Goal: Transaction & Acquisition: Subscribe to service/newsletter

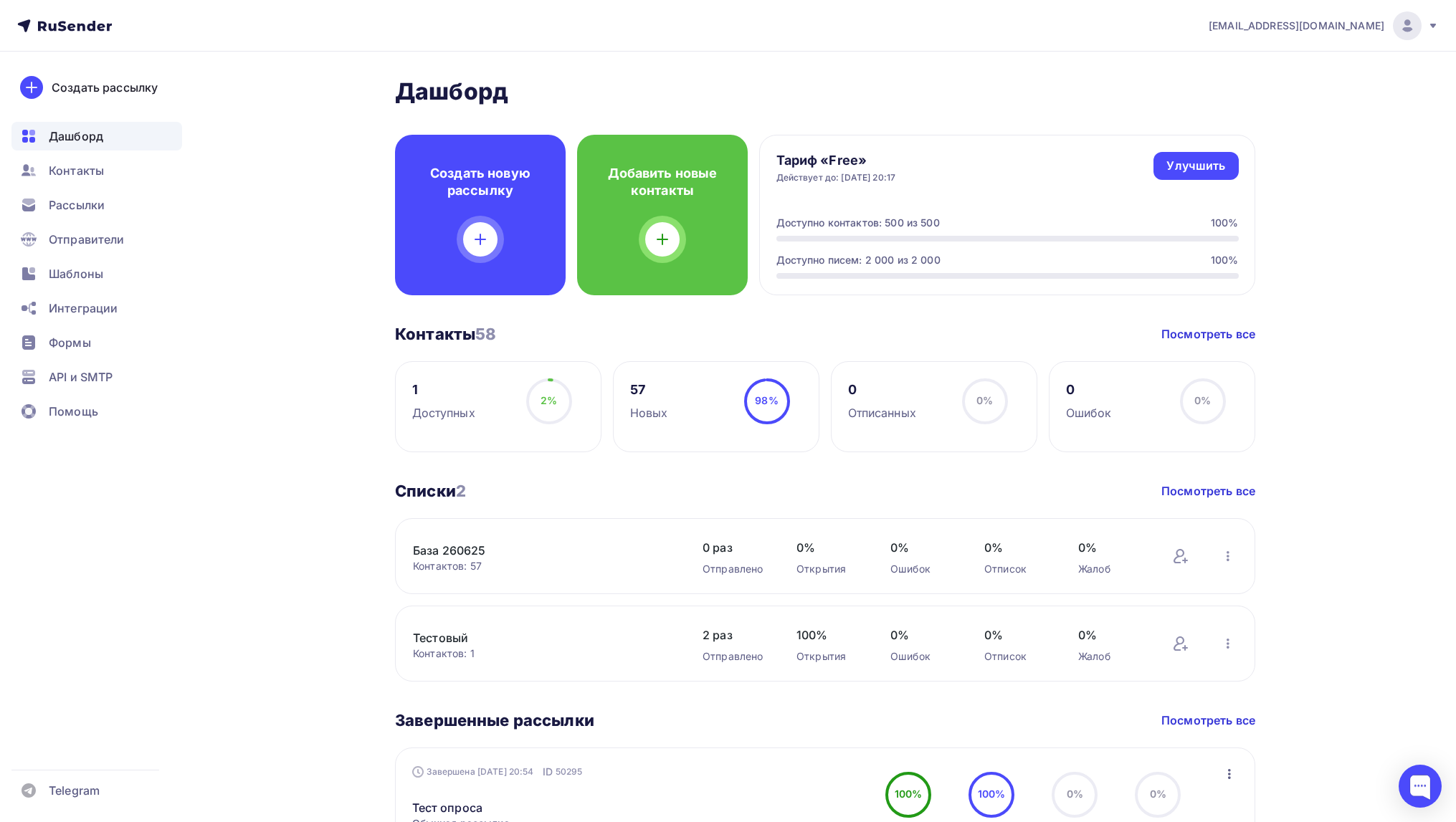
click at [455, 634] on link "Тестовый" at bounding box center [535, 638] width 244 height 17
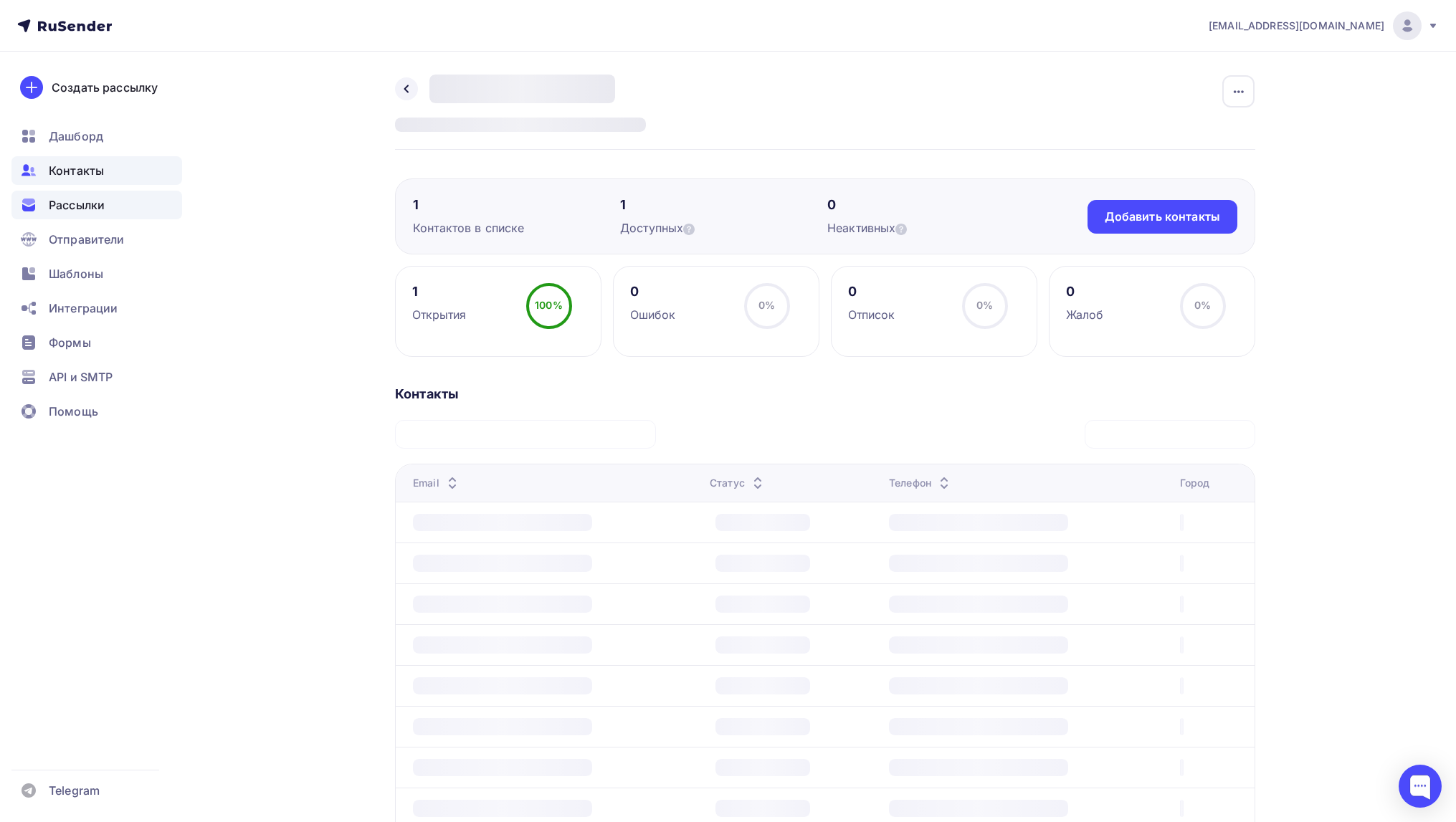
click at [86, 201] on span "Рассылки" at bounding box center [77, 205] width 56 height 17
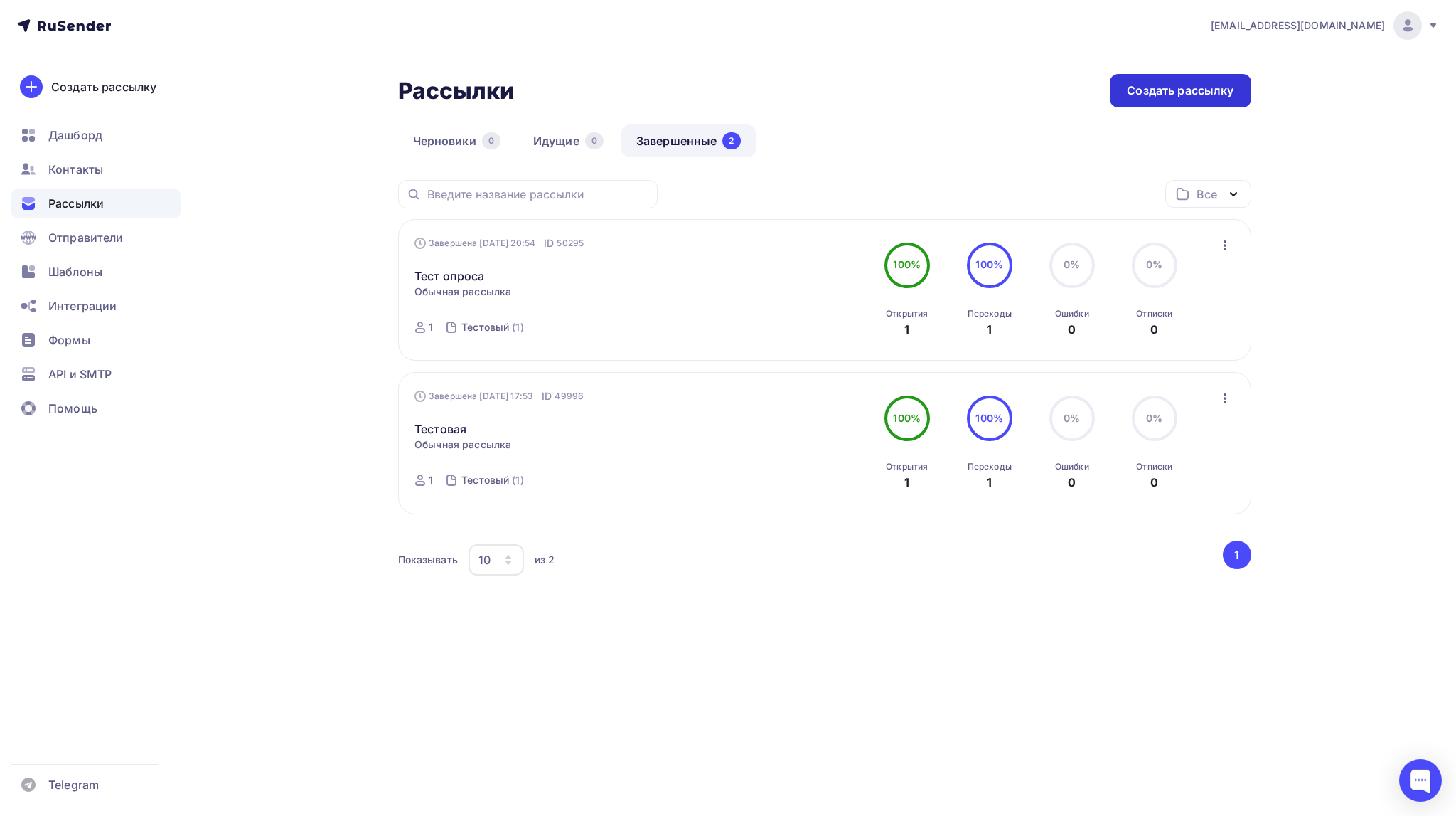
click at [1171, 93] on div "Создать рассылку" at bounding box center [1180, 91] width 107 height 16
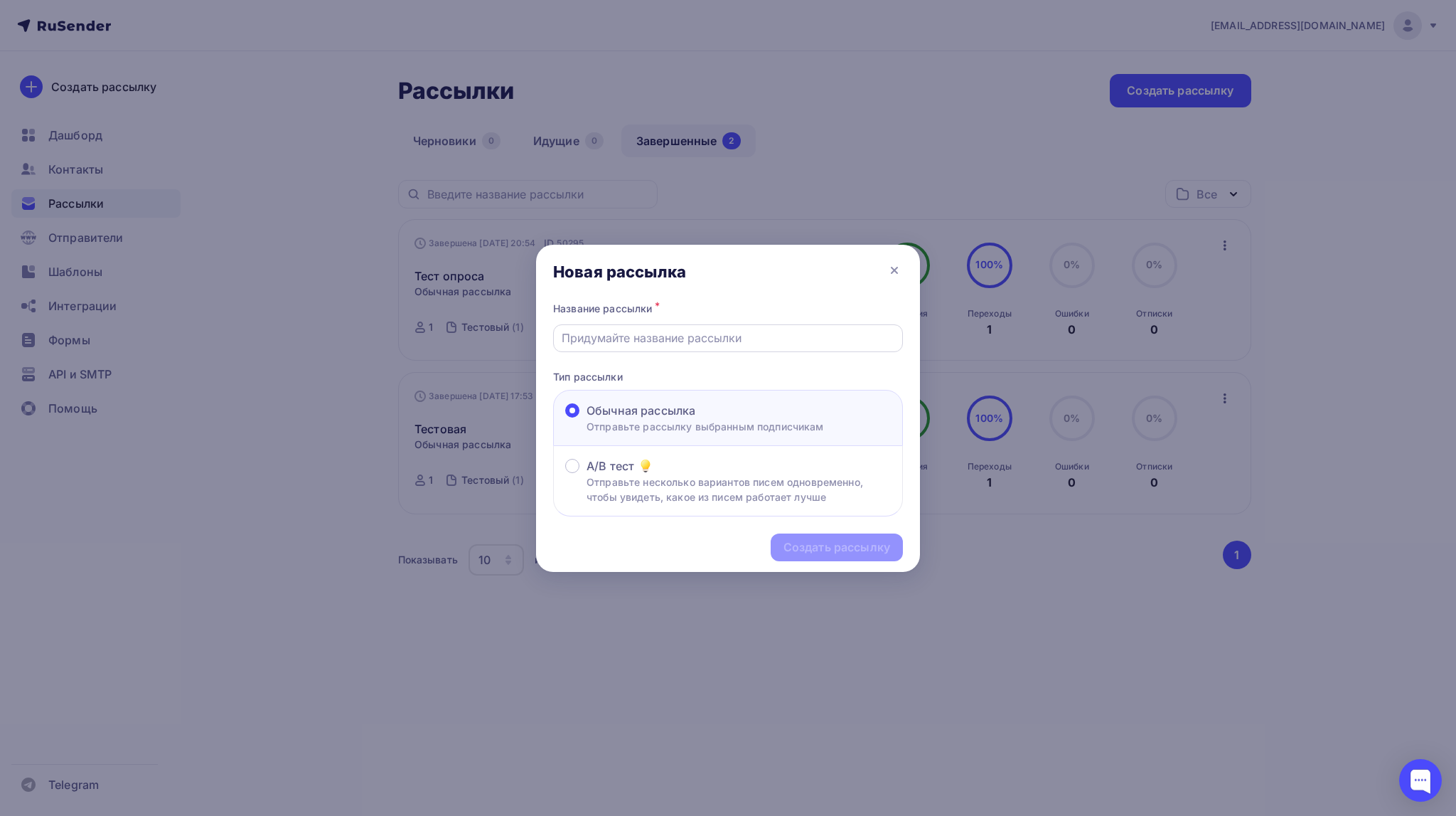
click at [789, 336] on input "text" at bounding box center [728, 338] width 334 height 17
type input "N"
type input "Тест первой"
click at [788, 550] on div "Создать рассылку" at bounding box center [837, 547] width 107 height 16
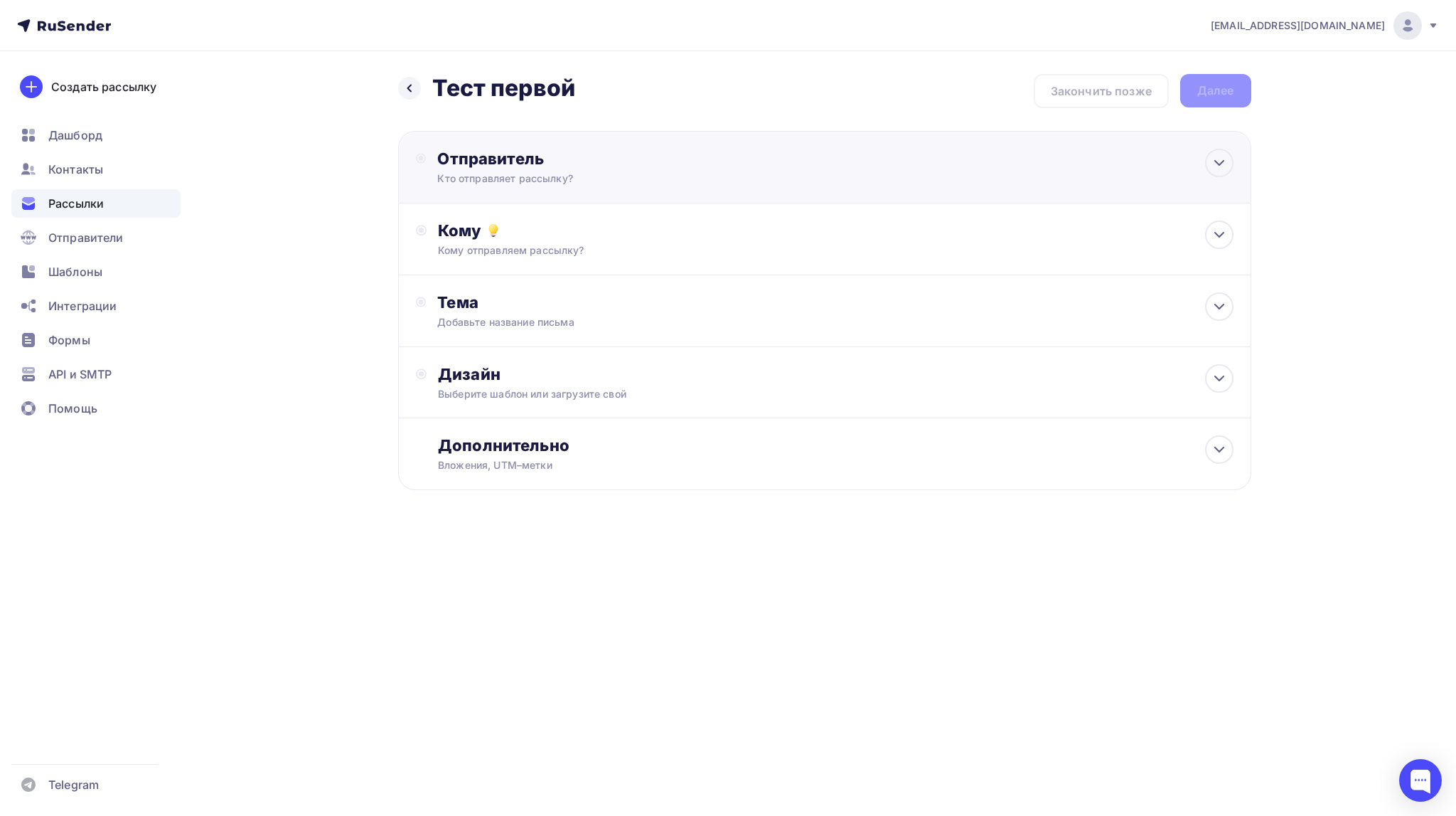
click at [532, 167] on div "Отправитель" at bounding box center [591, 158] width 308 height 20
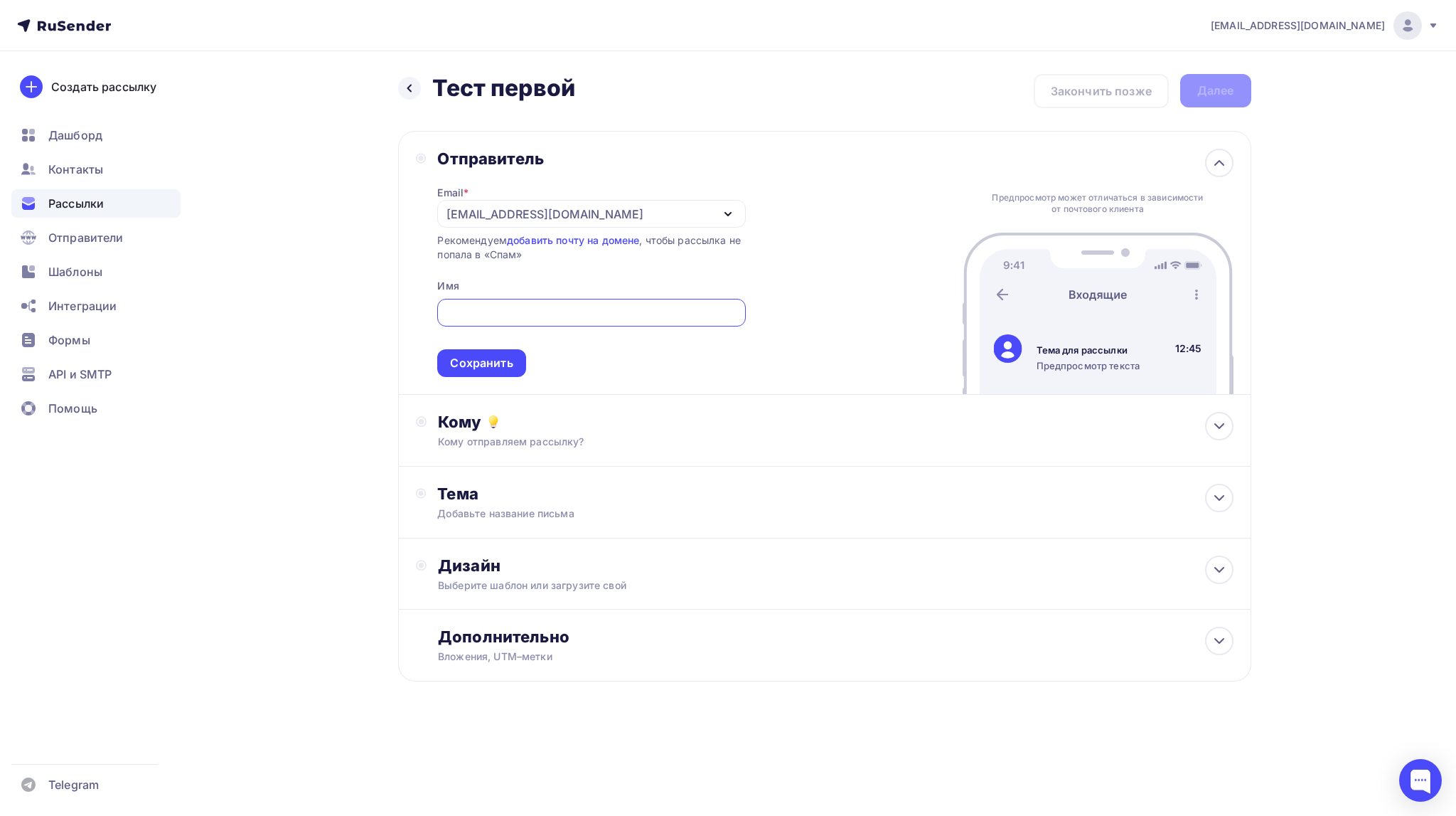
click at [465, 309] on input "text" at bounding box center [591, 313] width 291 height 17
click at [725, 220] on icon "button" at bounding box center [728, 214] width 17 height 17
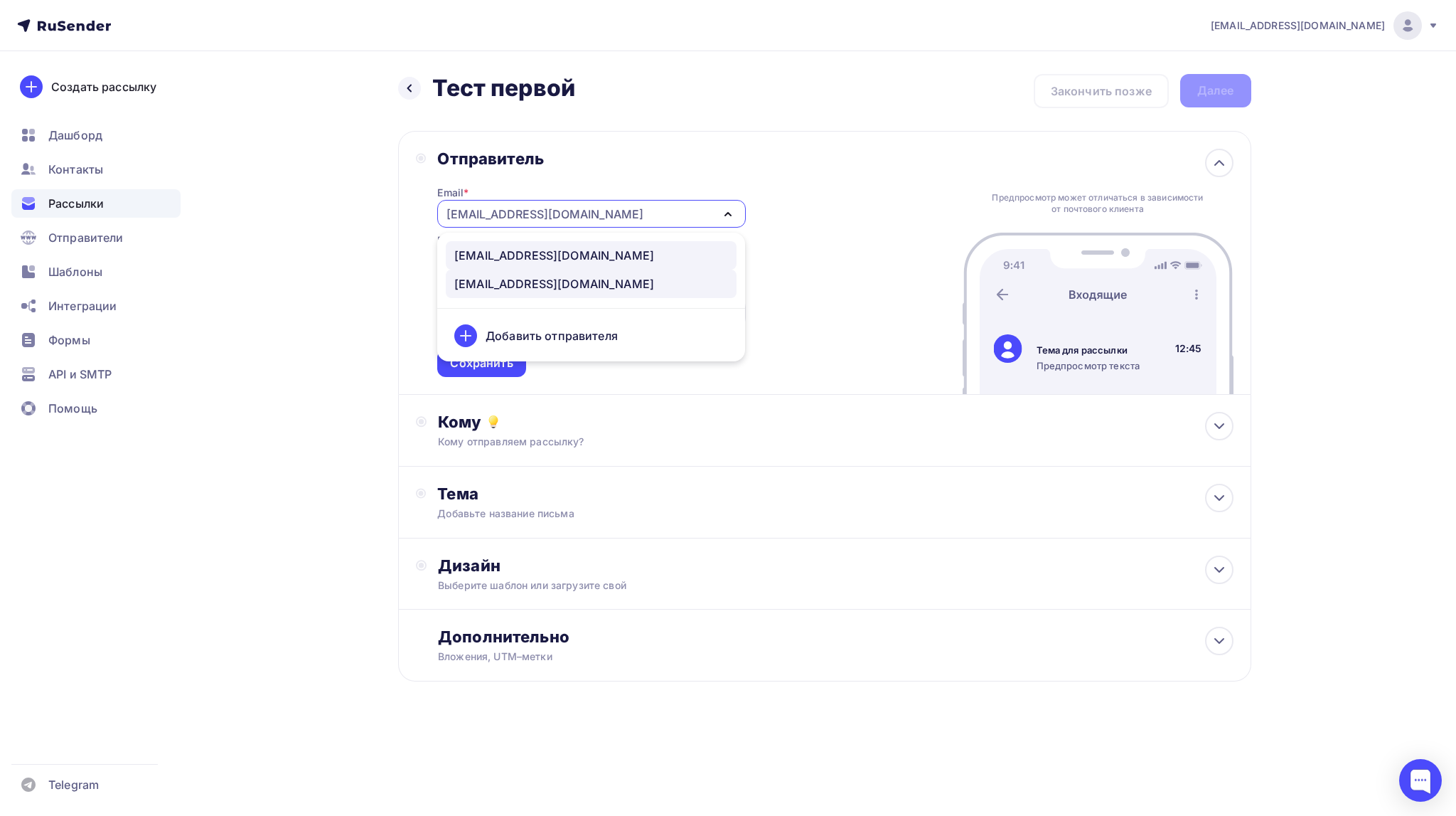
click at [543, 253] on div "mail@esmalte.shop" at bounding box center [554, 255] width 200 height 17
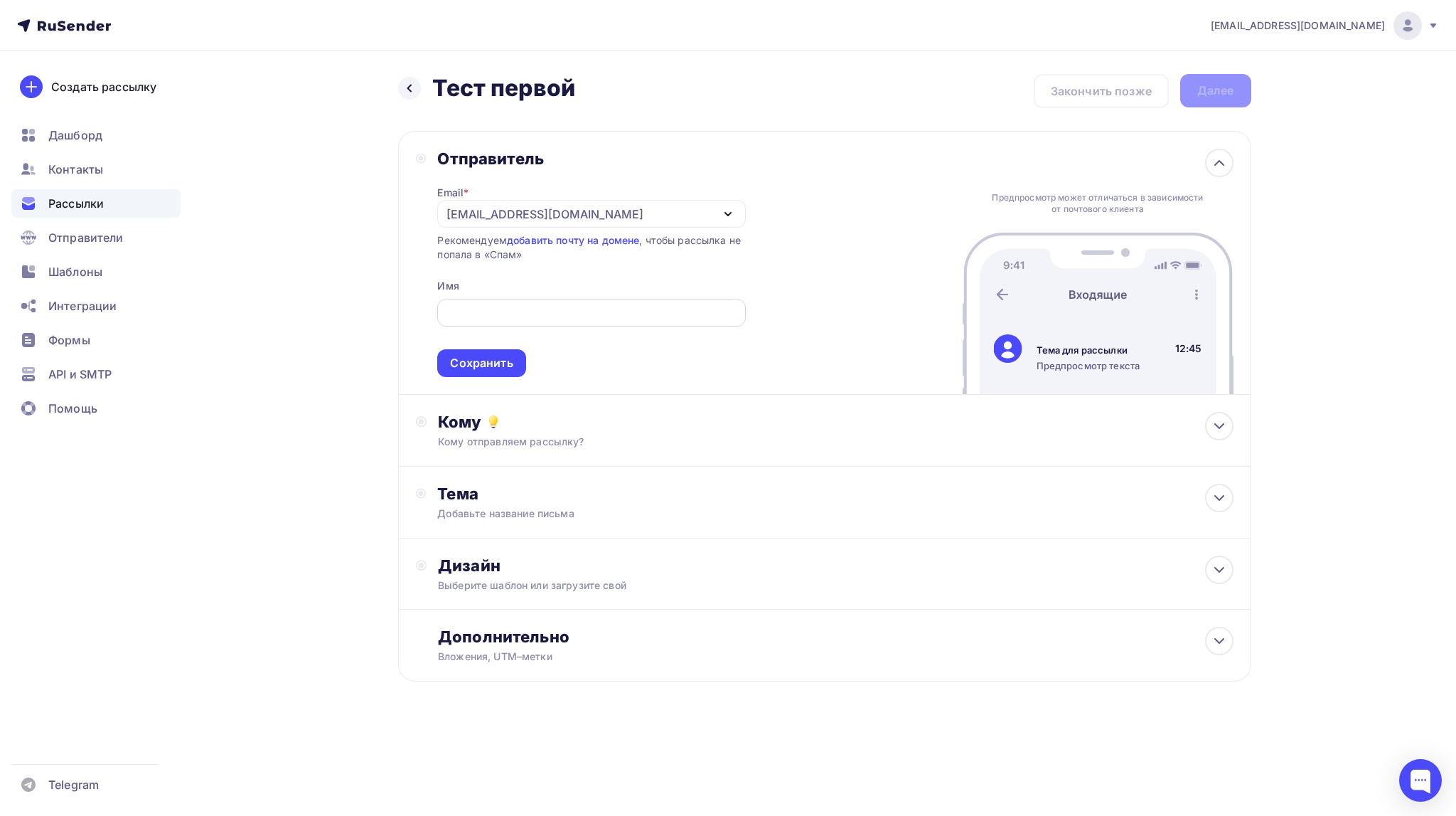
click at [522, 302] on div at bounding box center [591, 313] width 308 height 27
click at [494, 316] on input "text" at bounding box center [591, 313] width 291 height 17
type input "esmalte.shop"
click at [480, 367] on div "Сохранить" at bounding box center [481, 362] width 62 height 16
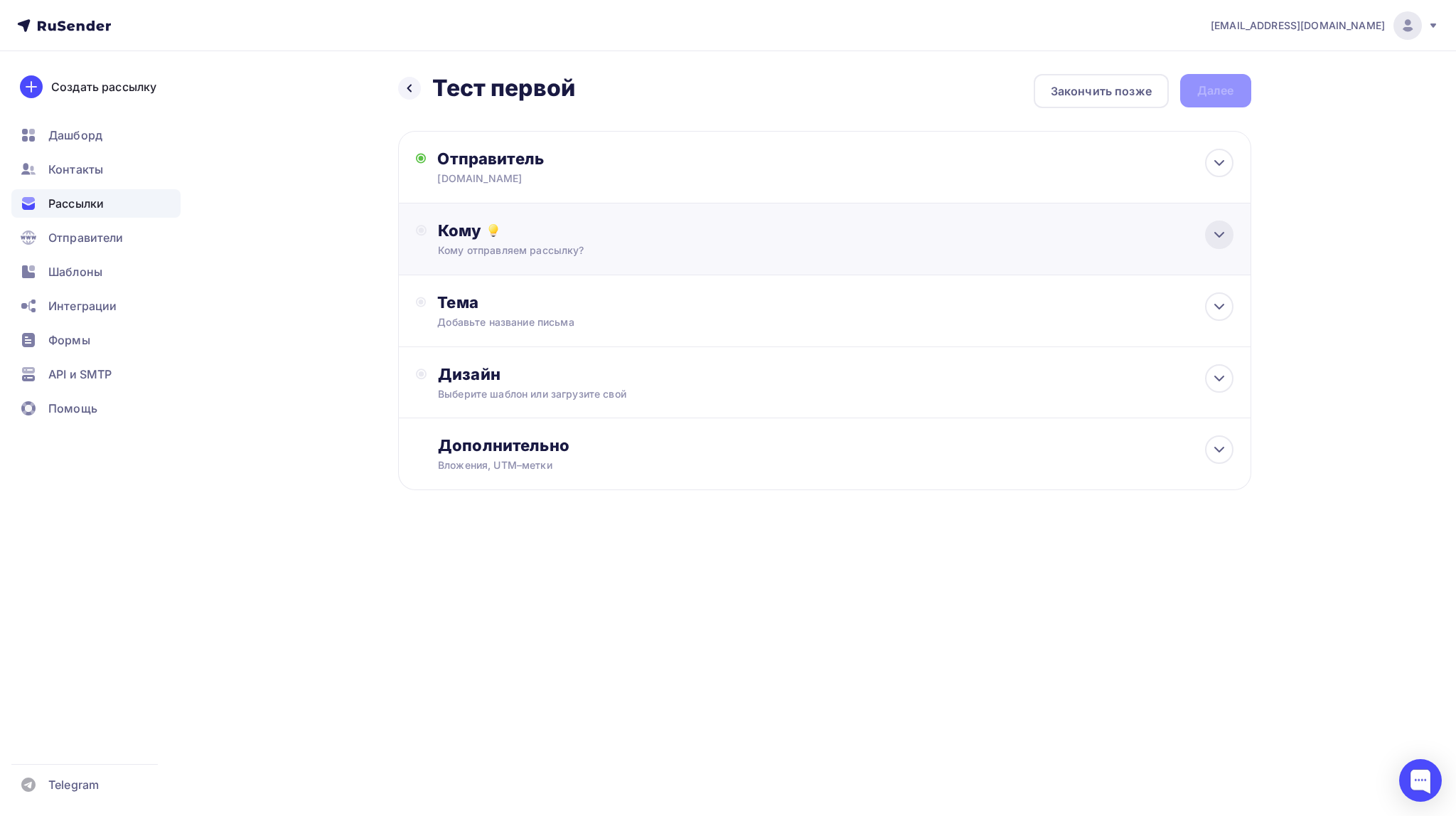
click at [1221, 236] on icon at bounding box center [1219, 235] width 17 height 17
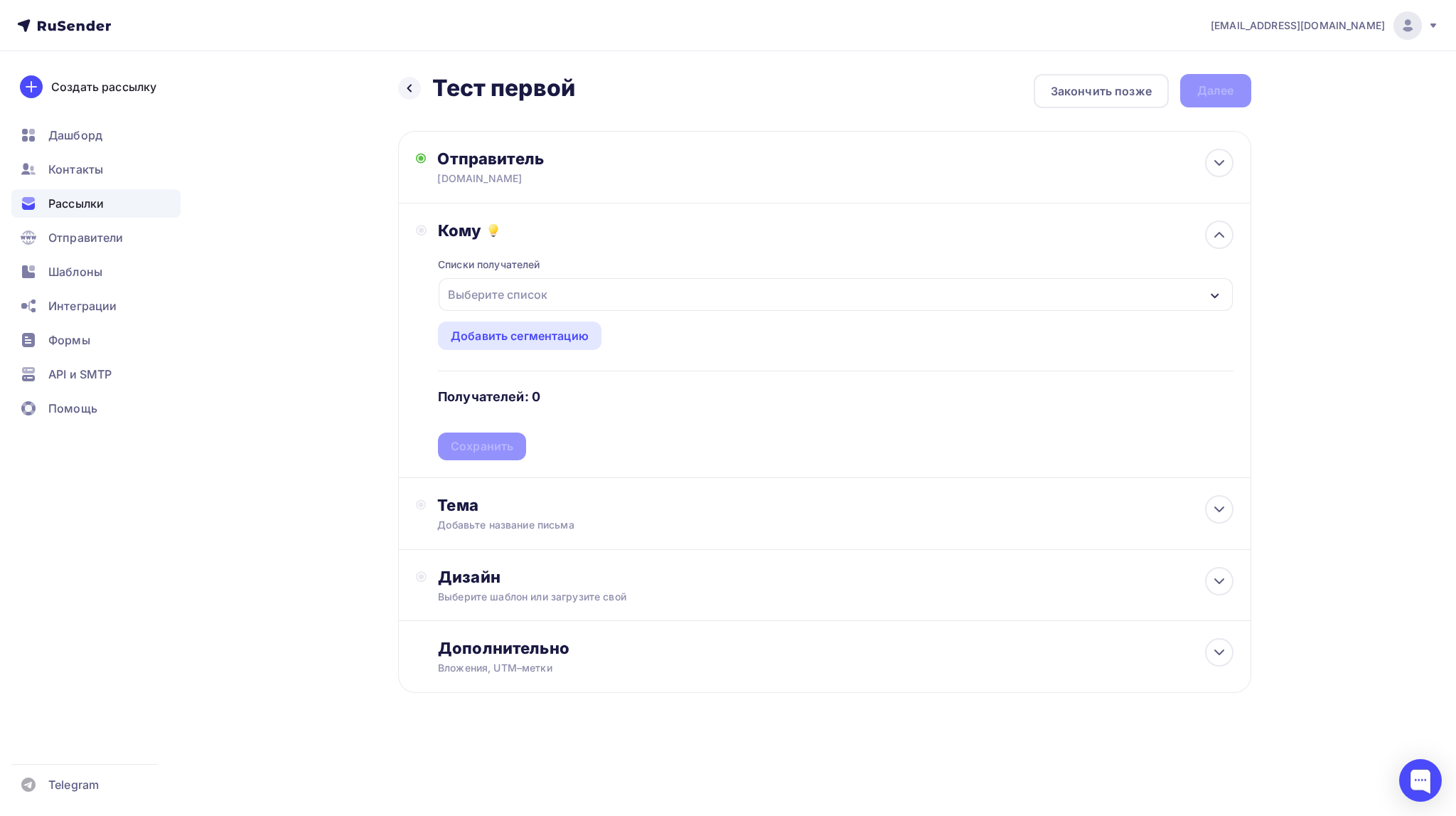
click at [530, 299] on div "Выберите список" at bounding box center [498, 295] width 111 height 26
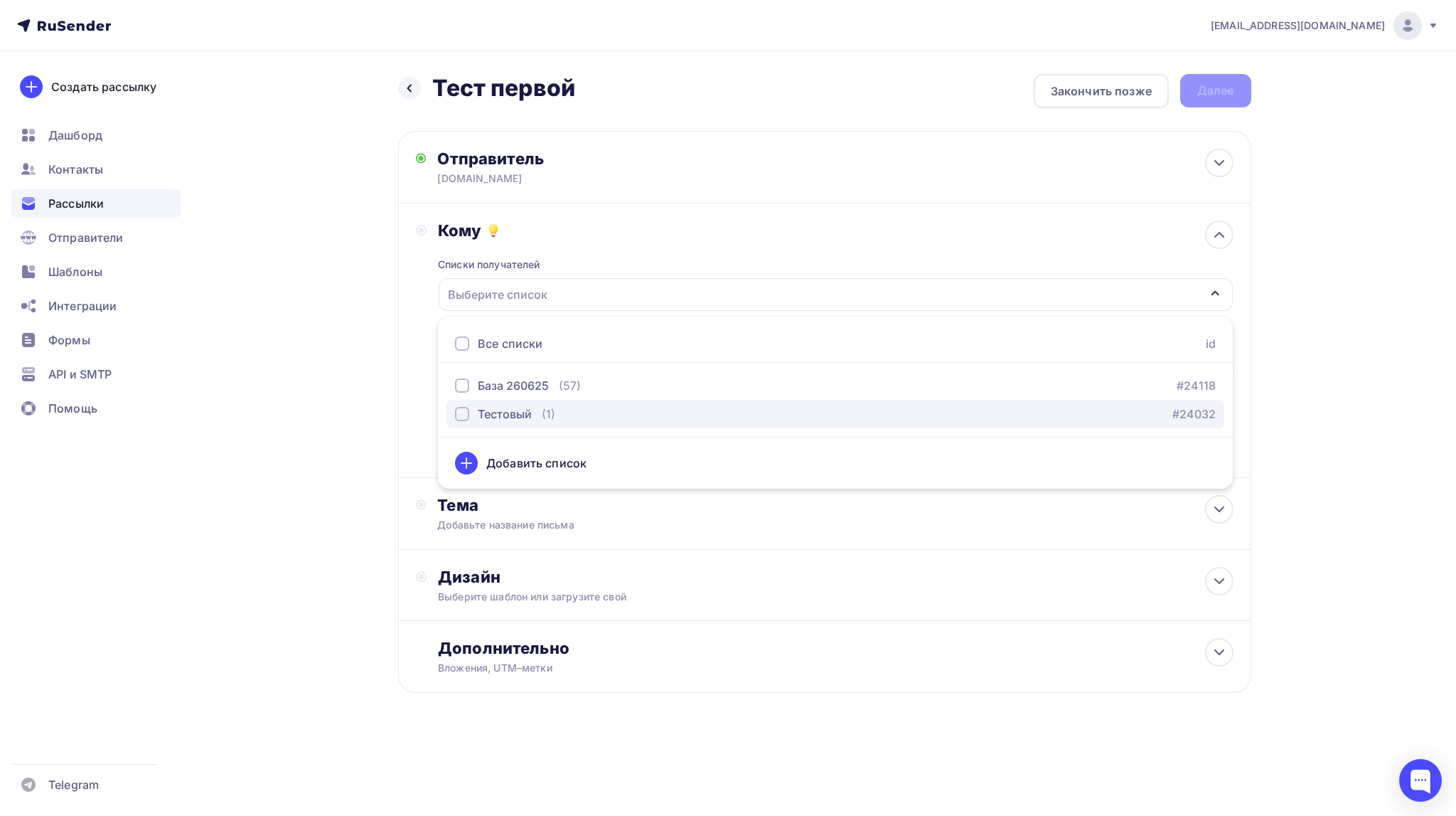
click at [529, 409] on div "Тестовый" at bounding box center [505, 414] width 54 height 17
click at [826, 584] on div "Дизайн" at bounding box center [835, 577] width 795 height 20
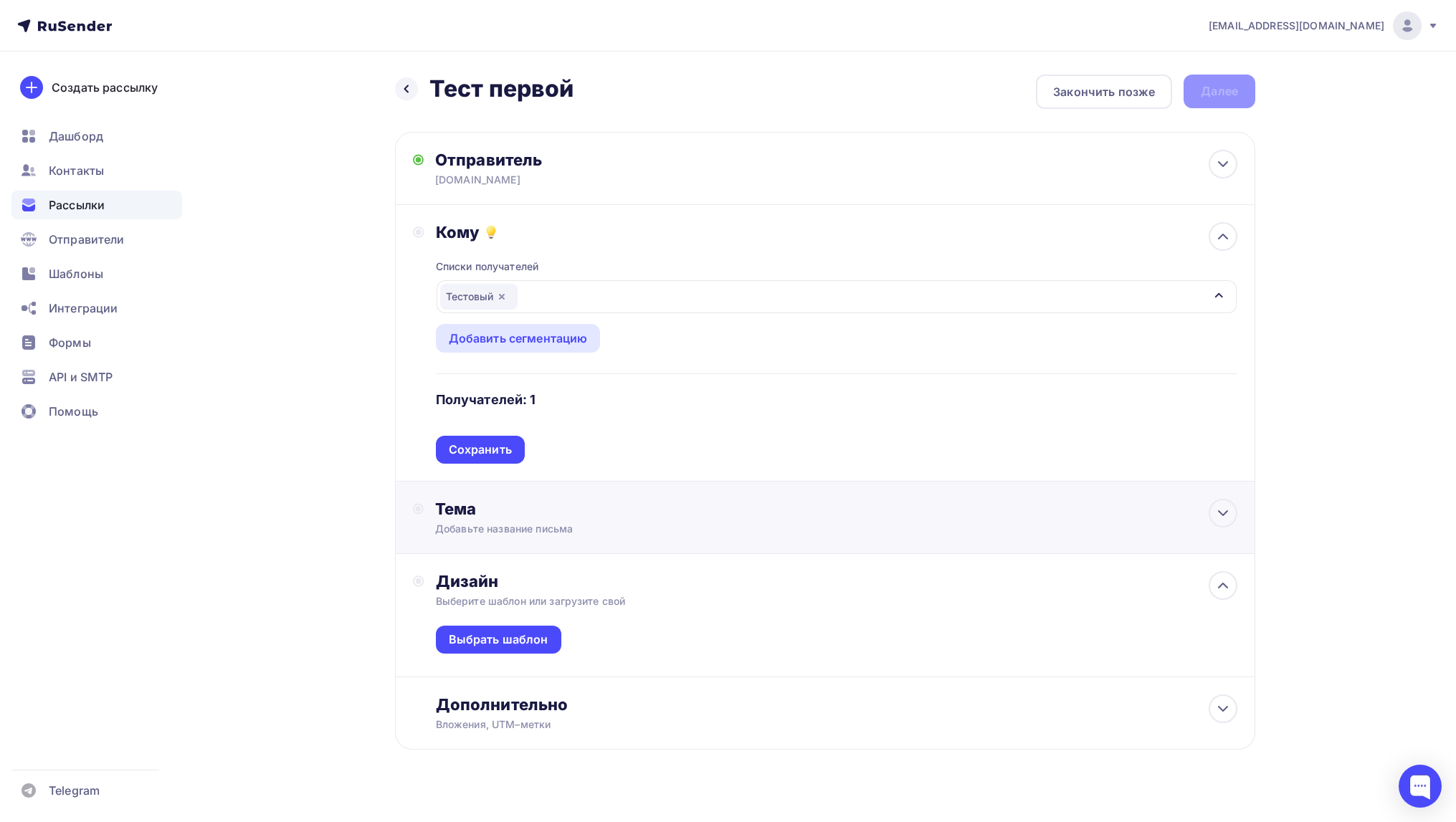
click at [524, 528] on div "Добавьте название письма" at bounding box center [562, 528] width 255 height 15
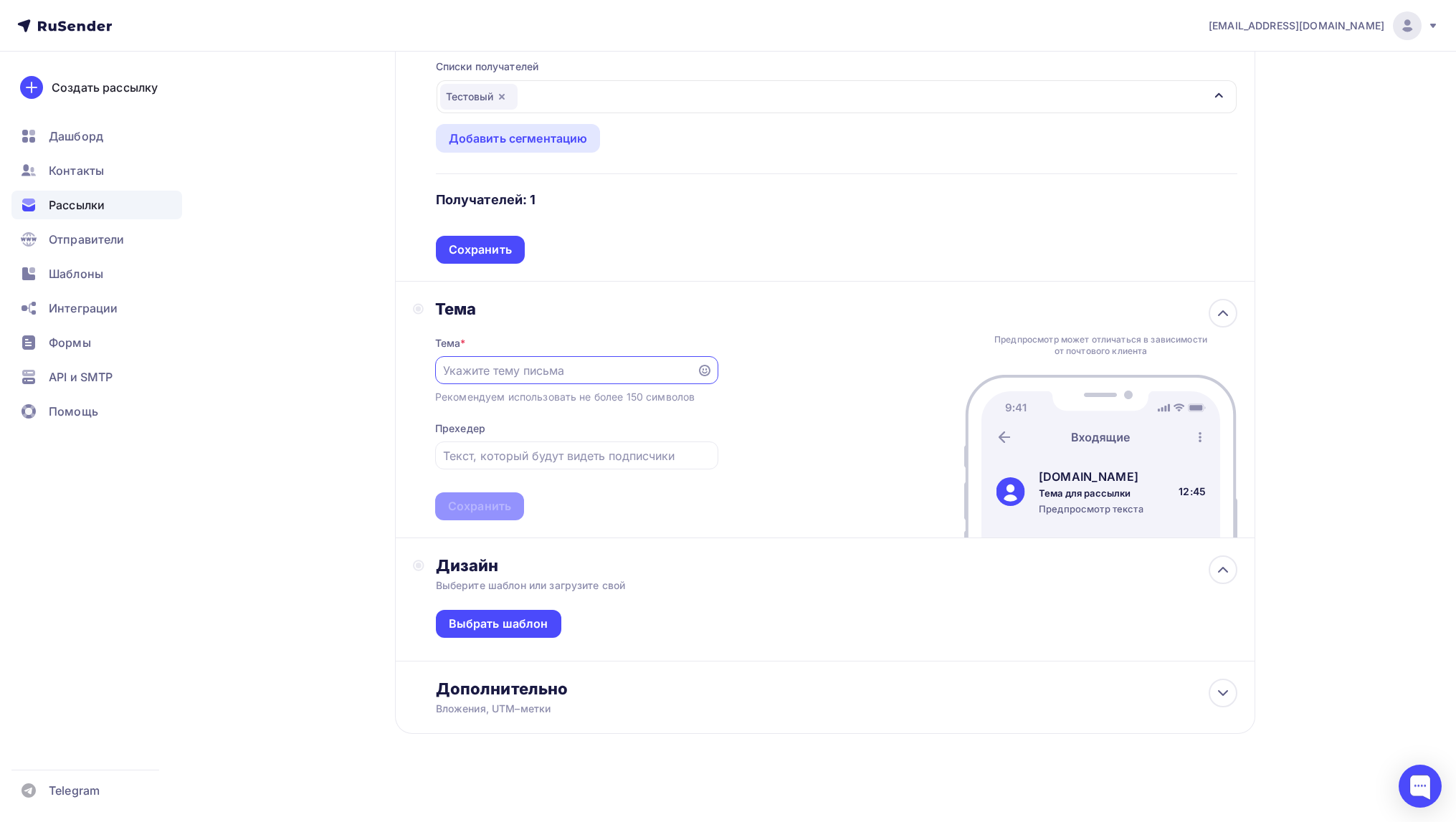
scroll to position [204, 0]
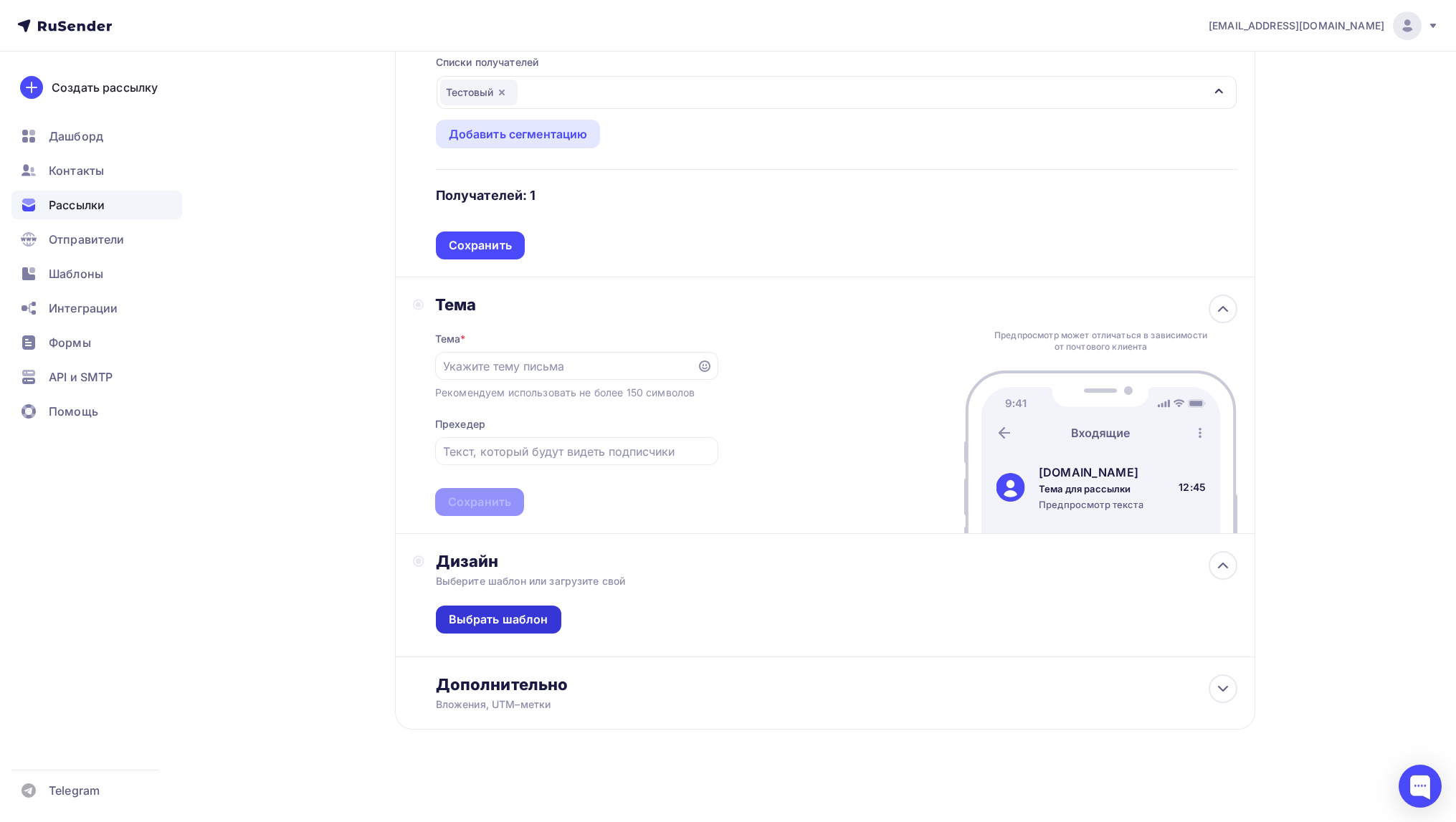
click at [527, 618] on div "Выбрать шаблон" at bounding box center [499, 619] width 100 height 16
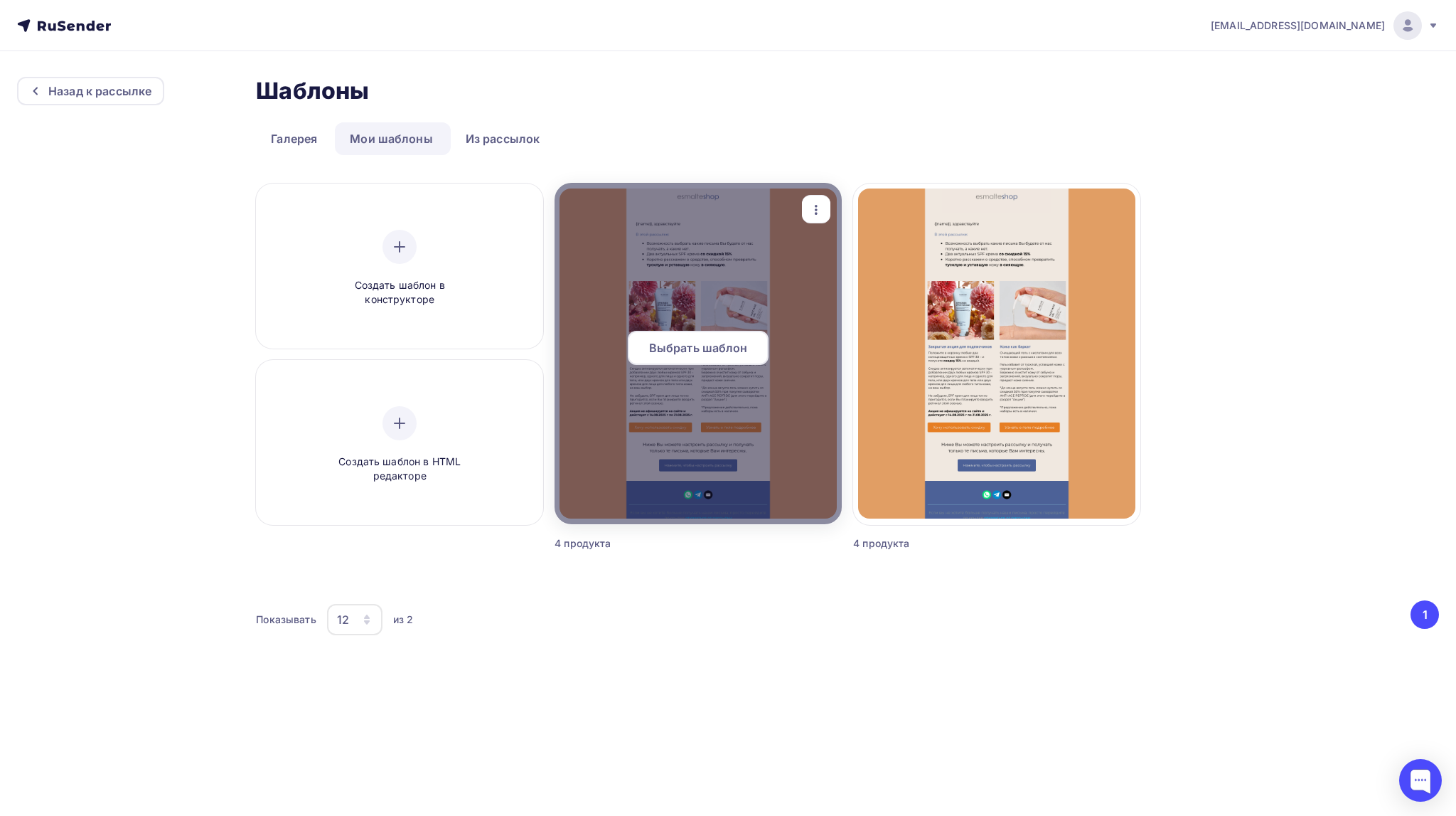
click at [699, 345] on span "Выбрать шаблон" at bounding box center [699, 348] width 99 height 17
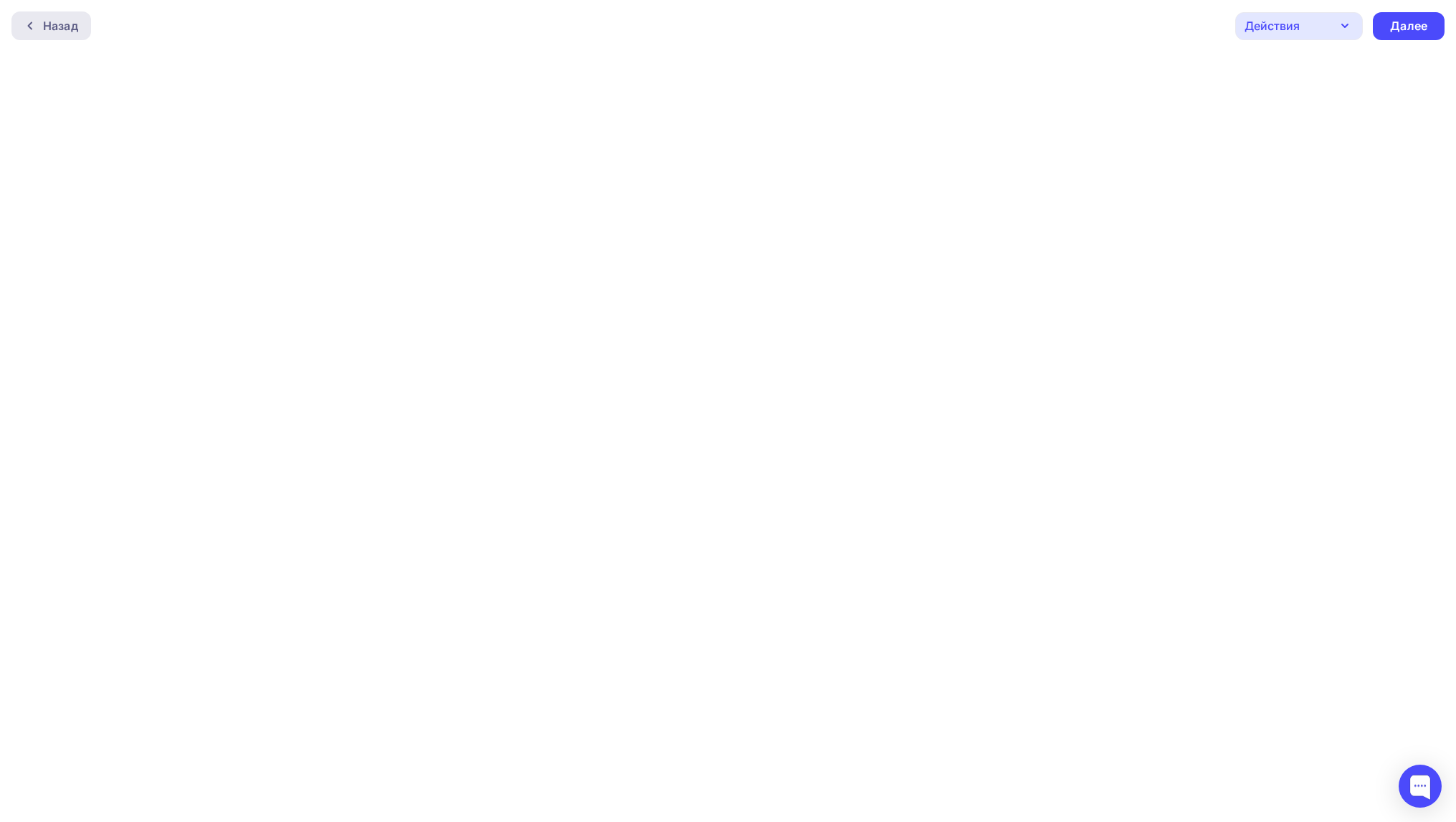
click at [65, 28] on div "Назад" at bounding box center [60, 26] width 35 height 17
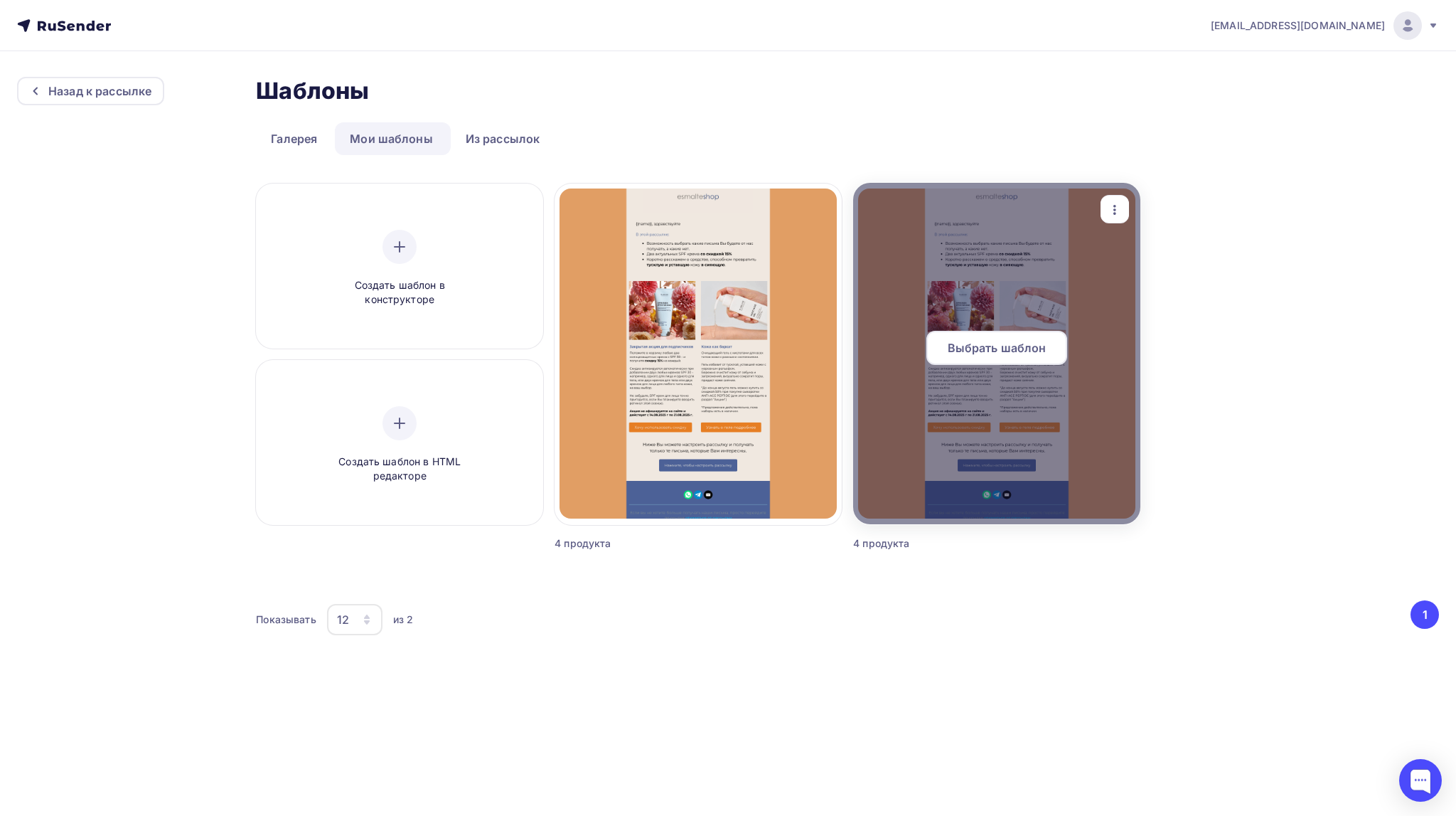
click at [892, 282] on div at bounding box center [997, 354] width 287 height 342
click at [1005, 347] on span "Выбрать шаблон" at bounding box center [997, 348] width 99 height 17
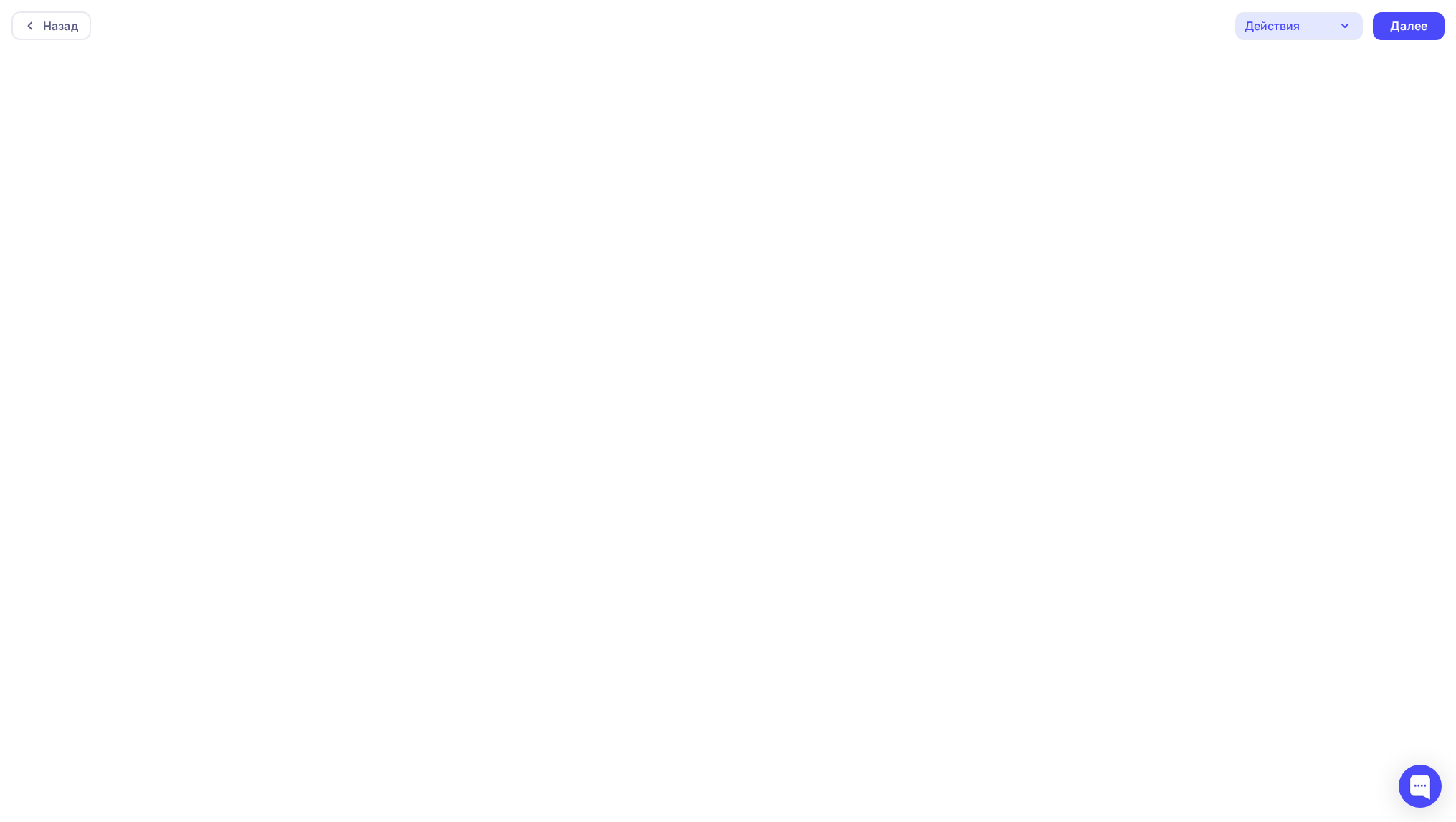
click at [1343, 24] on icon "button" at bounding box center [1345, 25] width 6 height 3
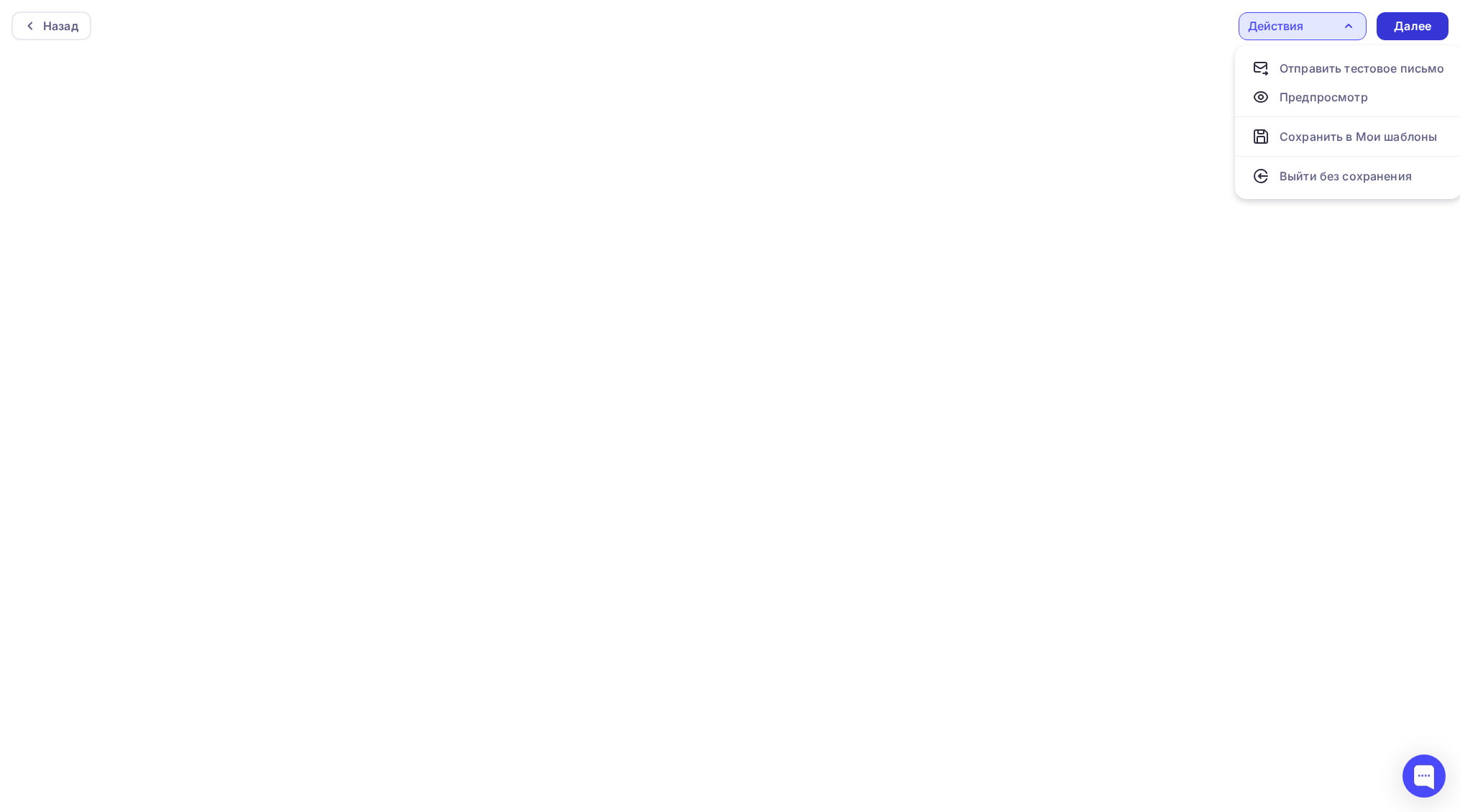
click at [1401, 24] on div "Далее" at bounding box center [1412, 26] width 37 height 16
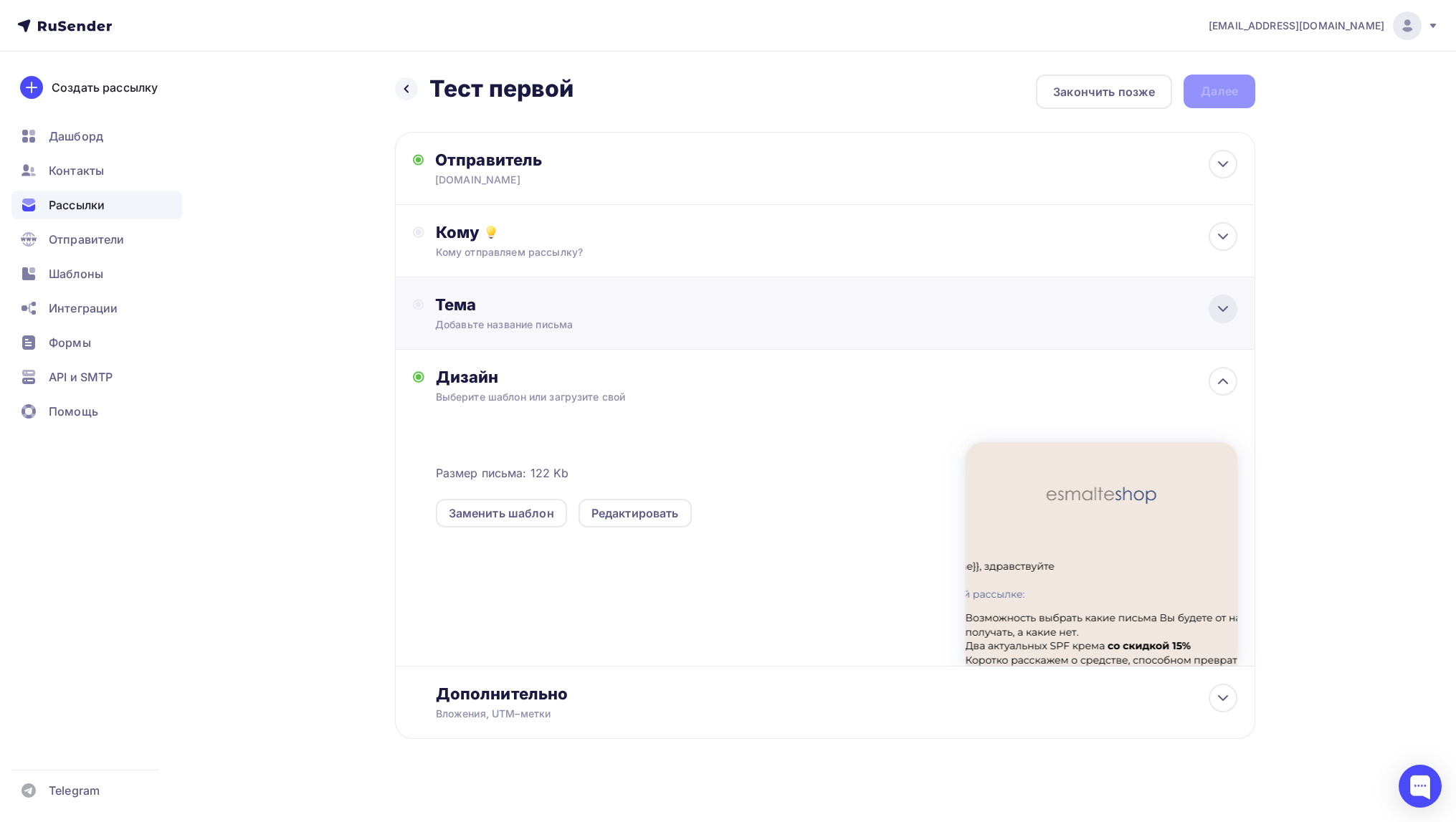
click at [1223, 311] on icon at bounding box center [1223, 308] width 9 height 4
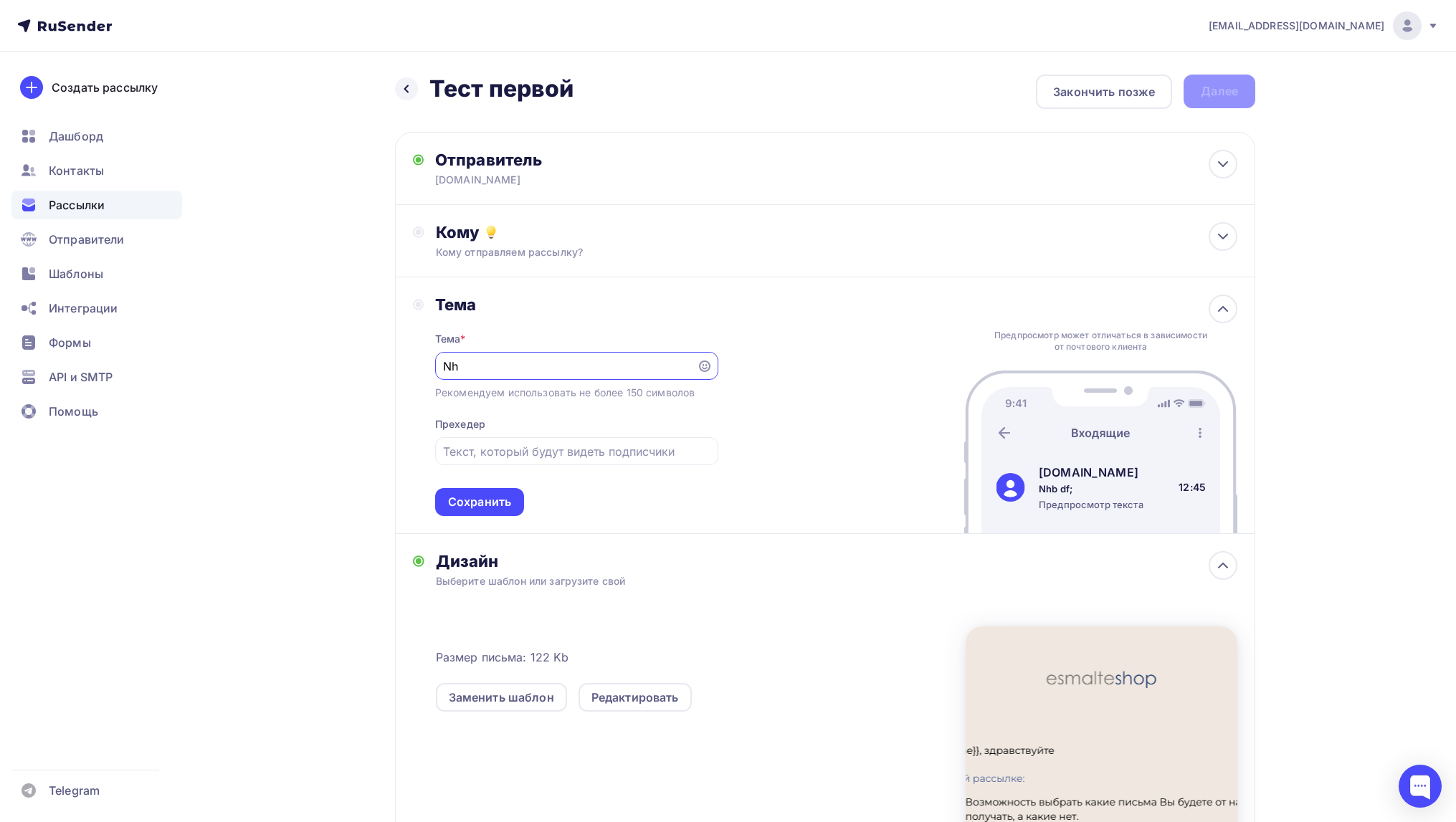
type input "N"
type input "Три важных повода открыть это письмо"
click at [452, 454] on input "text" at bounding box center [577, 452] width 267 height 17
click at [671, 454] on input "-50% на гель, SPF для своих и рассылка, которую Вы выбираее сами" at bounding box center [577, 452] width 267 height 17
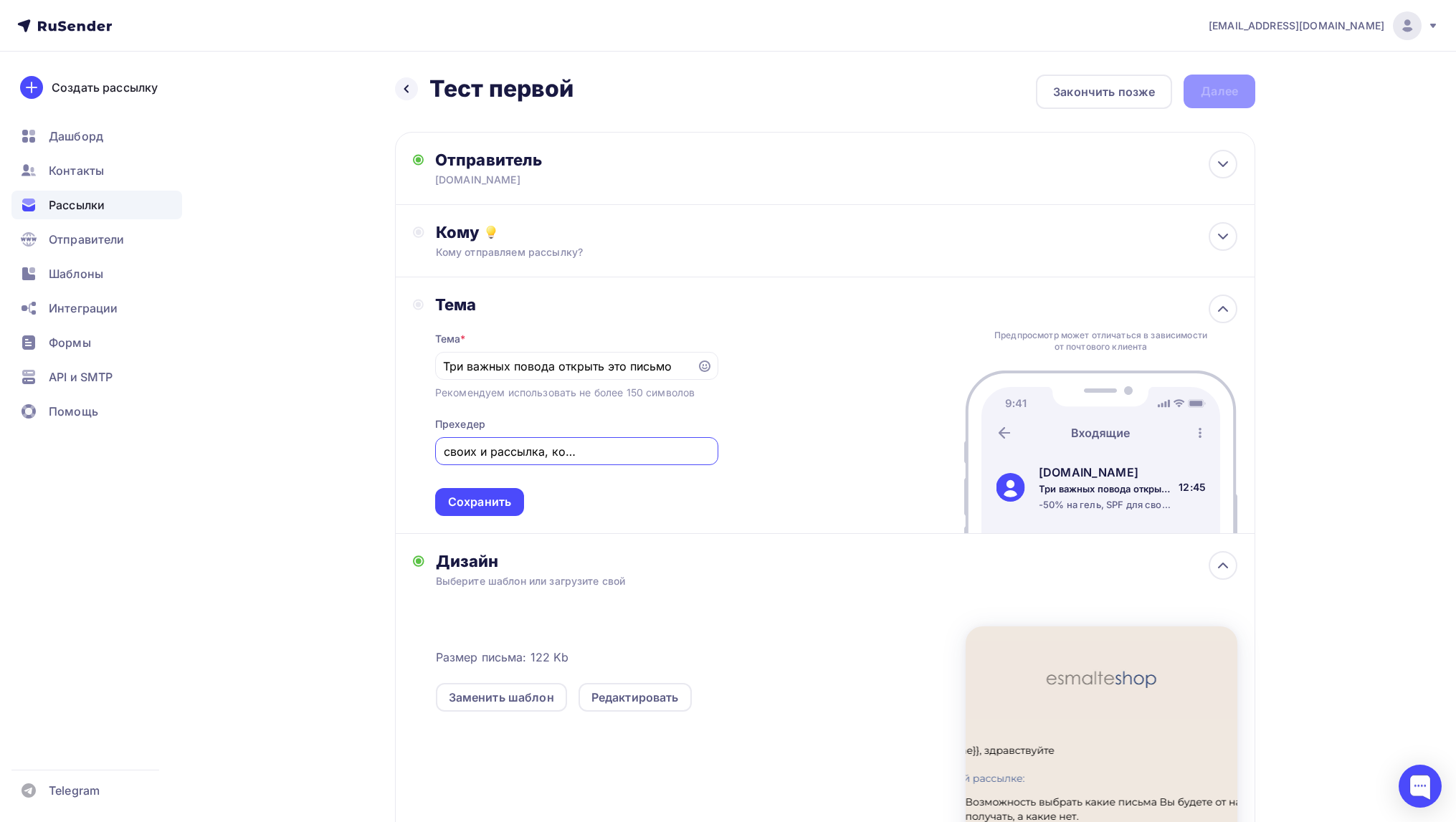
type input "-50% на гель, SPF для своих и рассылка, которую Вы выбираете сами"
click at [885, 417] on div "Тема Тема * Три важных повода открыть это письмо Рекомендуем использовать не бо…" at bounding box center [825, 405] width 860 height 256
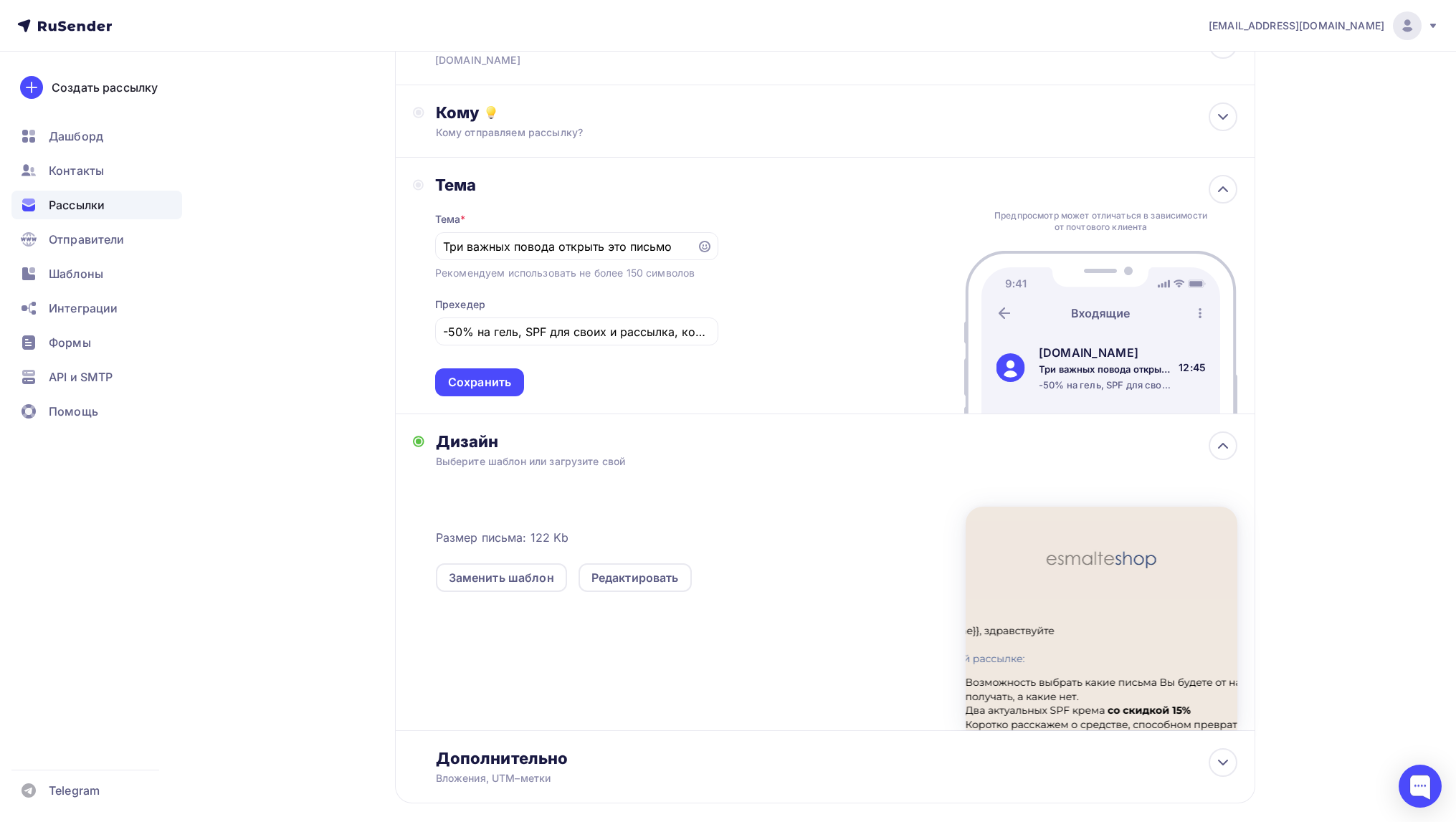
scroll to position [194, 0]
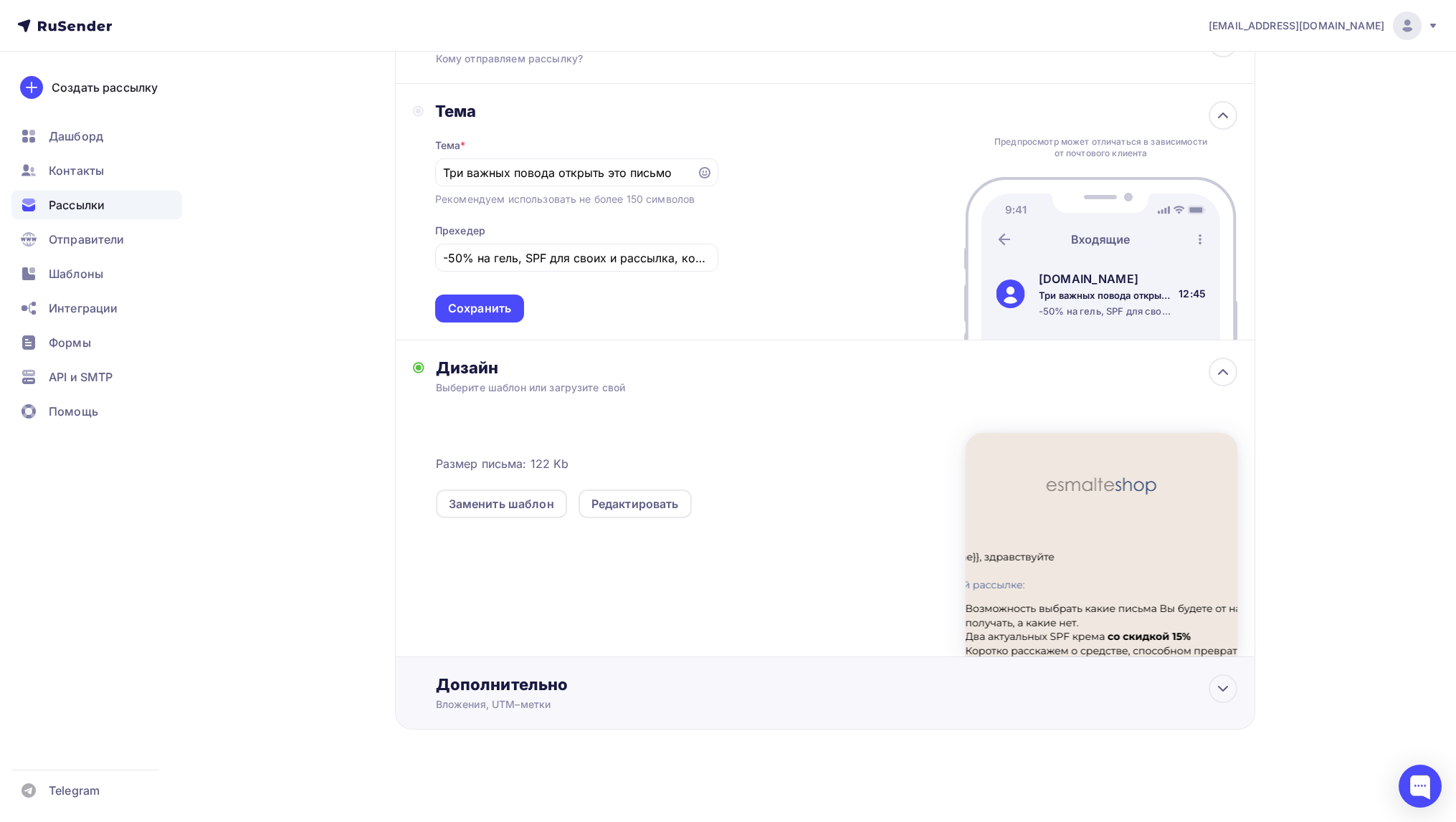
click at [597, 691] on div "Дополнительно" at bounding box center [836, 684] width 802 height 20
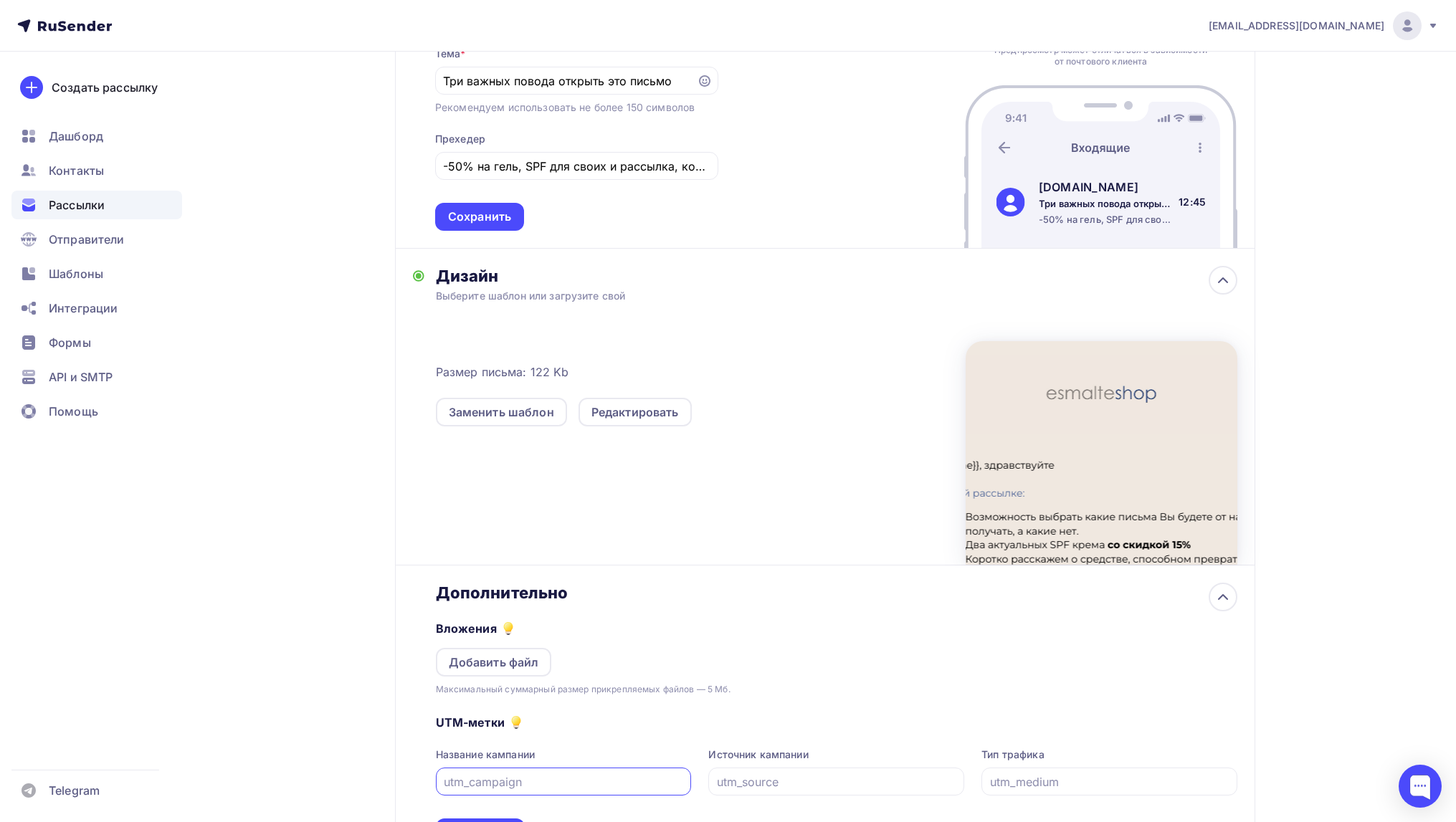
scroll to position [420, 0]
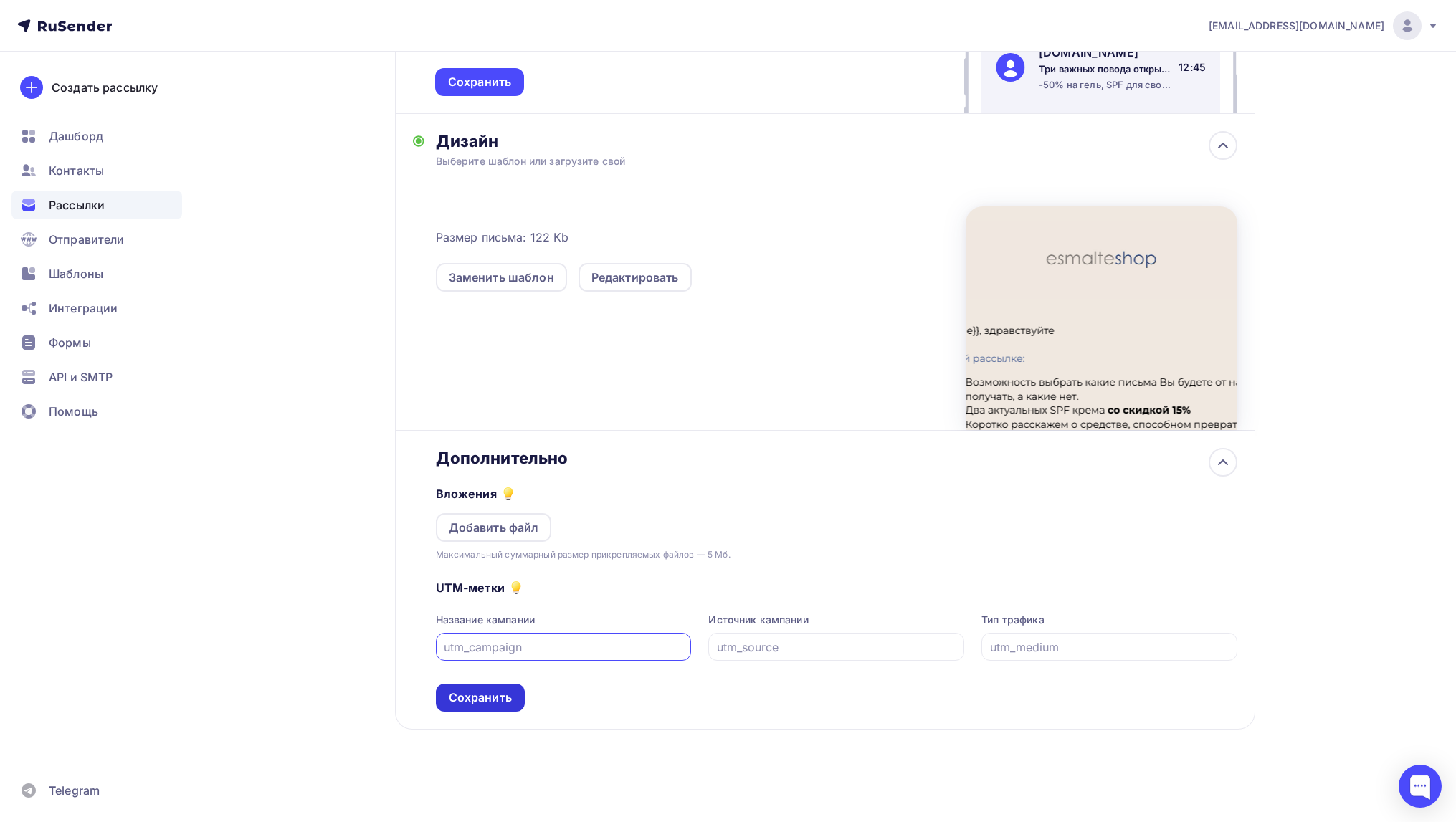
click at [495, 698] on div "Сохранить" at bounding box center [480, 697] width 63 height 16
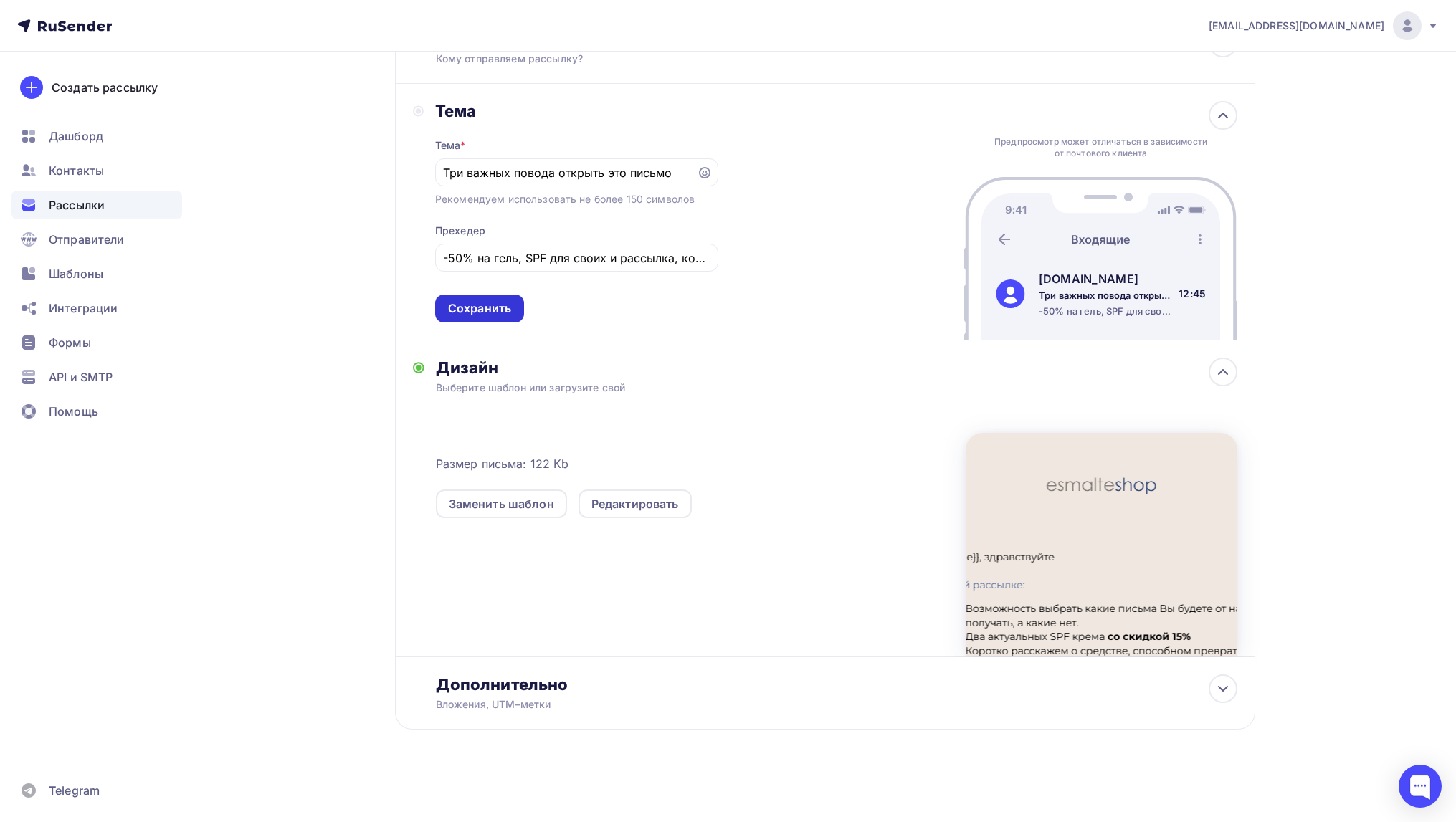
click at [498, 304] on div "Сохранить" at bounding box center [479, 308] width 63 height 16
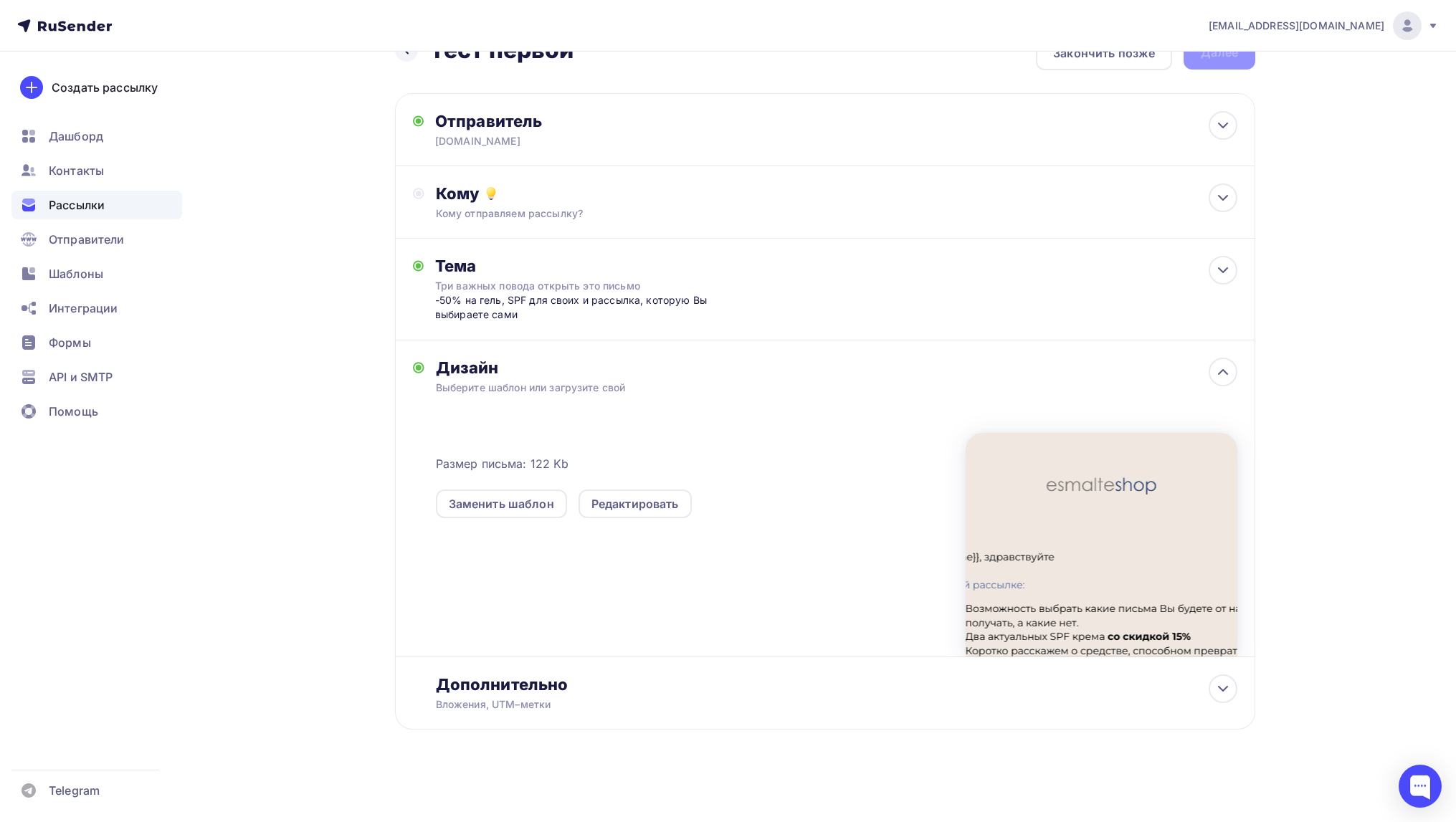
scroll to position [0, 0]
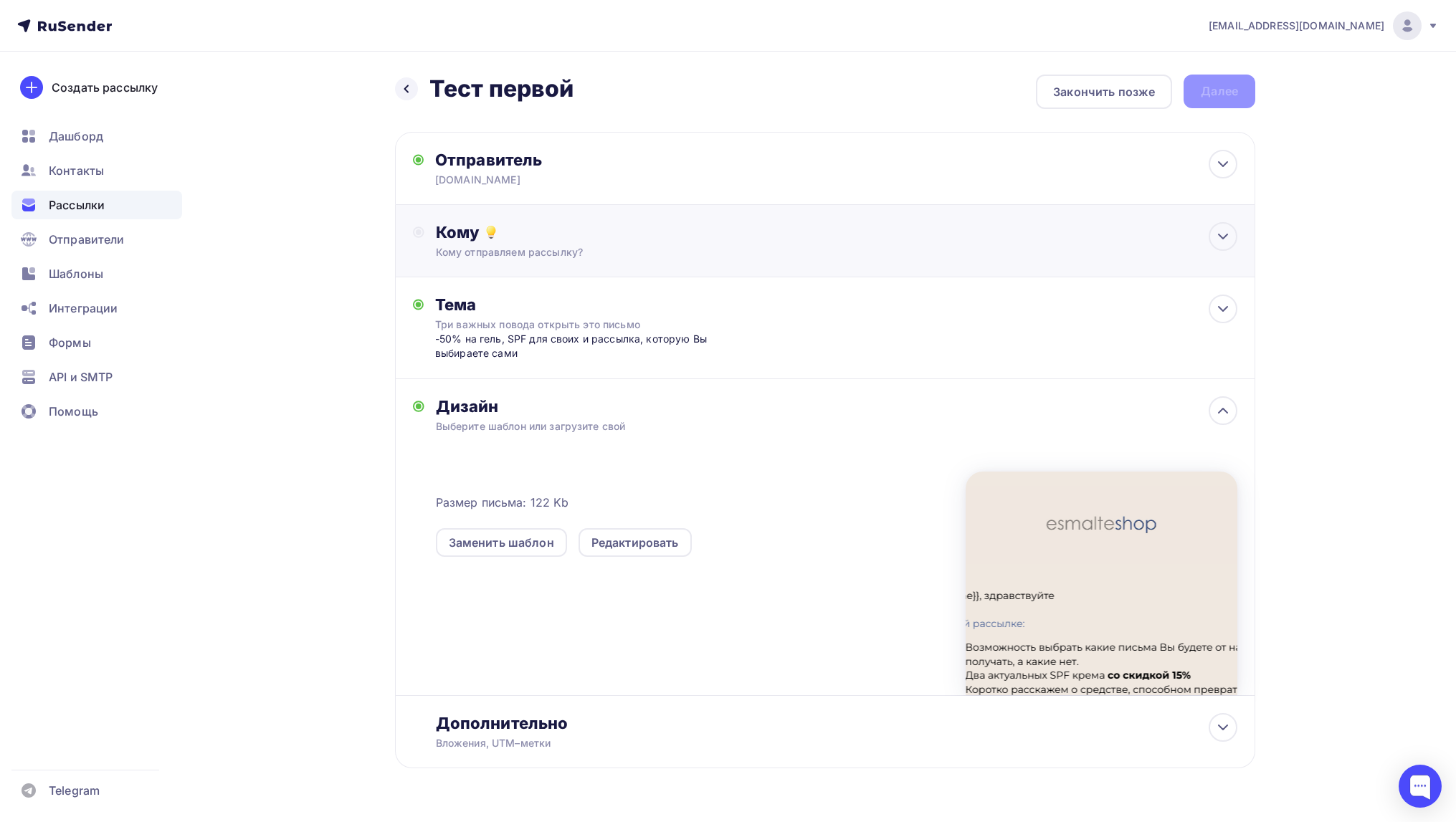
click at [524, 239] on div "Кому" at bounding box center [836, 232] width 802 height 20
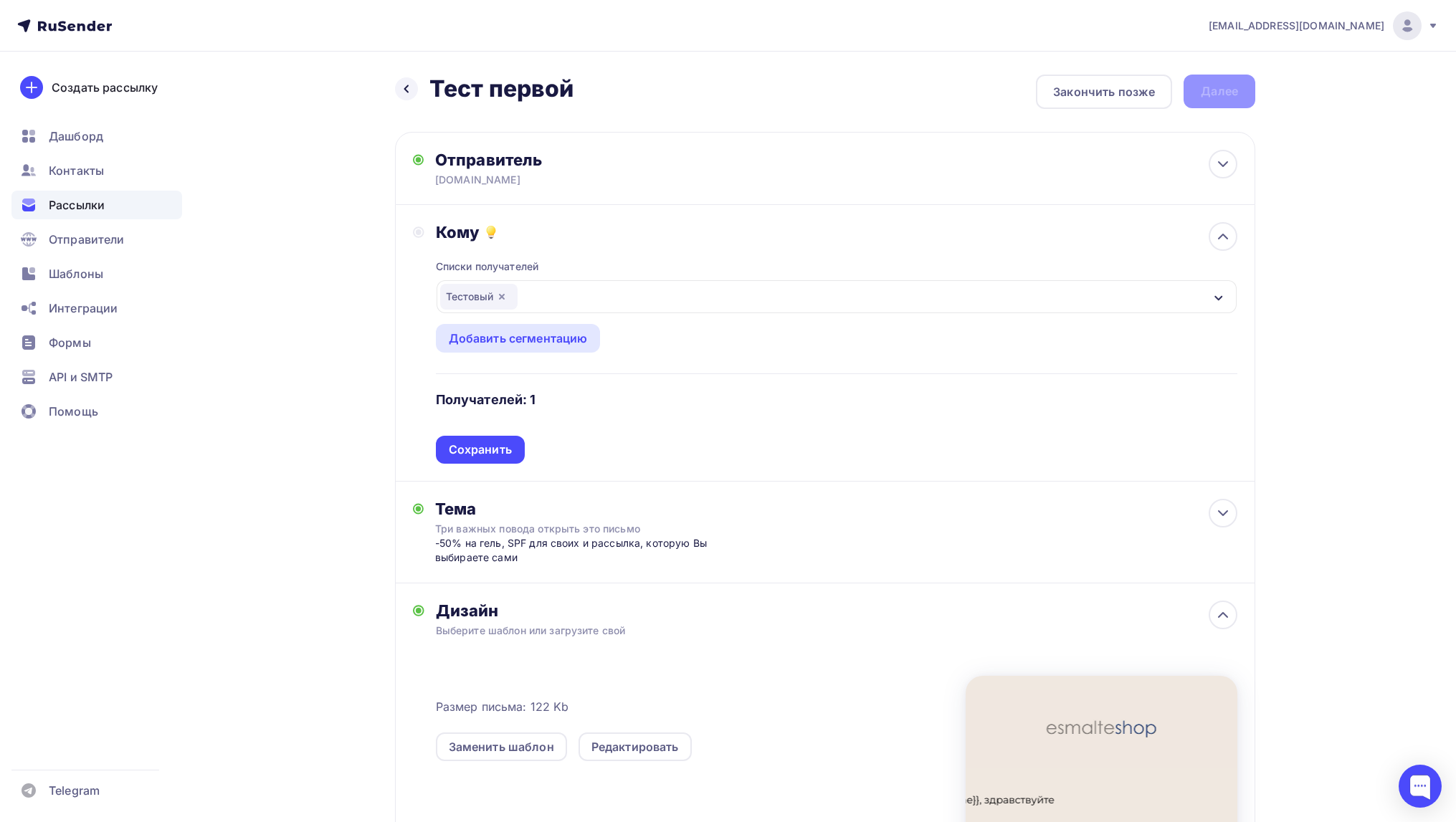
click at [704, 364] on div "Списки получателей Тестовый Все списки id База 260625 (57) #24118 Тестовый (1) …" at bounding box center [836, 352] width 802 height 221
click at [491, 448] on div "Сохранить" at bounding box center [480, 449] width 63 height 16
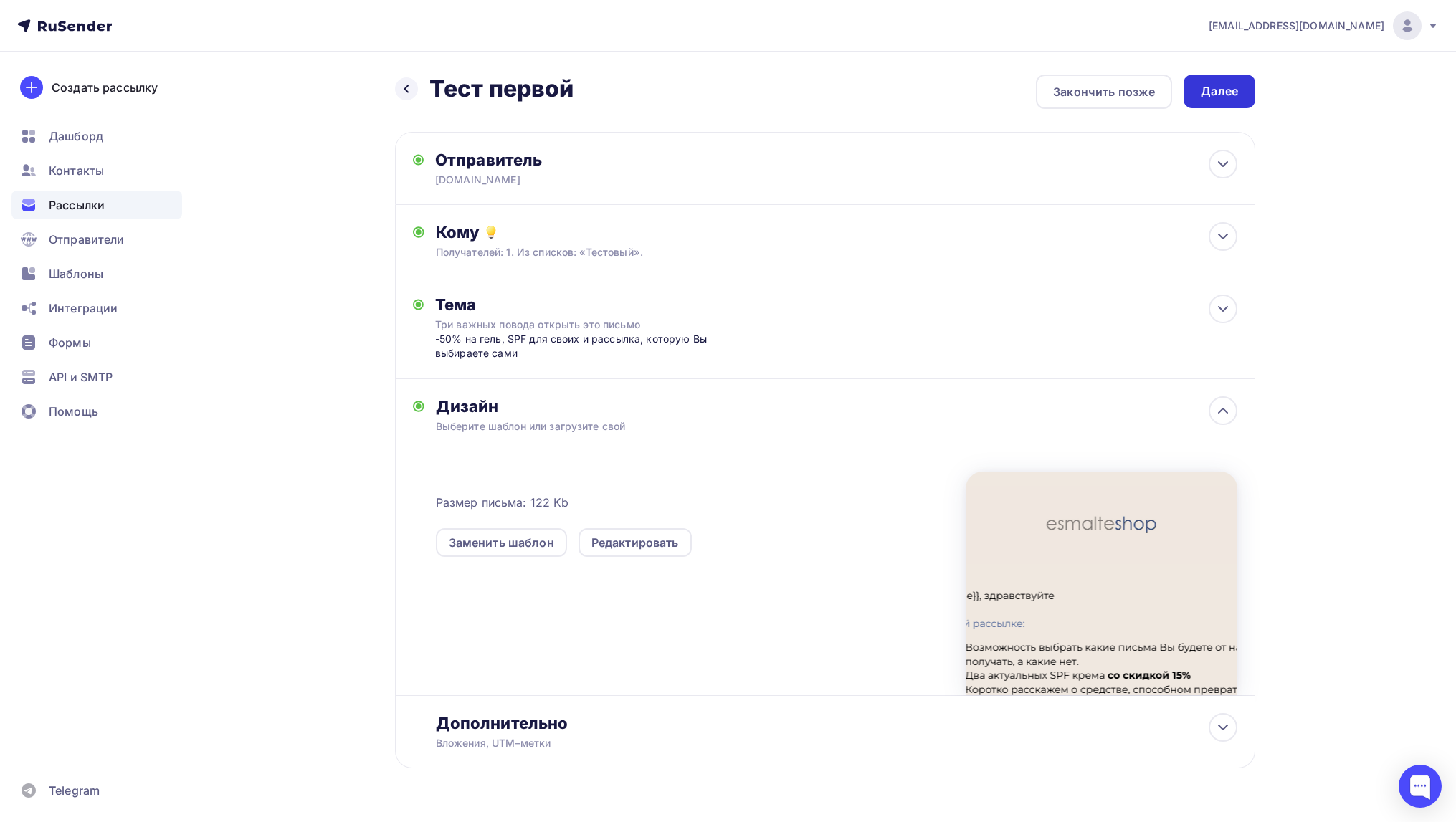
click at [1209, 94] on div "Далее" at bounding box center [1219, 91] width 37 height 16
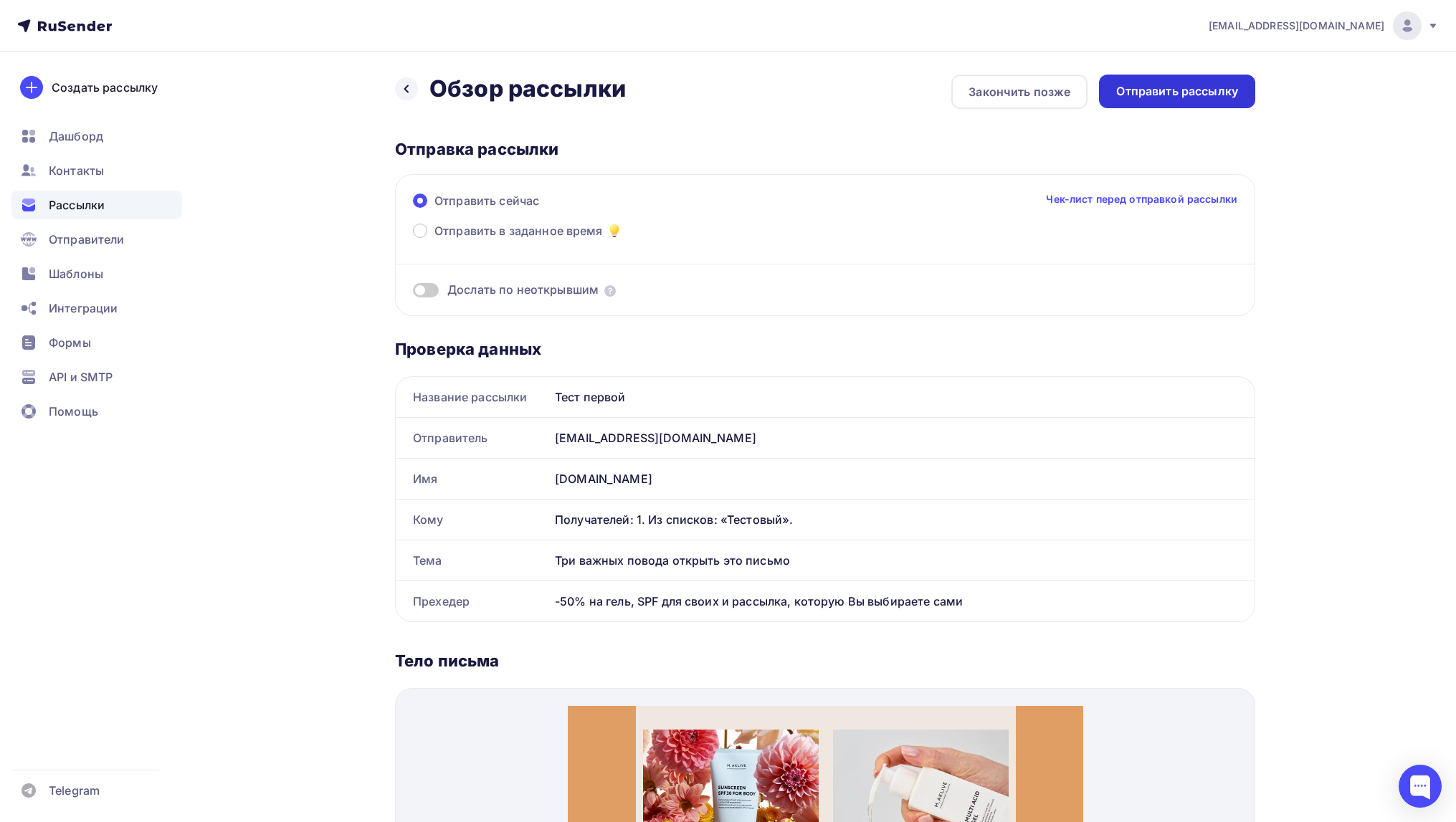
click at [1166, 86] on div "Отправить рассылку" at bounding box center [1177, 91] width 122 height 16
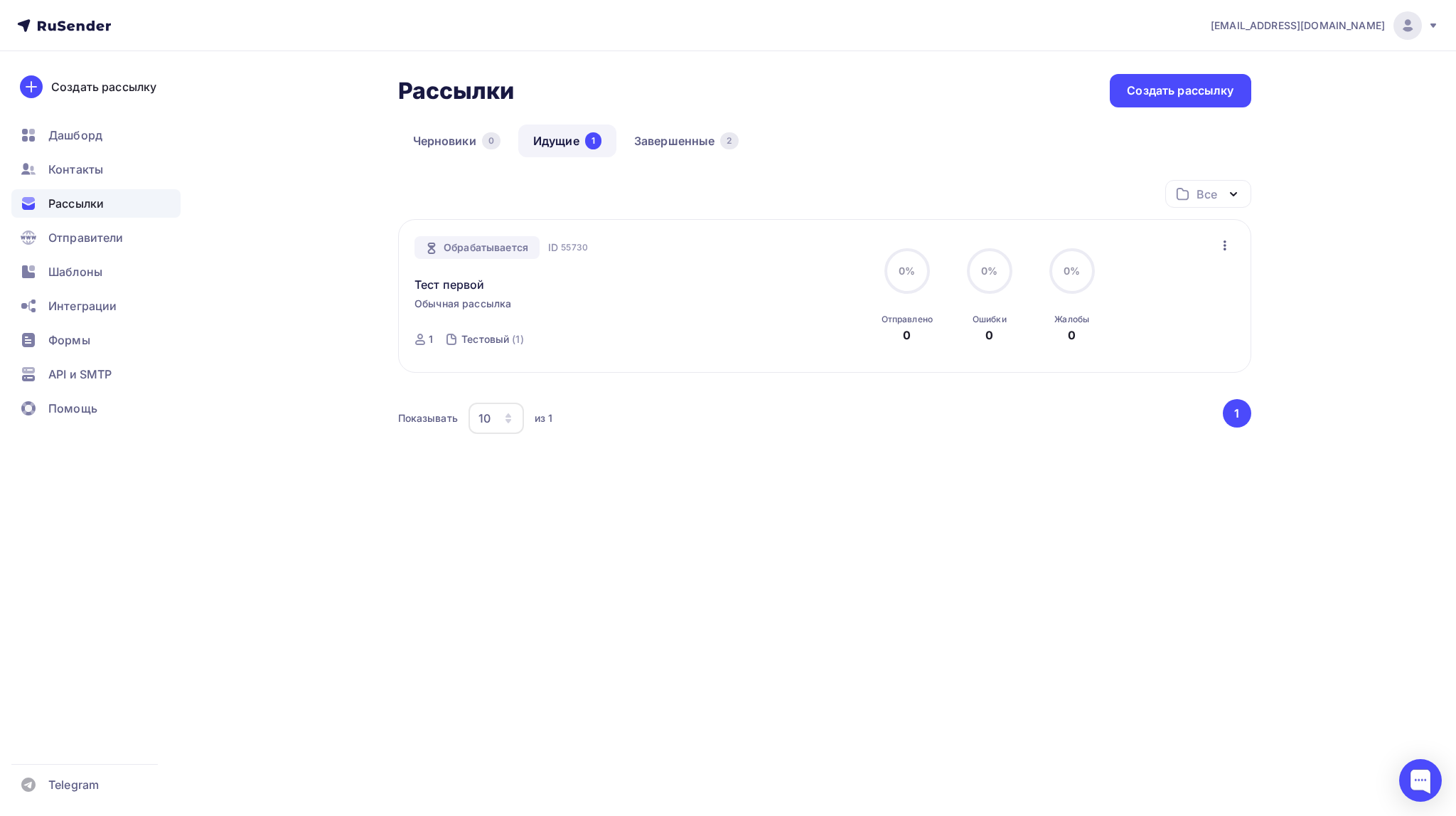
click at [1164, 296] on div "0% 0% Отправлено 0 0% 0% [DEMOGRAPHIC_DATA] 0 0% 0% Жалобы 0" at bounding box center [1031, 296] width 319 height 96
click at [907, 282] on circle at bounding box center [907, 271] width 43 height 43
click at [677, 142] on link "Завершенные 2" at bounding box center [686, 141] width 134 height 32
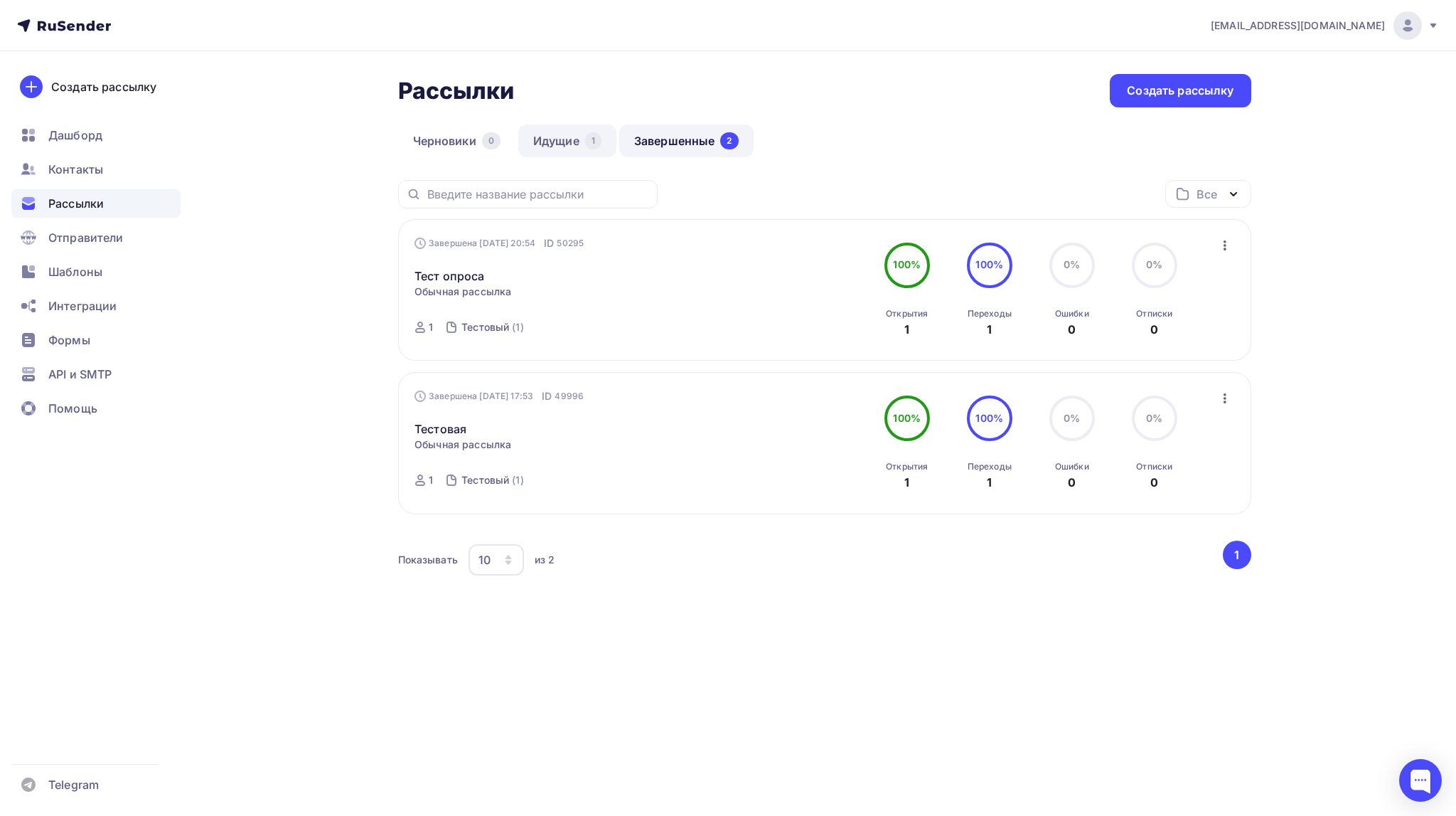
click at [554, 142] on link "Идущие 1" at bounding box center [567, 141] width 98 height 32
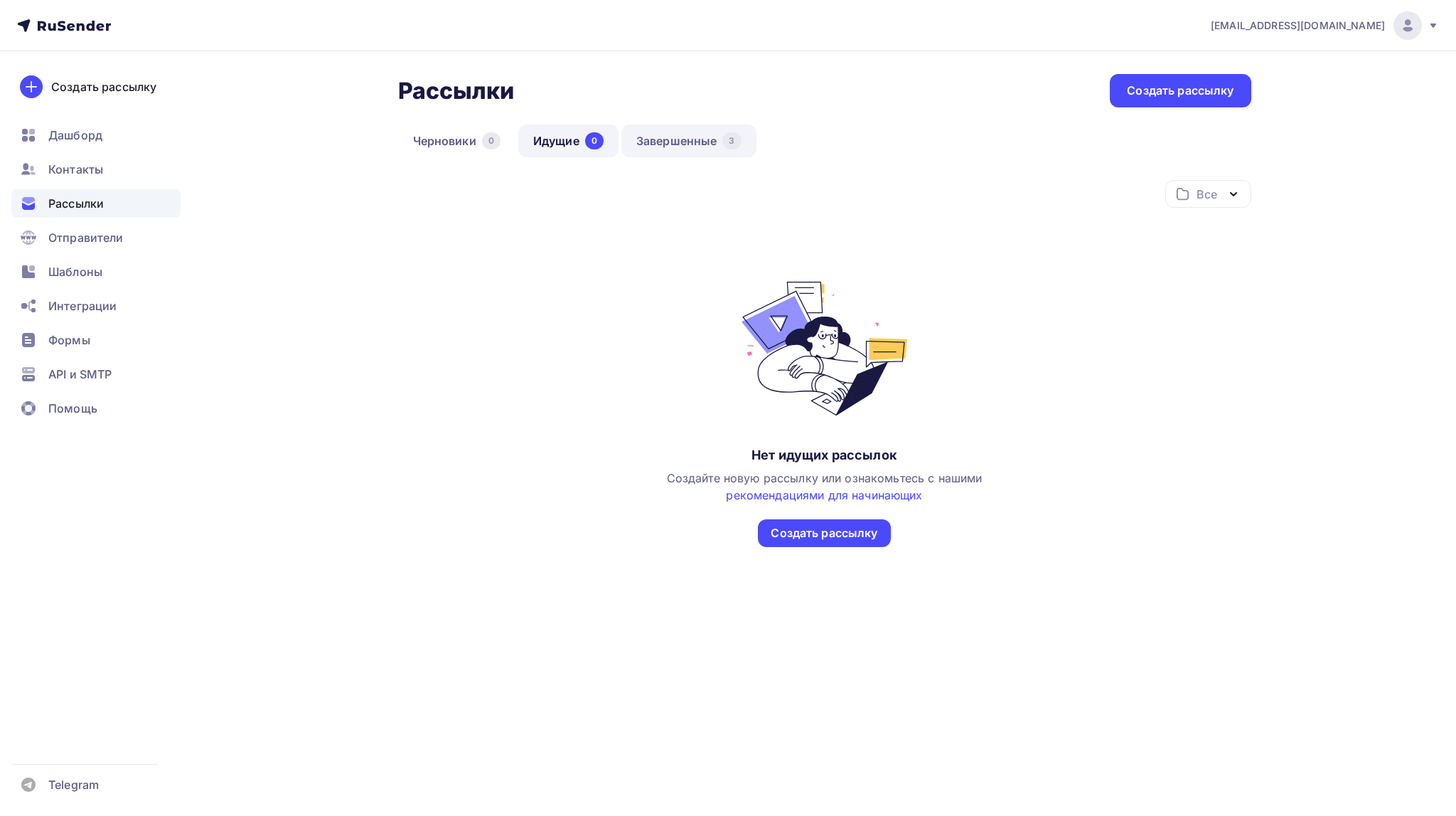
click at [648, 138] on link "Завершенные 3" at bounding box center [689, 141] width 135 height 32
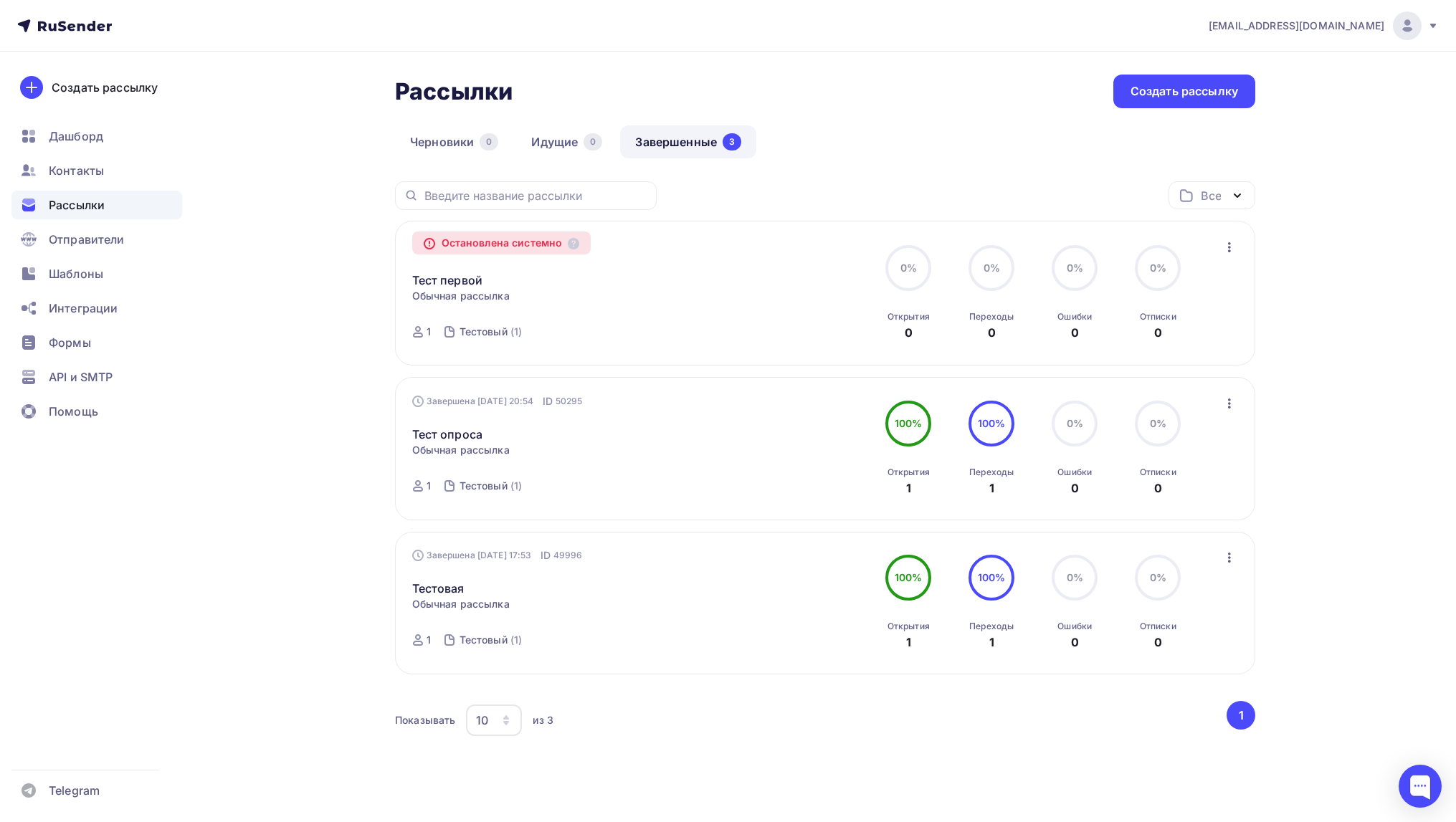
click at [1229, 245] on icon "button" at bounding box center [1230, 247] width 17 height 17
click at [1201, 285] on div "Копировать в новую" at bounding box center [1162, 285] width 147 height 17
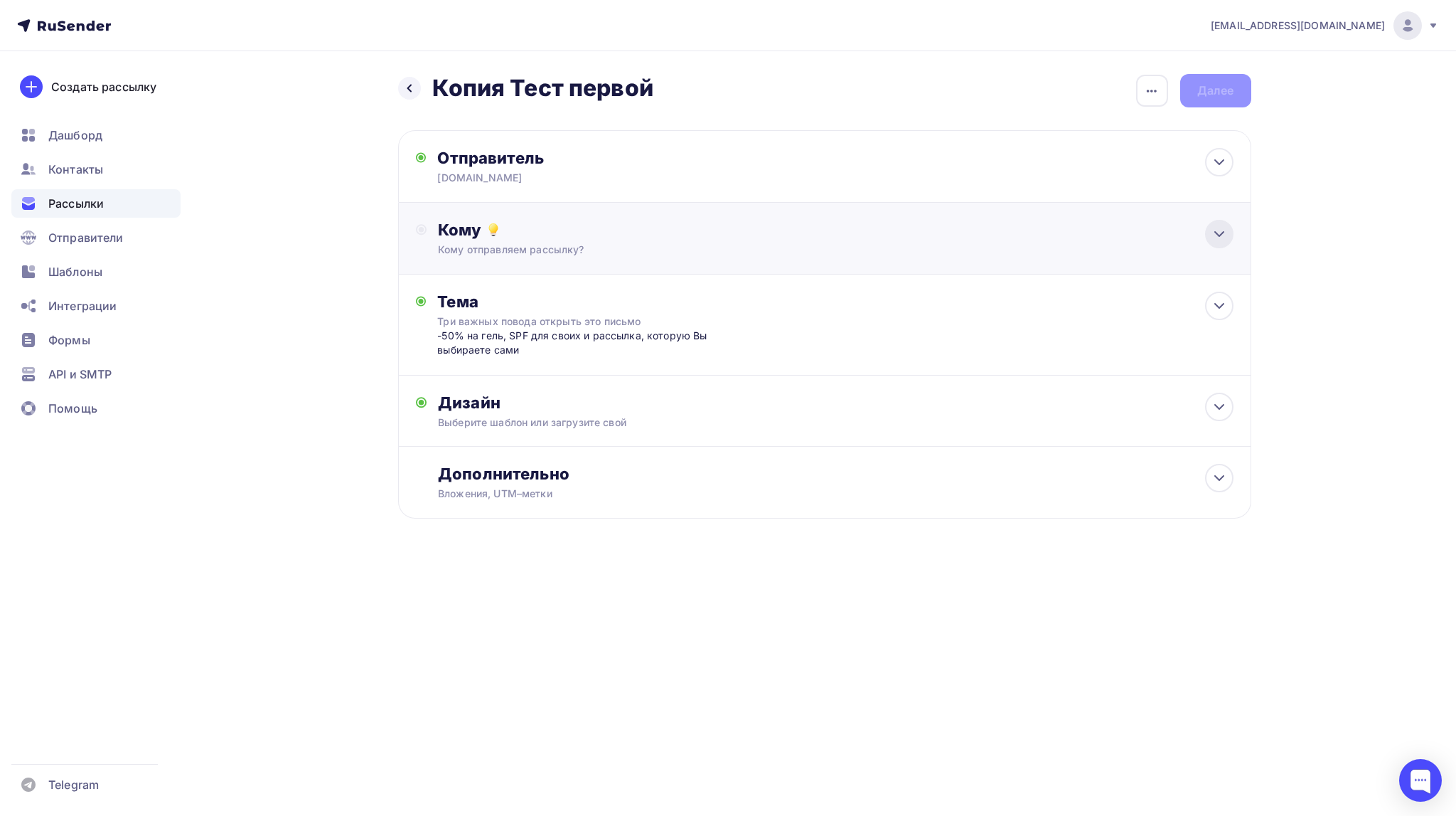
click at [1219, 236] on icon at bounding box center [1219, 233] width 9 height 4
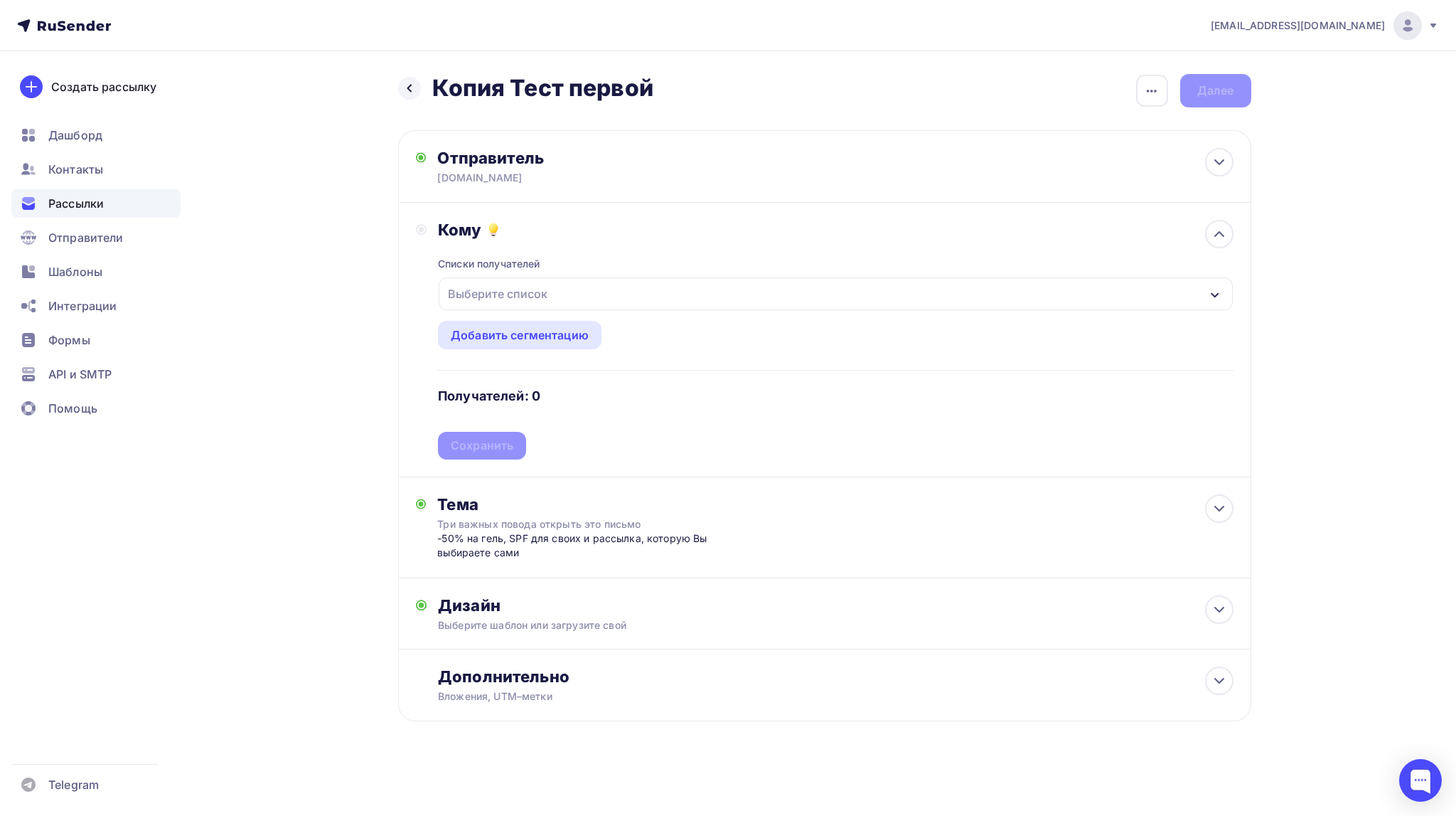
click at [593, 288] on div "Выберите список" at bounding box center [835, 294] width 793 height 32
click at [541, 431] on div "Добавить список" at bounding box center [536, 434] width 100 height 17
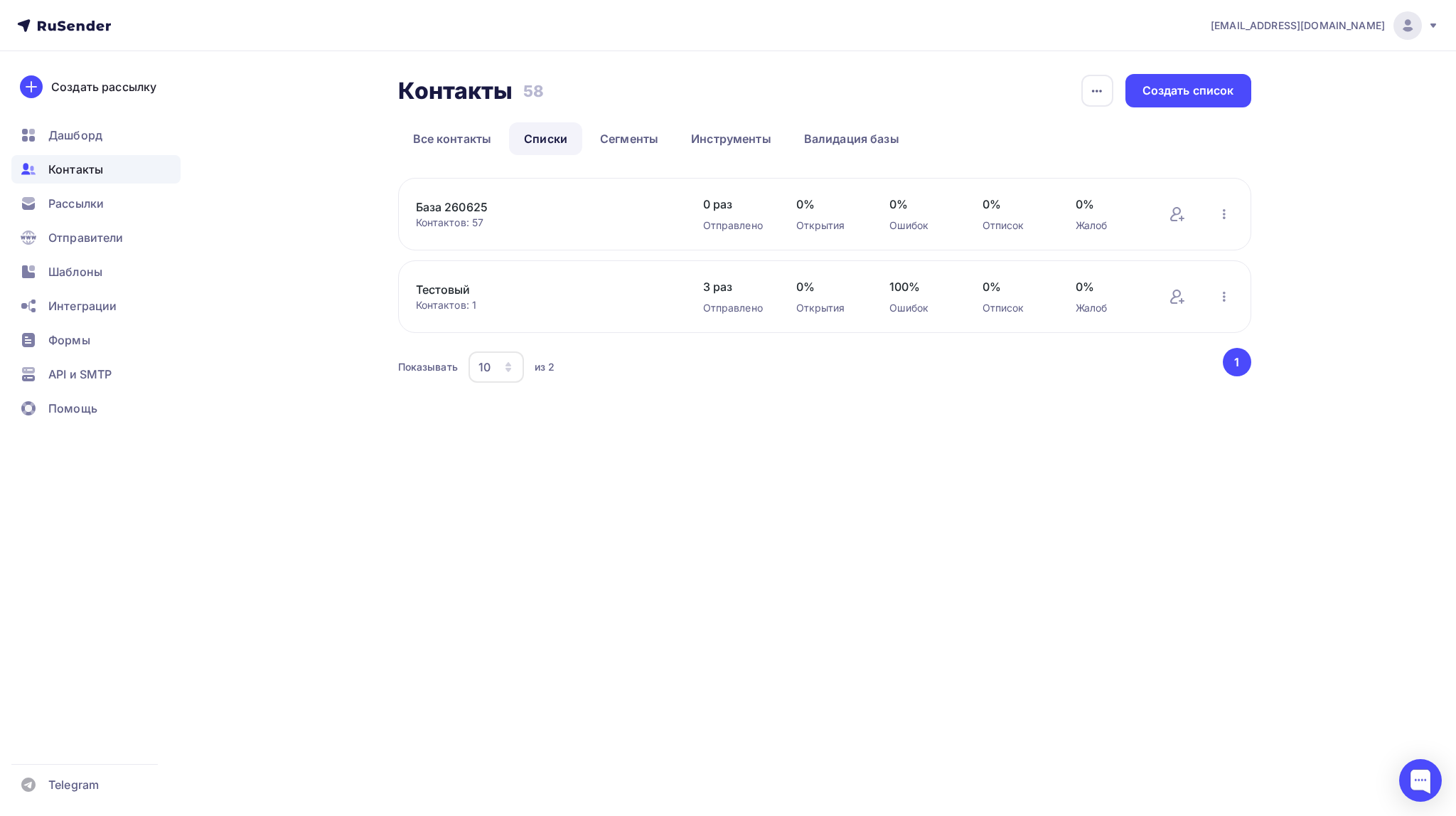
click at [450, 290] on link "Тестовый" at bounding box center [536, 290] width 242 height 17
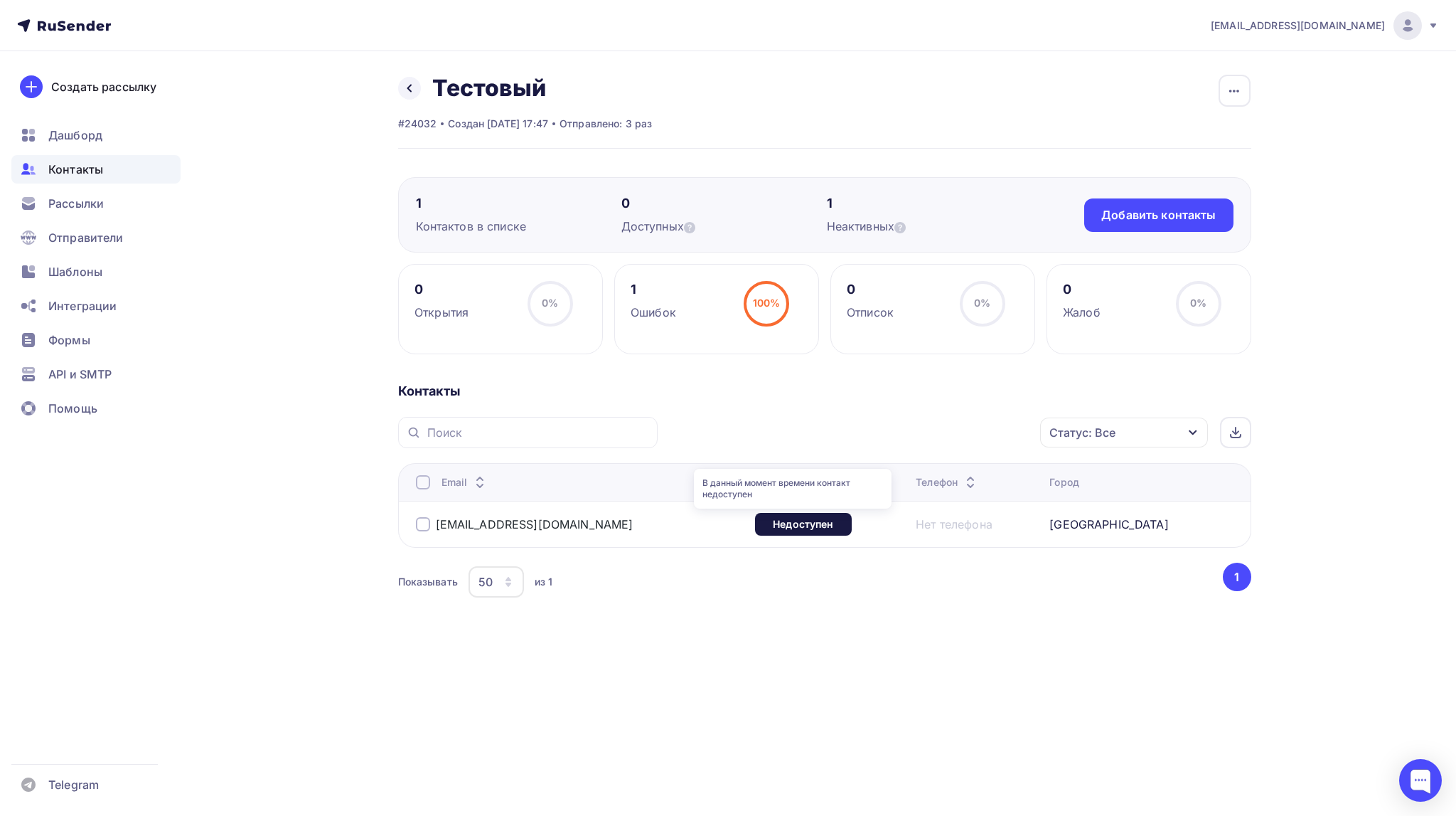
click at [796, 526] on div "Недоступен" at bounding box center [803, 524] width 96 height 23
click at [906, 231] on icon at bounding box center [899, 227] width 11 height 11
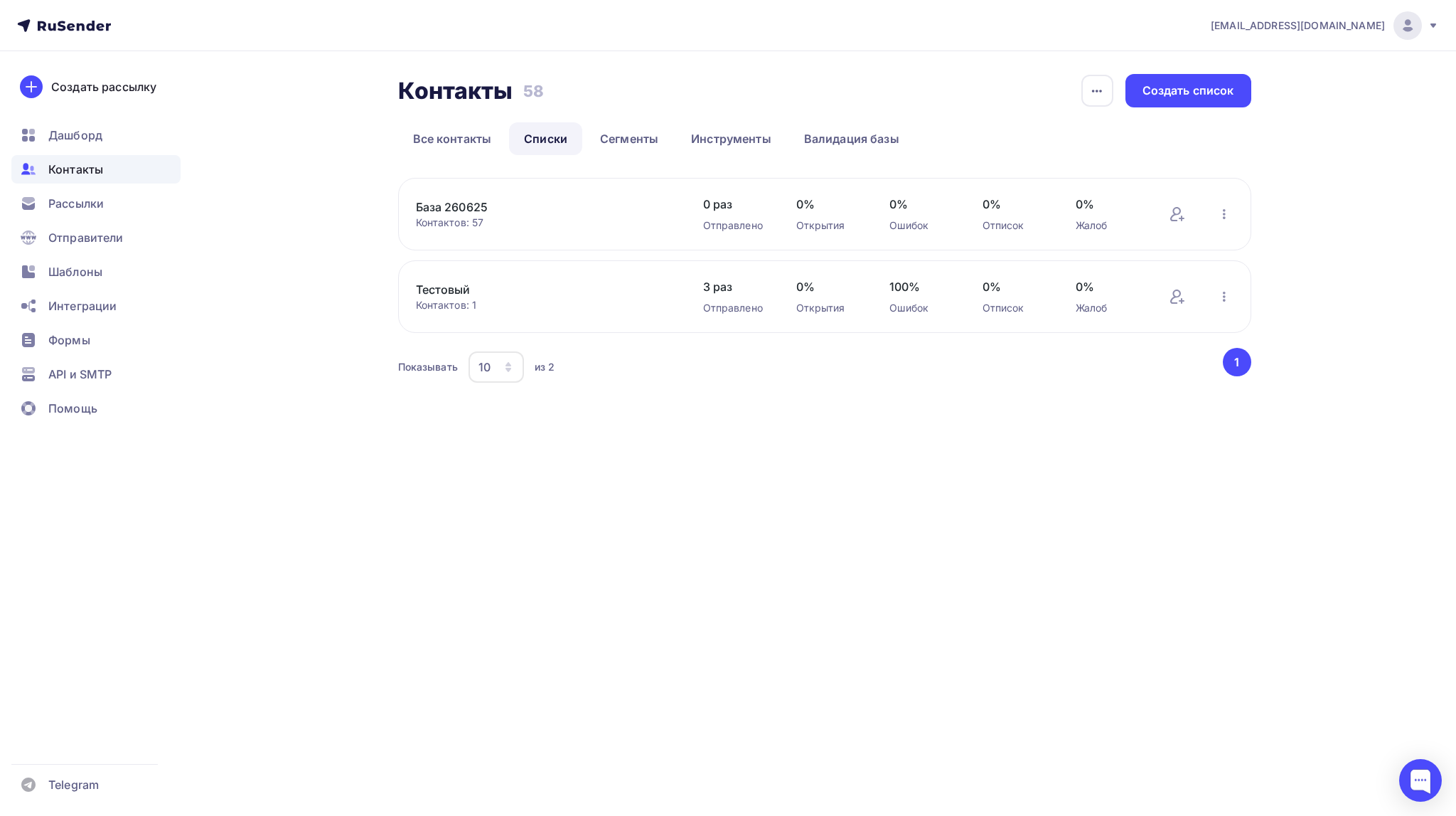
click at [475, 308] on div "Контактов: 1" at bounding box center [545, 305] width 259 height 15
click at [451, 287] on link "Тестовый" at bounding box center [536, 290] width 242 height 17
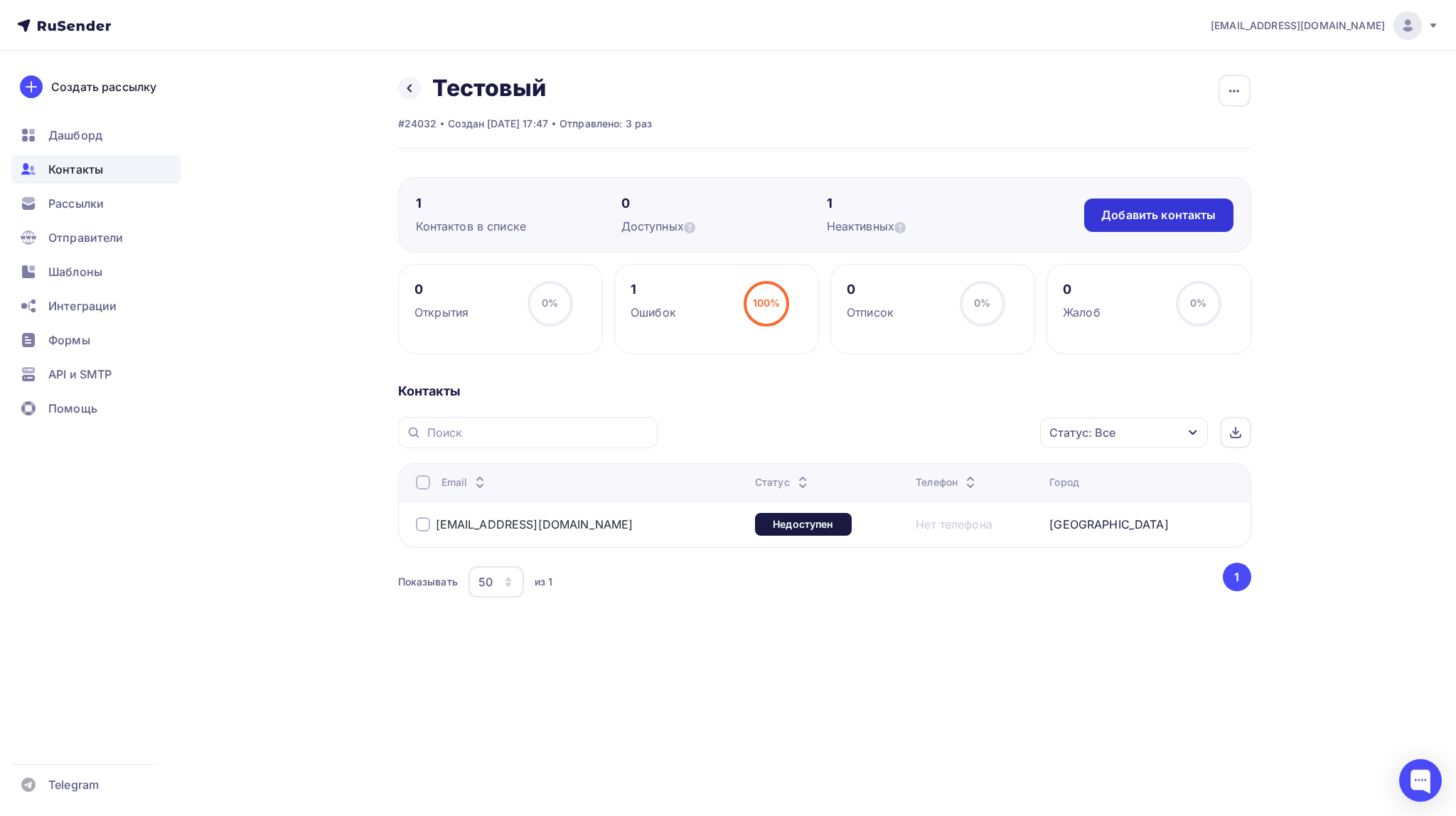
click at [1126, 214] on div "Добавить контакты" at bounding box center [1159, 214] width 114 height 16
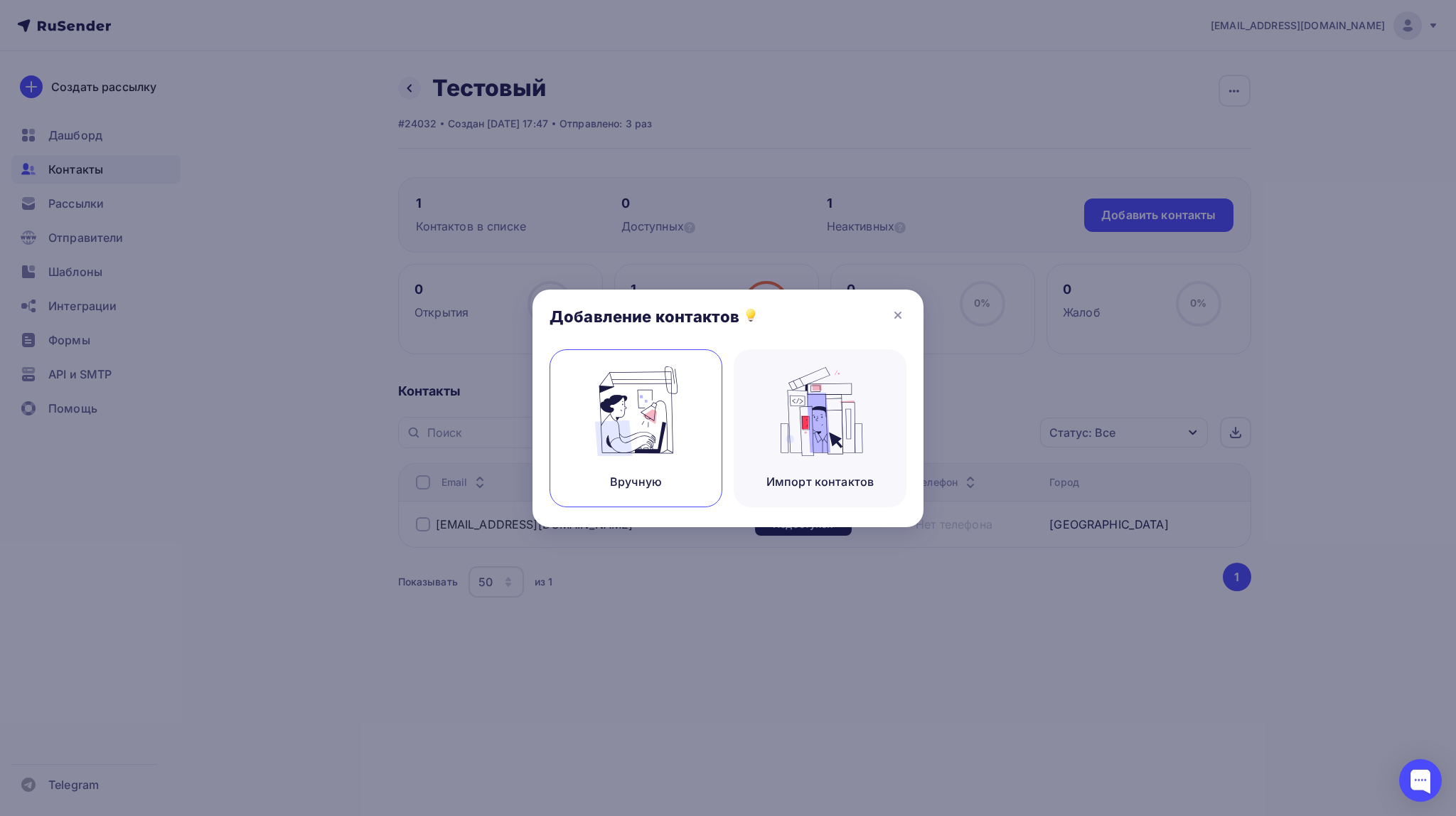
click at [638, 426] on img at bounding box center [636, 411] width 96 height 90
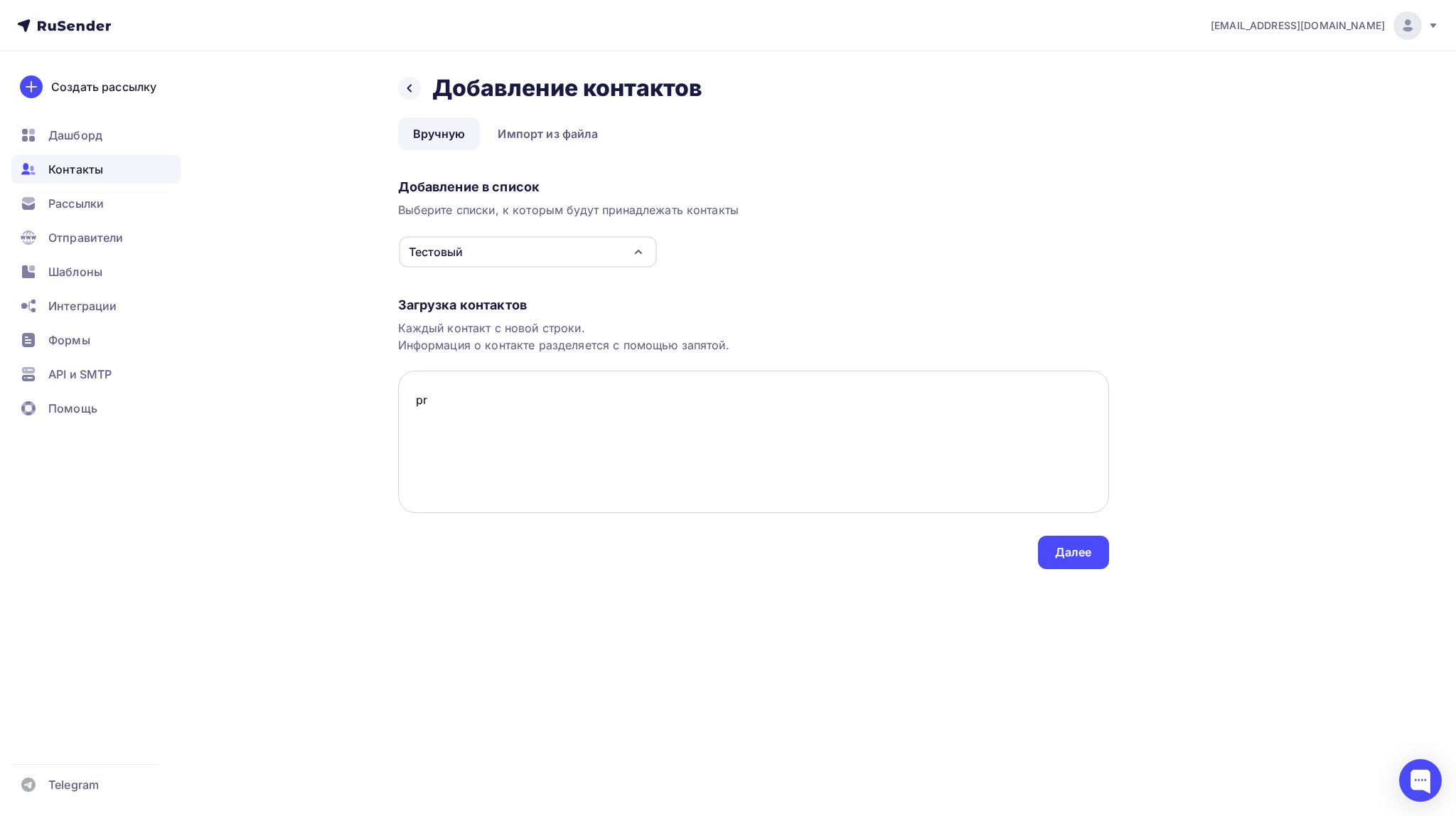
type textarea "p"
type textarea "hello@esmalte.shop"
click at [1077, 552] on div "Далее" at bounding box center [1073, 552] width 37 height 16
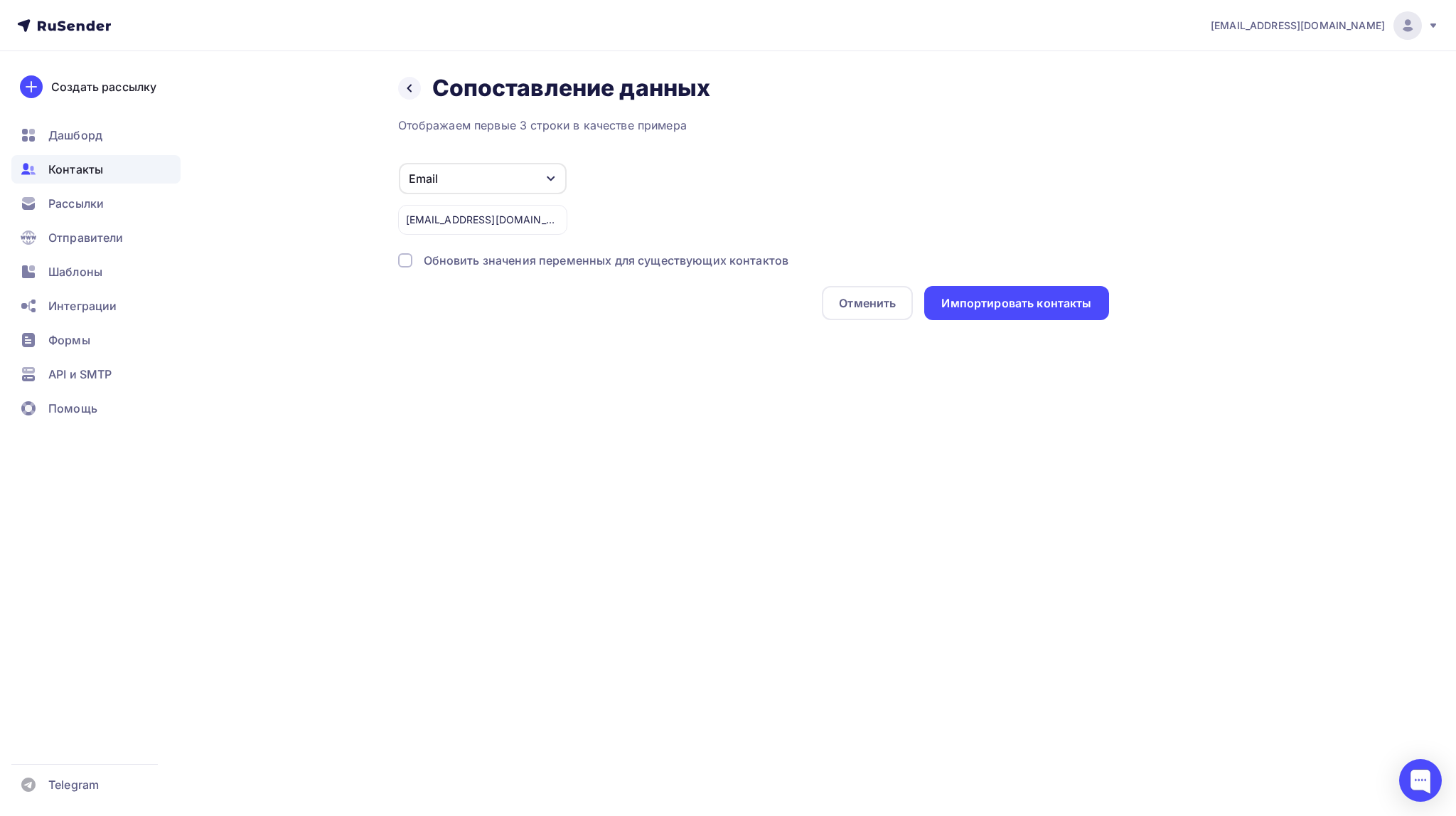
click at [521, 219] on div "hello@esmalte.shop" at bounding box center [482, 220] width 169 height 30
click at [502, 259] on div "Обновить значения переменных для существующих контактов" at bounding box center [606, 261] width 365 height 17
click at [403, 255] on div at bounding box center [405, 260] width 15 height 15
click at [511, 217] on div "hello@esmalte.shop" at bounding box center [482, 220] width 169 height 30
click at [507, 225] on div "hello@esmalte.shop" at bounding box center [482, 220] width 169 height 30
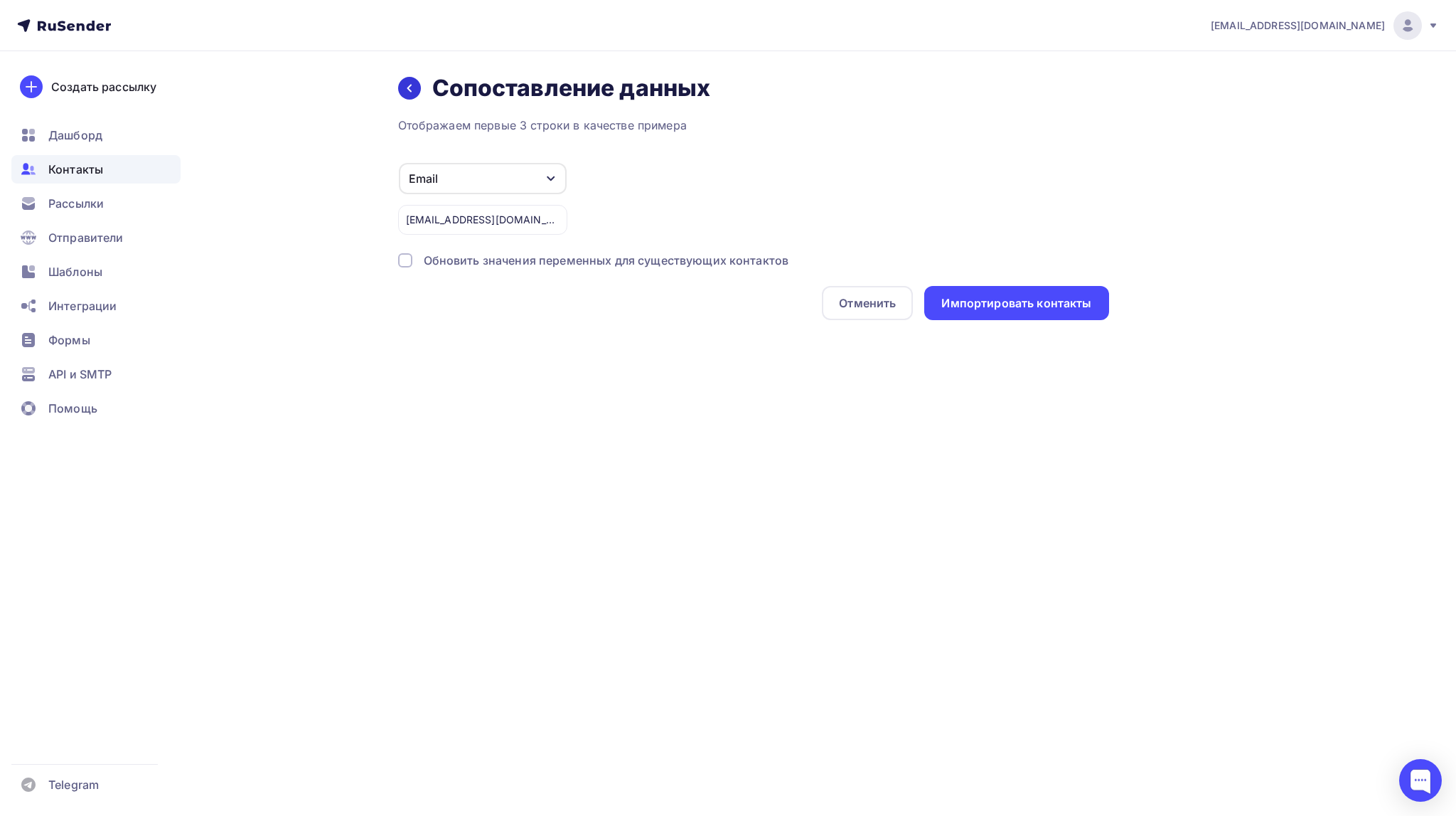
click at [413, 86] on icon at bounding box center [409, 88] width 11 height 11
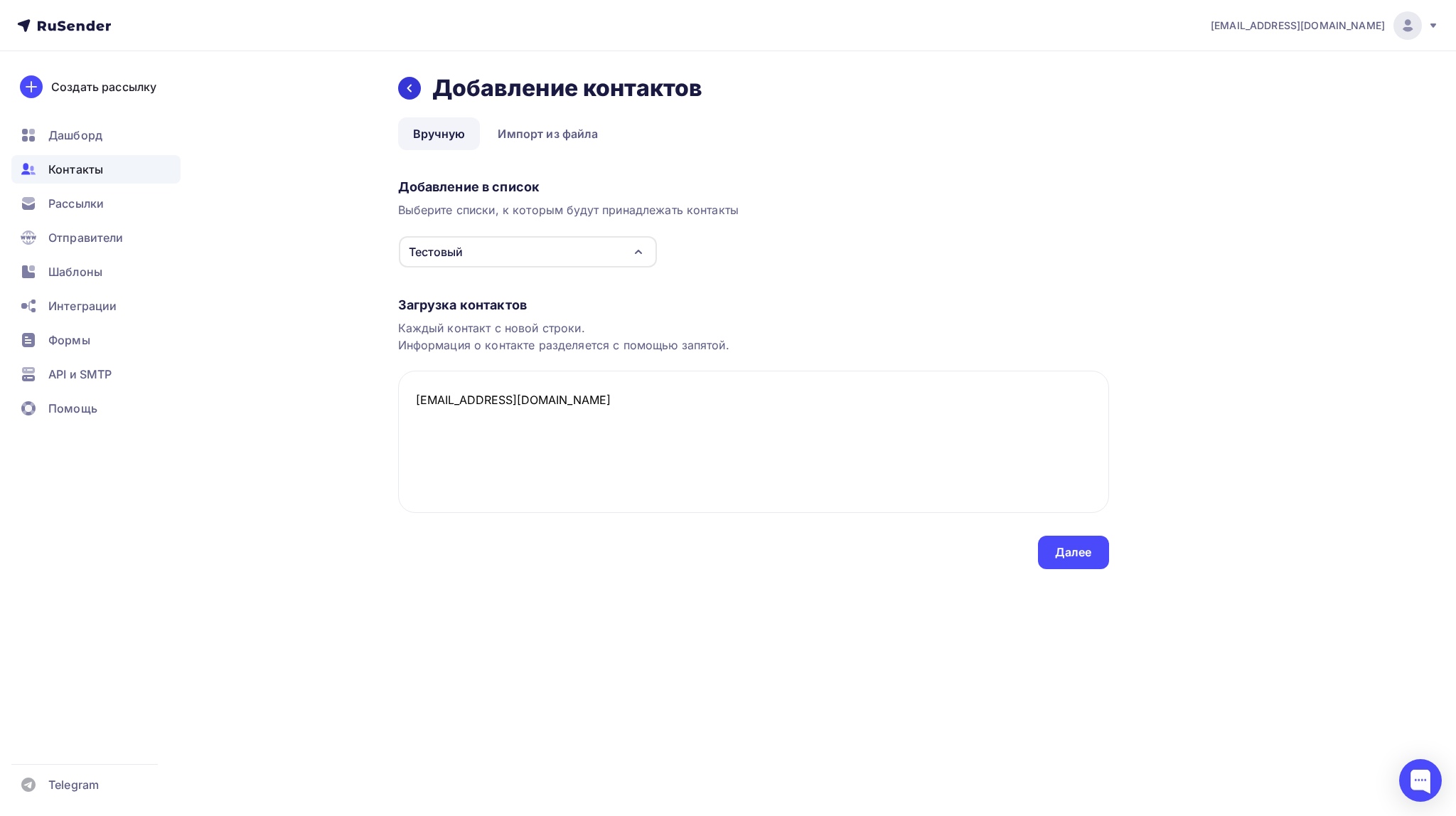
type textarea "hello@esmalte.shop"
click at [410, 88] on icon at bounding box center [409, 88] width 11 height 11
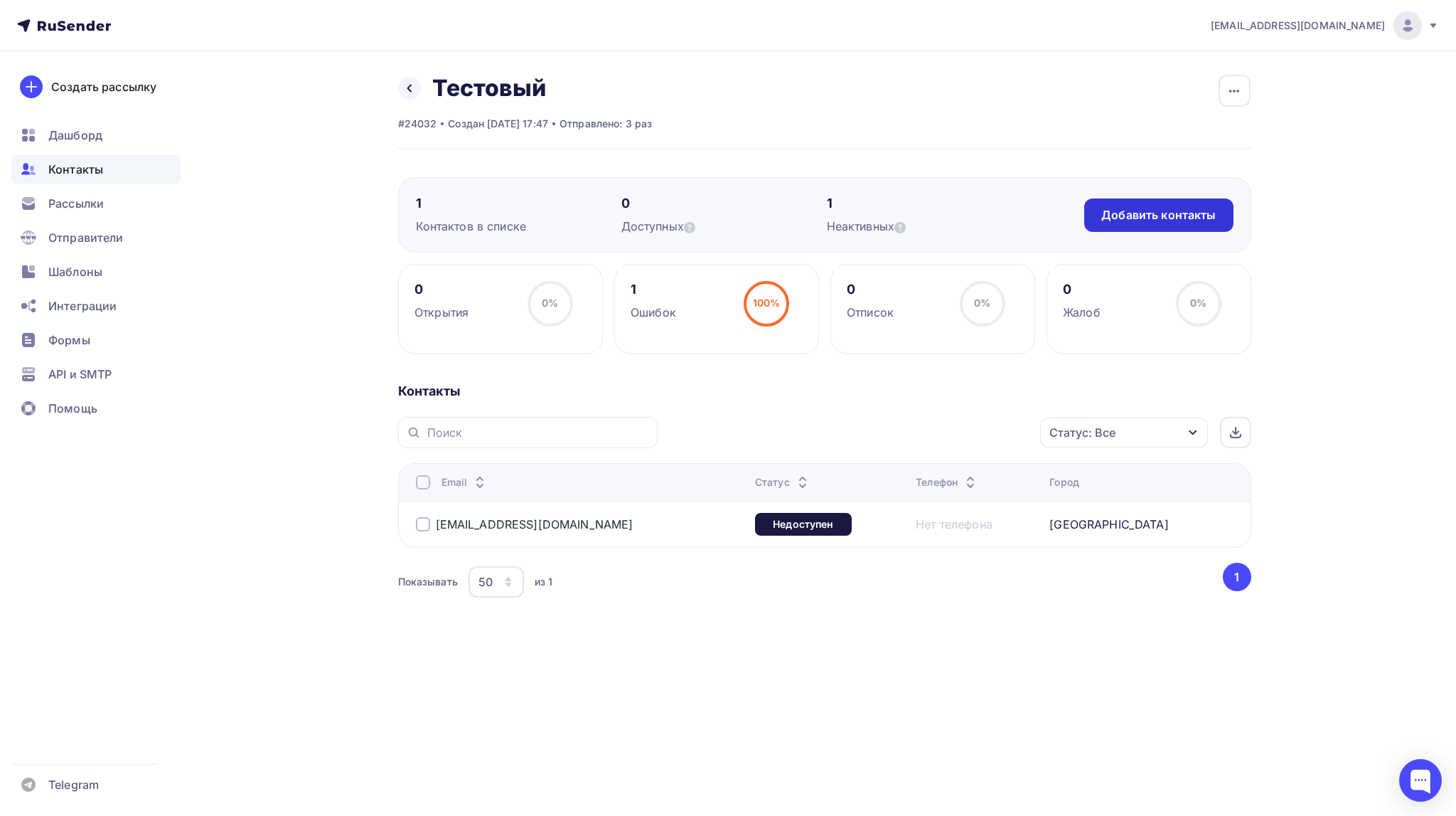
click at [1131, 212] on div "Добавить контакты" at bounding box center [1159, 214] width 114 height 16
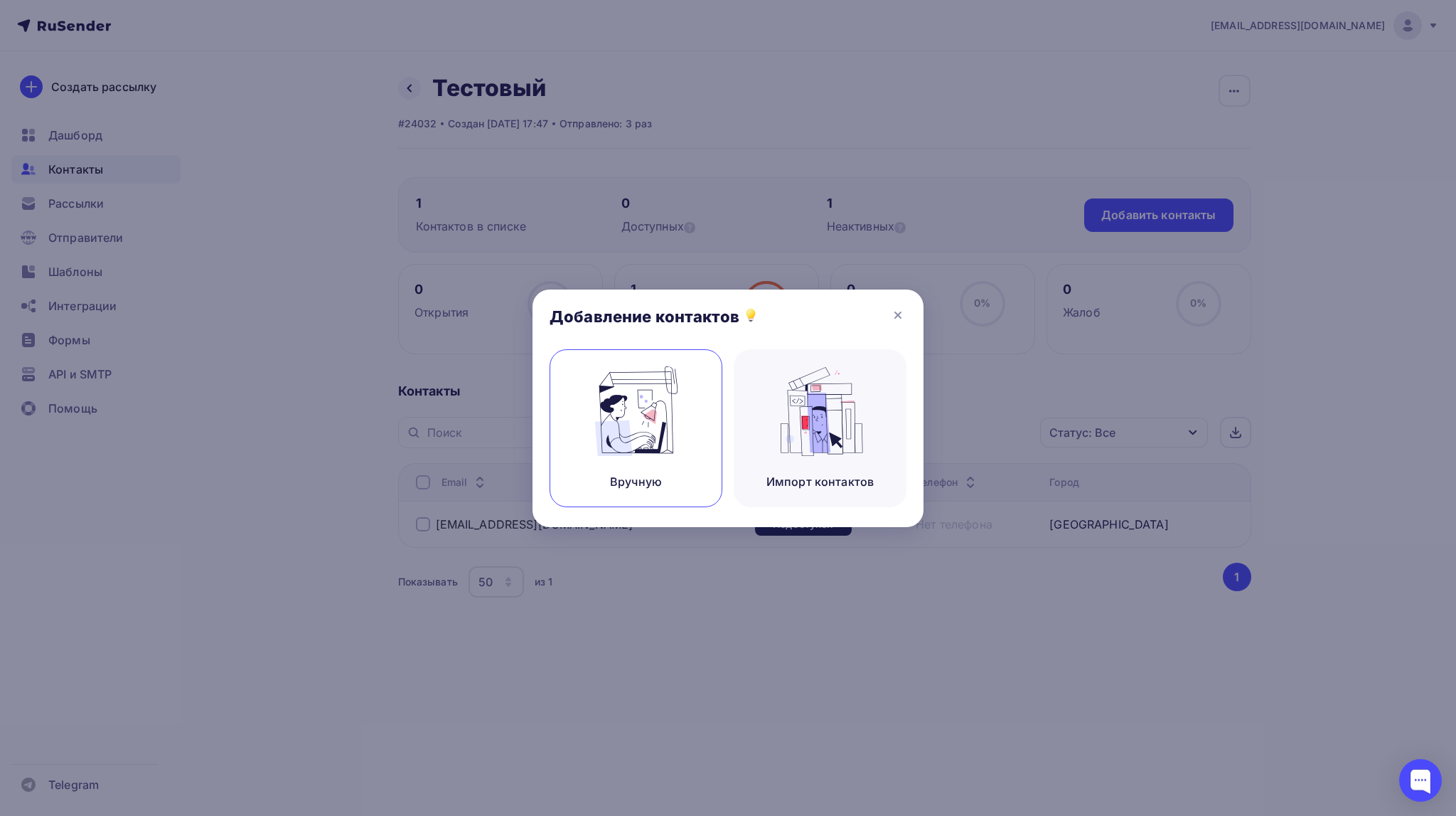
click at [646, 428] on img at bounding box center [636, 411] width 96 height 90
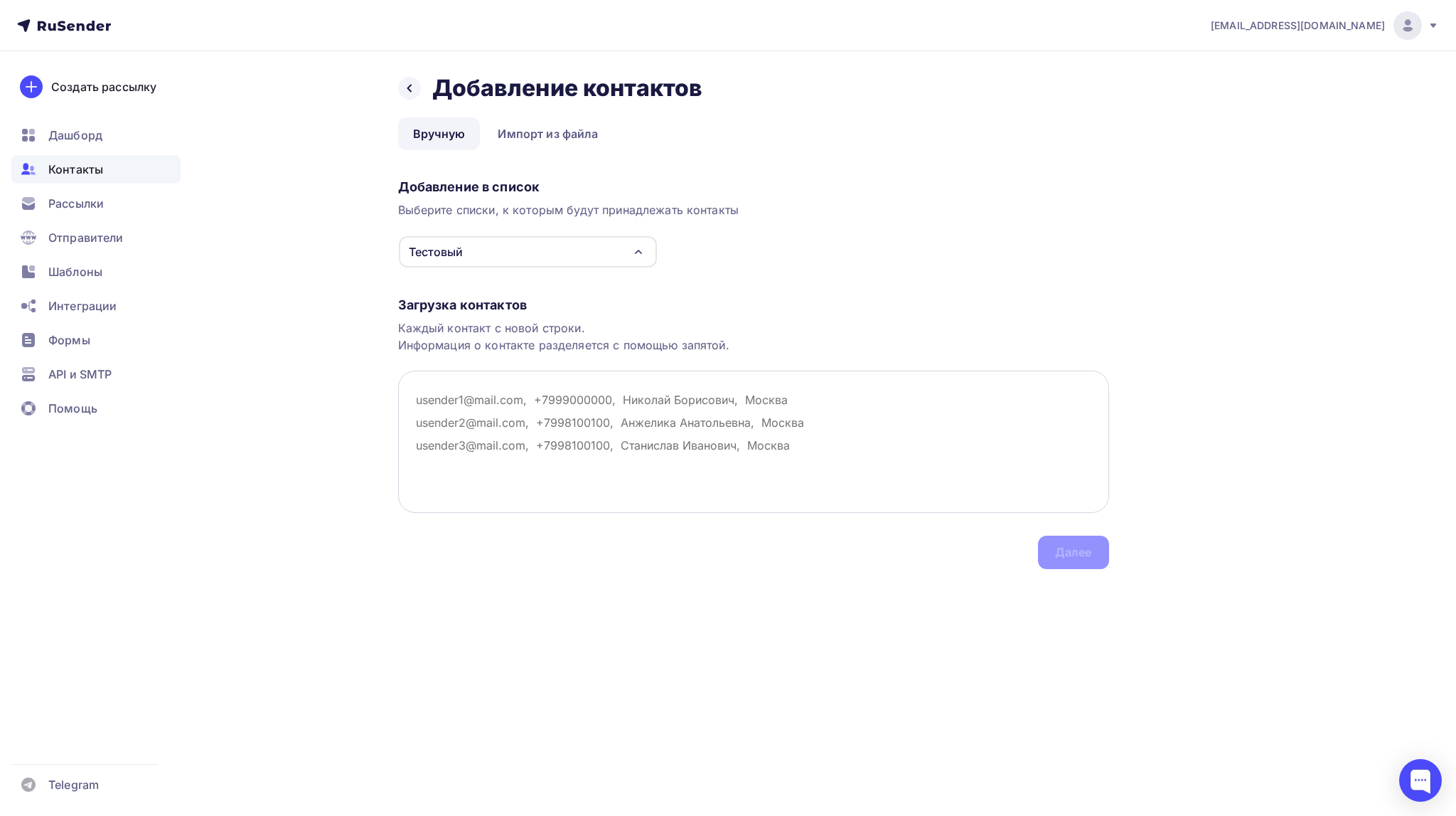
drag, startPoint x: 417, startPoint y: 400, endPoint x: 516, endPoint y: 401, distance: 99.0
click at [516, 401] on textarea at bounding box center [753, 442] width 711 height 143
type textarea "р"
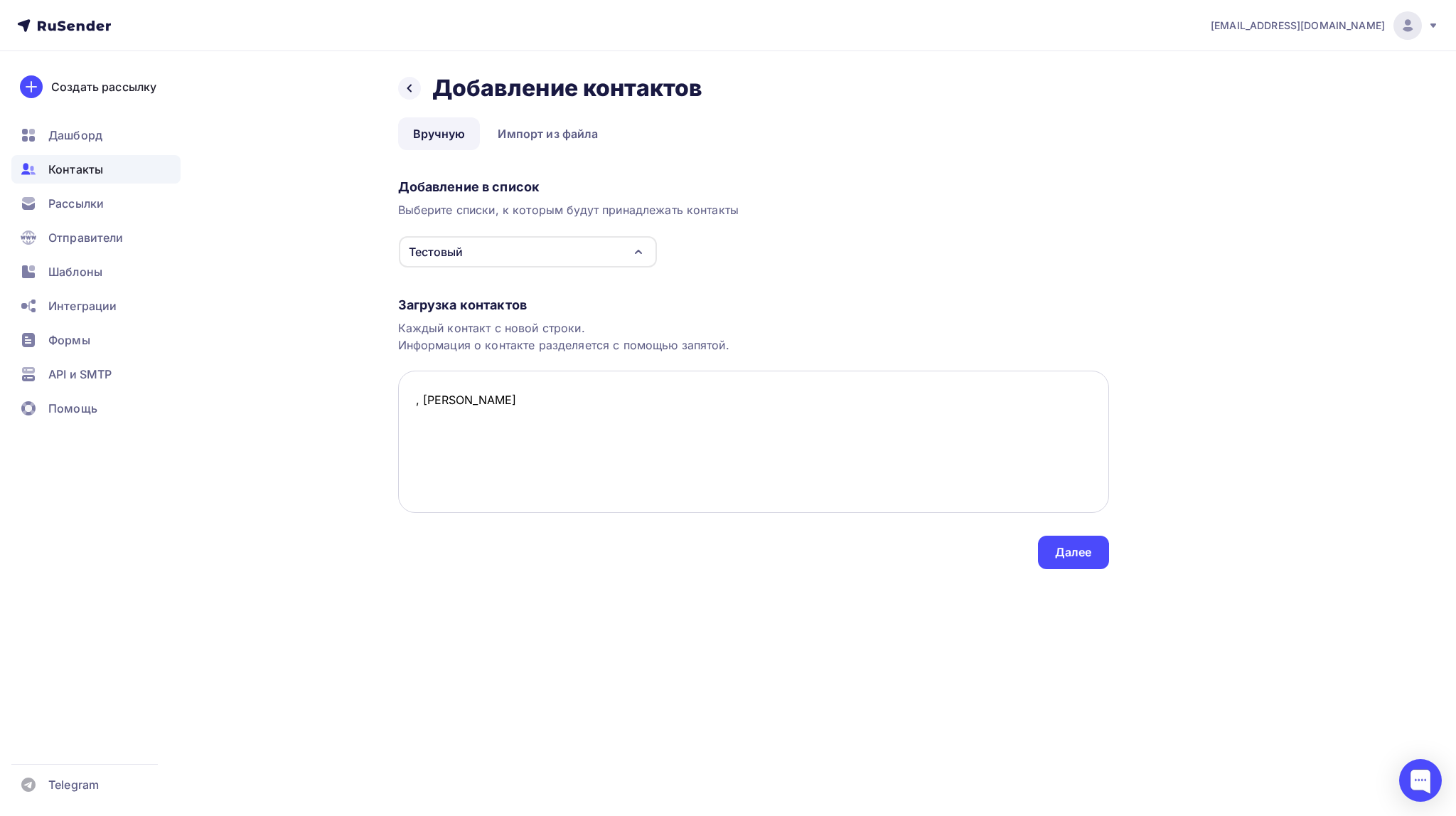
click at [411, 402] on textarea ", Елизавета" at bounding box center [753, 442] width 711 height 143
type textarea "hello@esmalte.shop, Елизавета"
click at [1077, 556] on div "Далее" at bounding box center [1073, 552] width 37 height 16
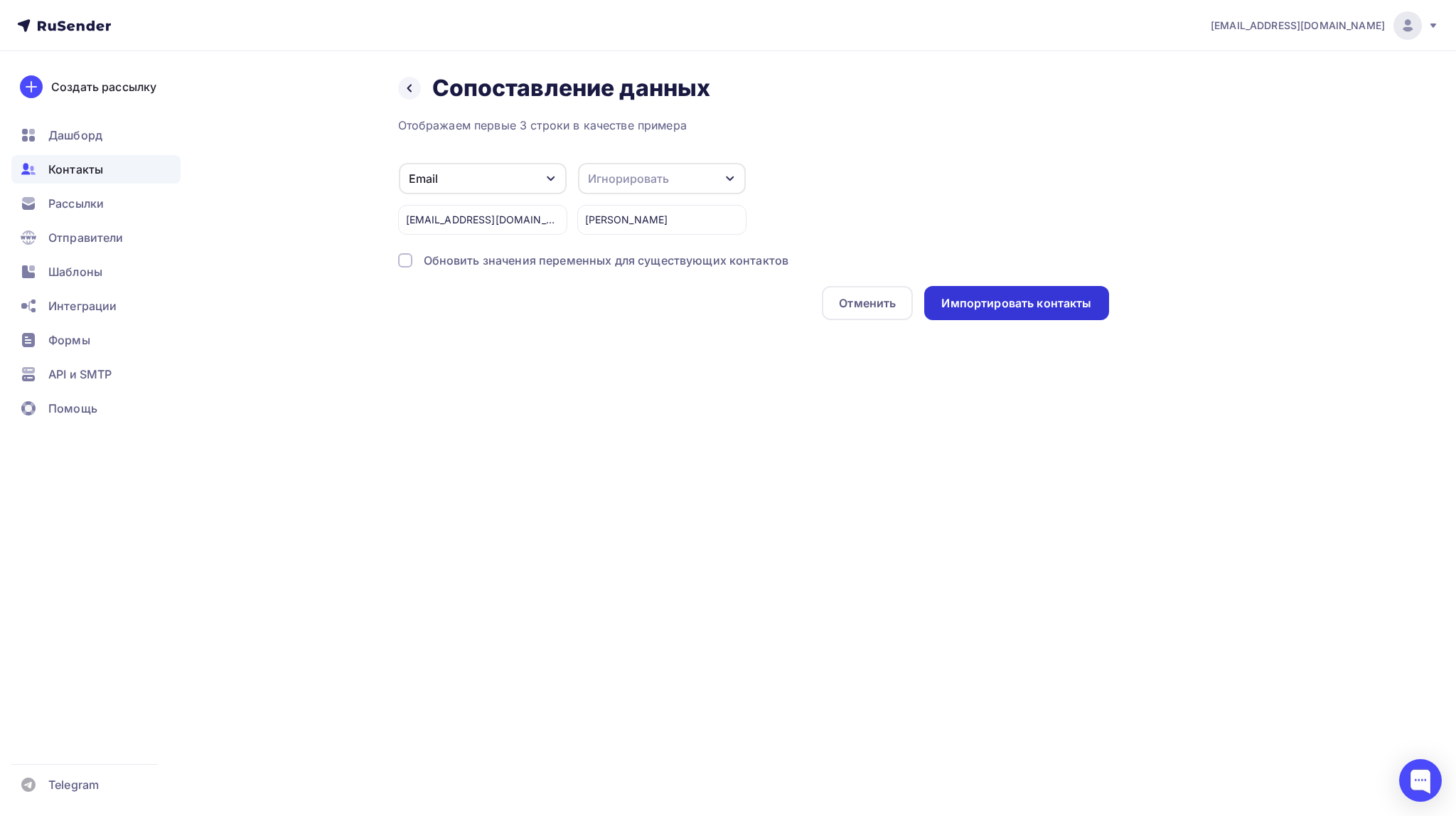
click at [988, 298] on div "Импортировать контакты" at bounding box center [1016, 303] width 150 height 16
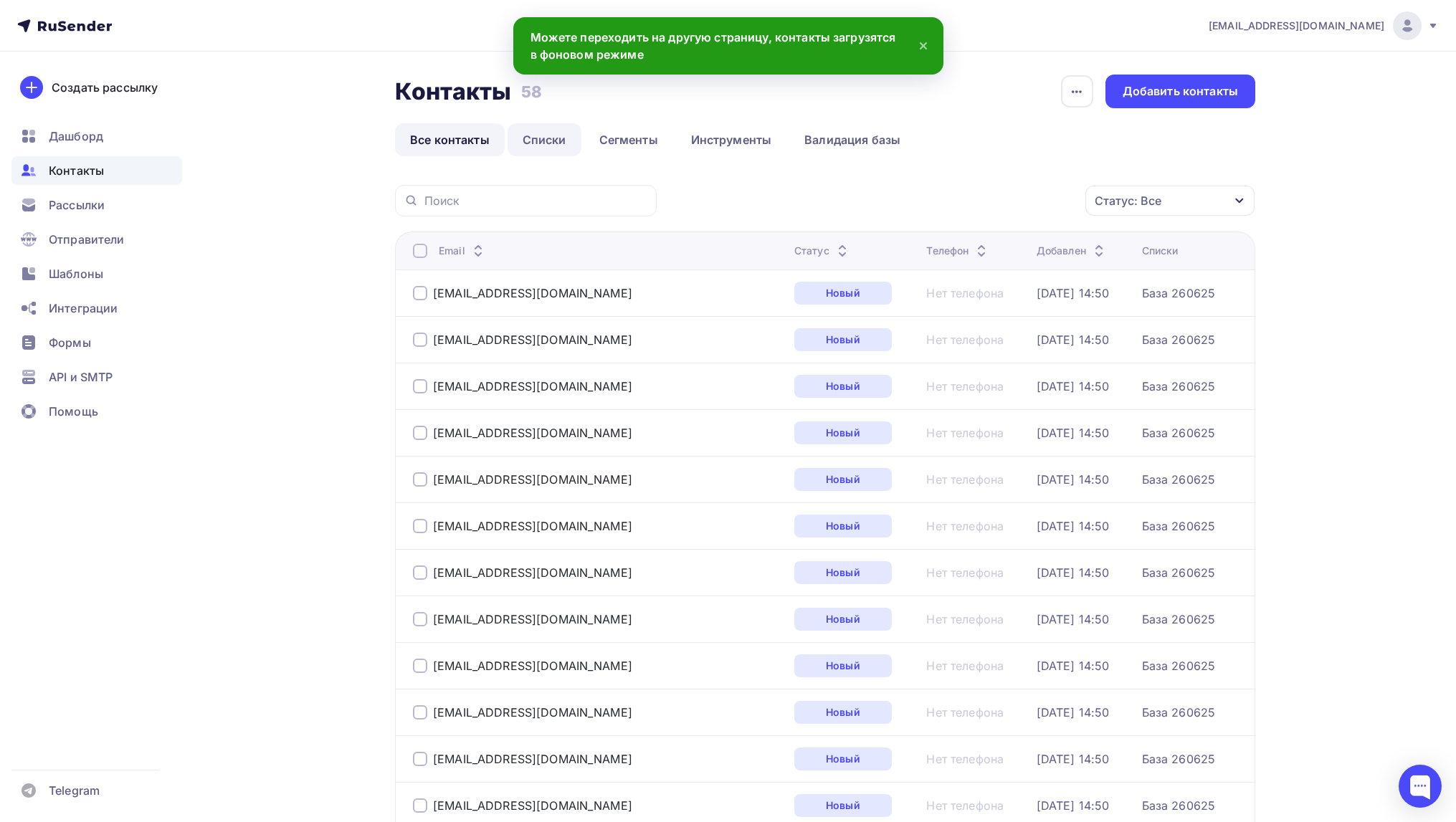
click at [531, 135] on link "Списки" at bounding box center [545, 139] width 74 height 33
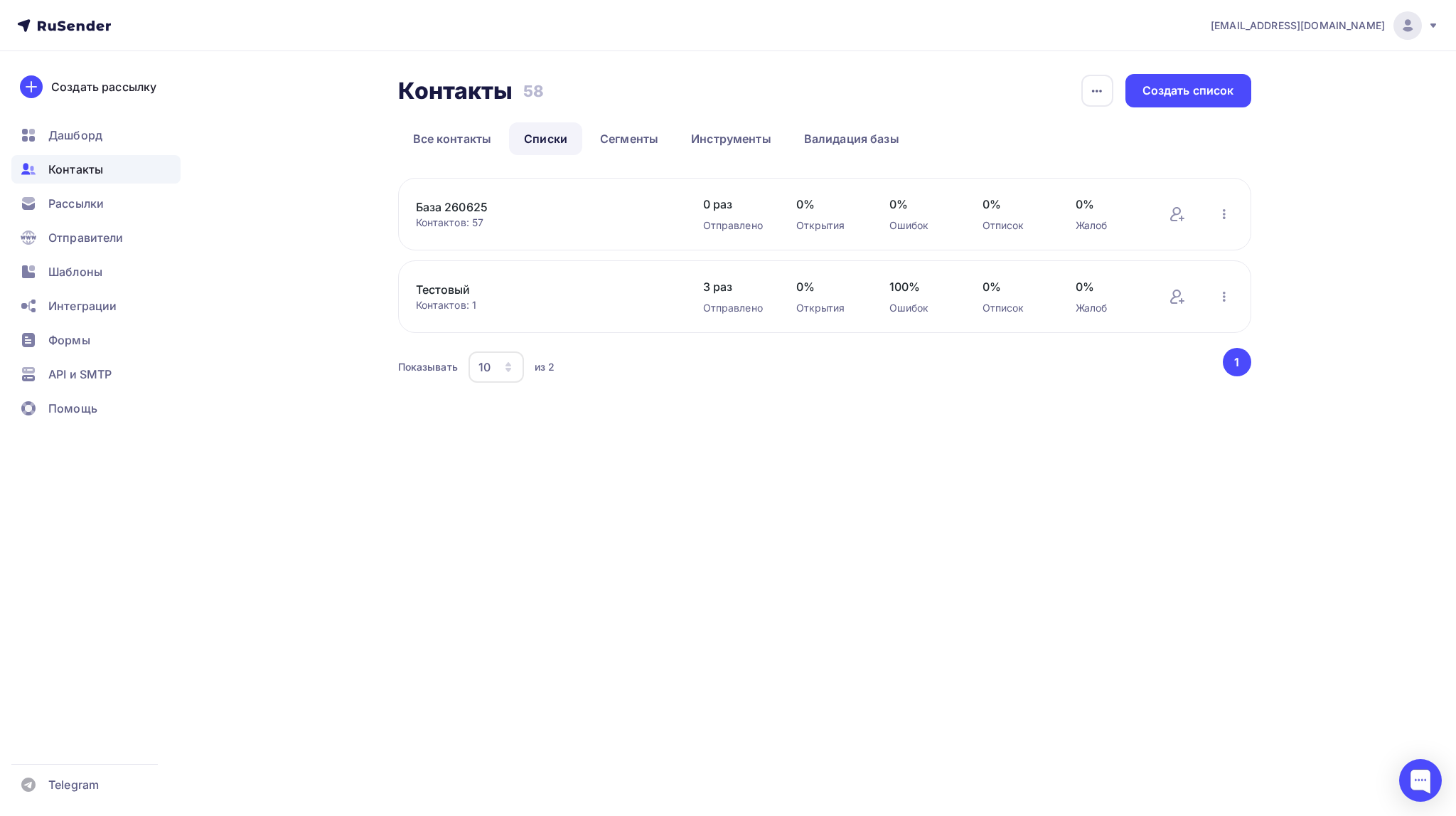
click at [455, 291] on link "Тестовый" at bounding box center [536, 290] width 242 height 17
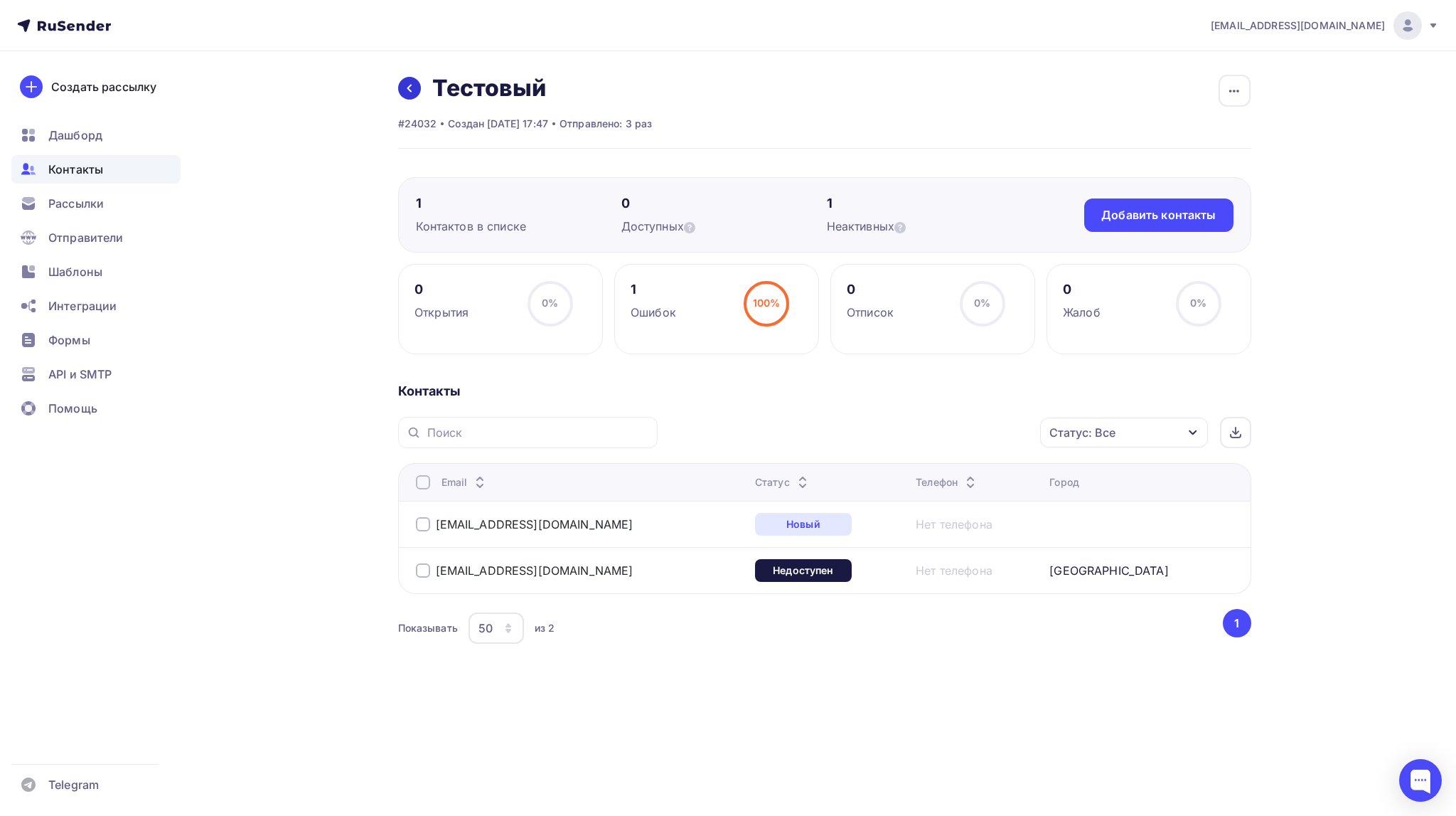
click at [415, 87] on link at bounding box center [409, 88] width 23 height 23
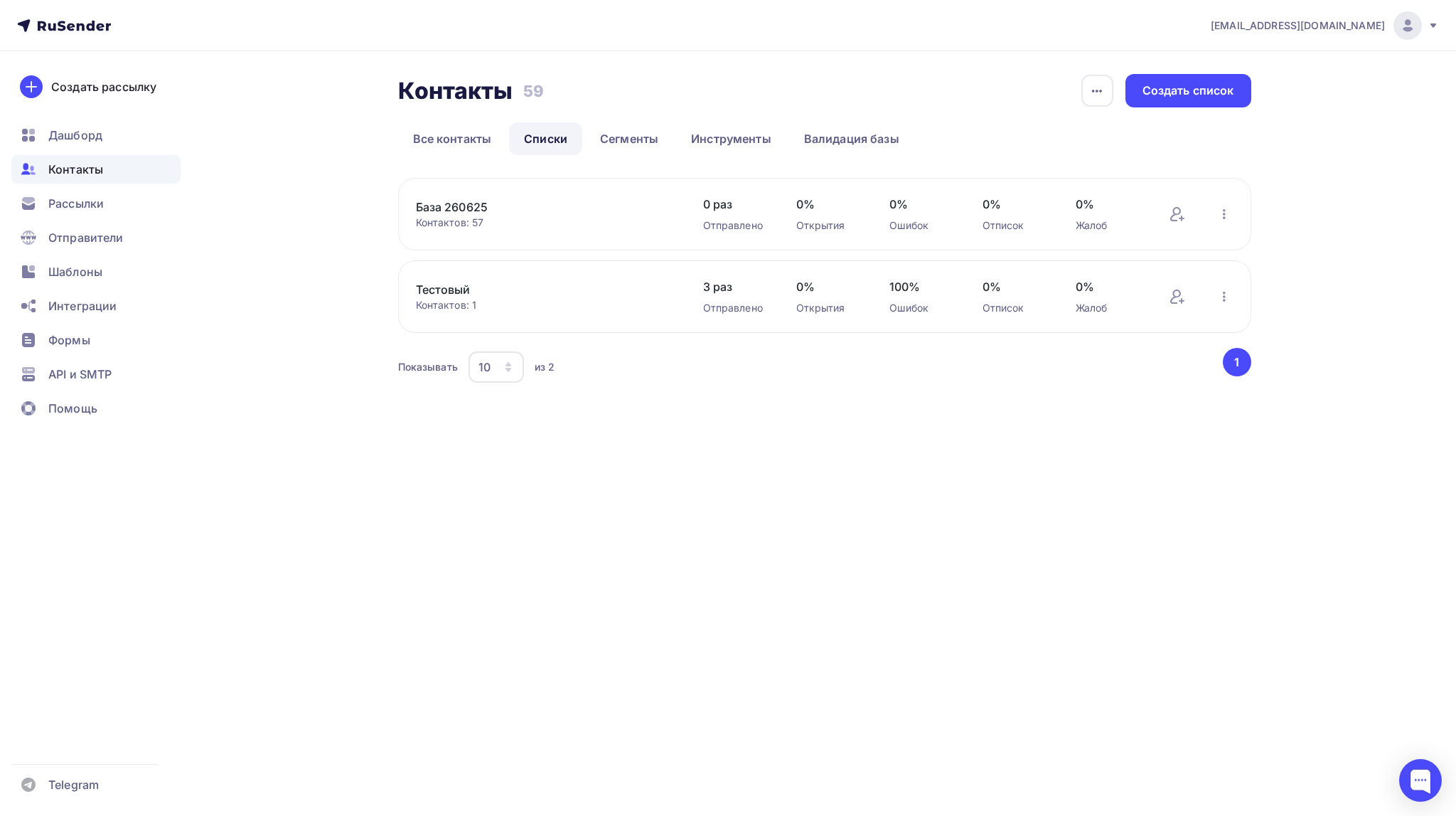
click at [459, 291] on link "Тестовый" at bounding box center [536, 290] width 242 height 17
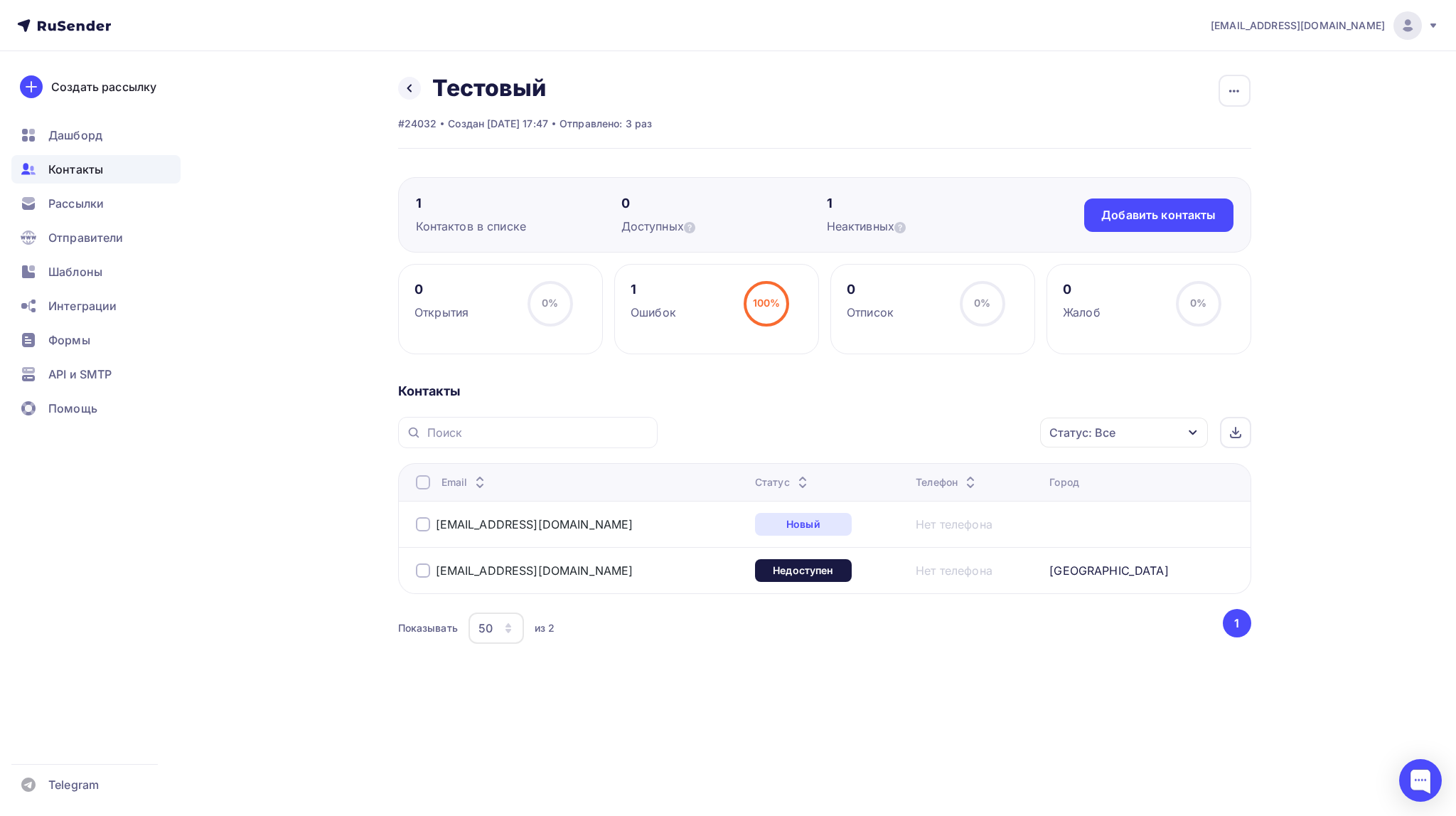
click at [427, 567] on div at bounding box center [423, 570] width 15 height 15
click at [427, 570] on div at bounding box center [423, 570] width 15 height 15
click at [405, 84] on icon at bounding box center [409, 88] width 11 height 11
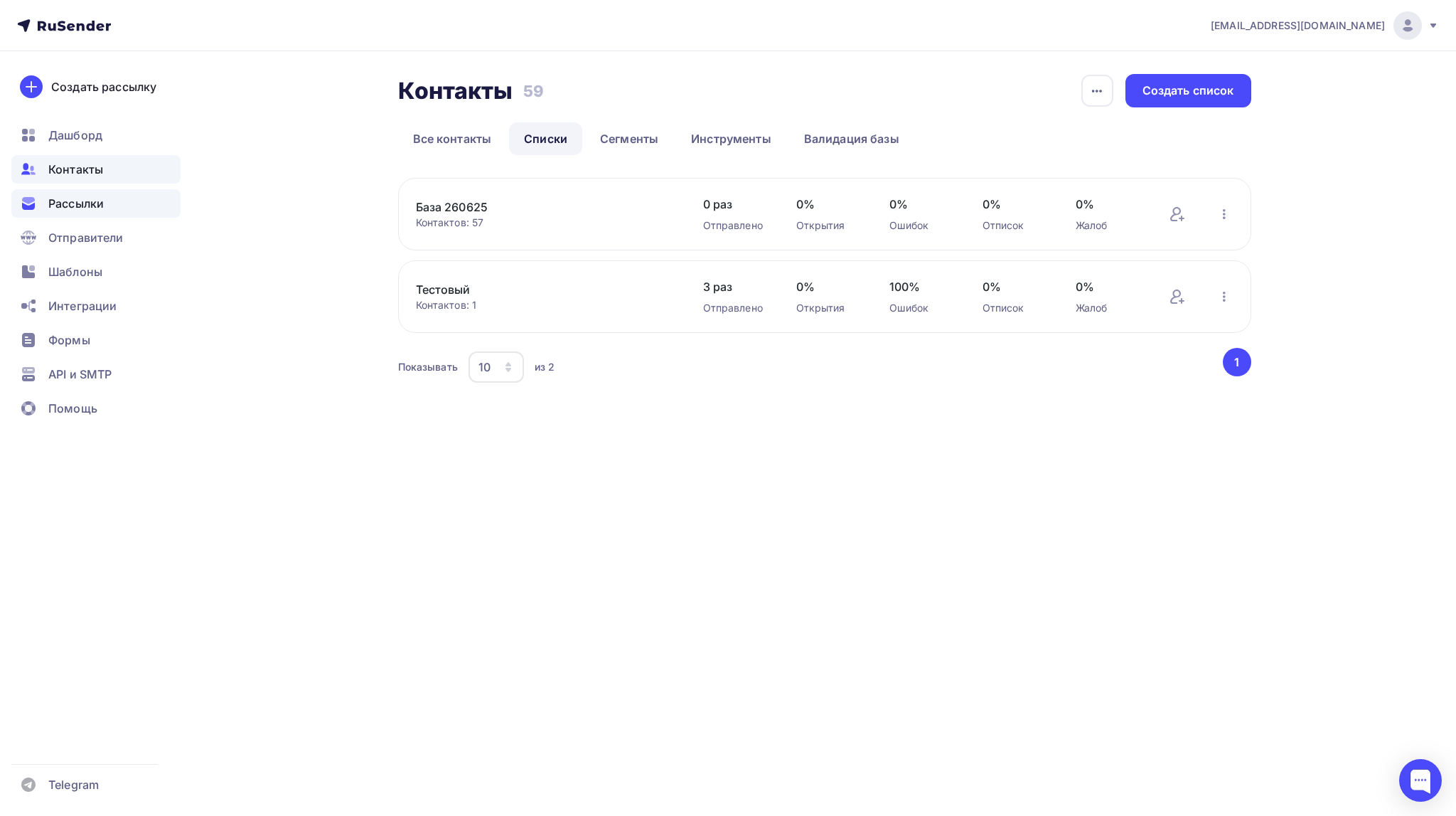
click at [71, 202] on span "Рассылки" at bounding box center [76, 203] width 56 height 17
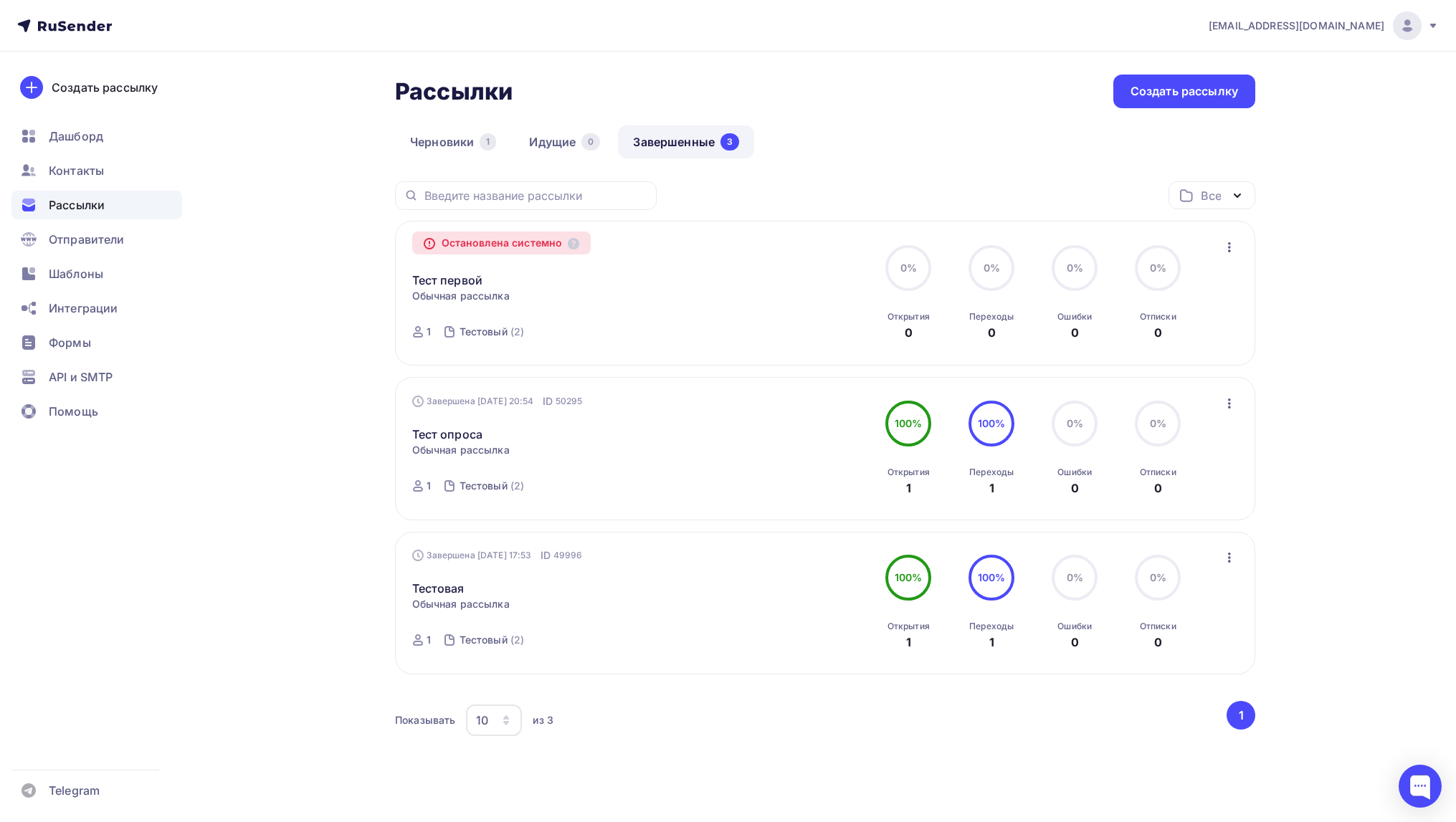
click at [1227, 246] on icon "button" at bounding box center [1230, 247] width 17 height 17
click at [437, 281] on link "Тест первой" at bounding box center [448, 281] width 71 height 17
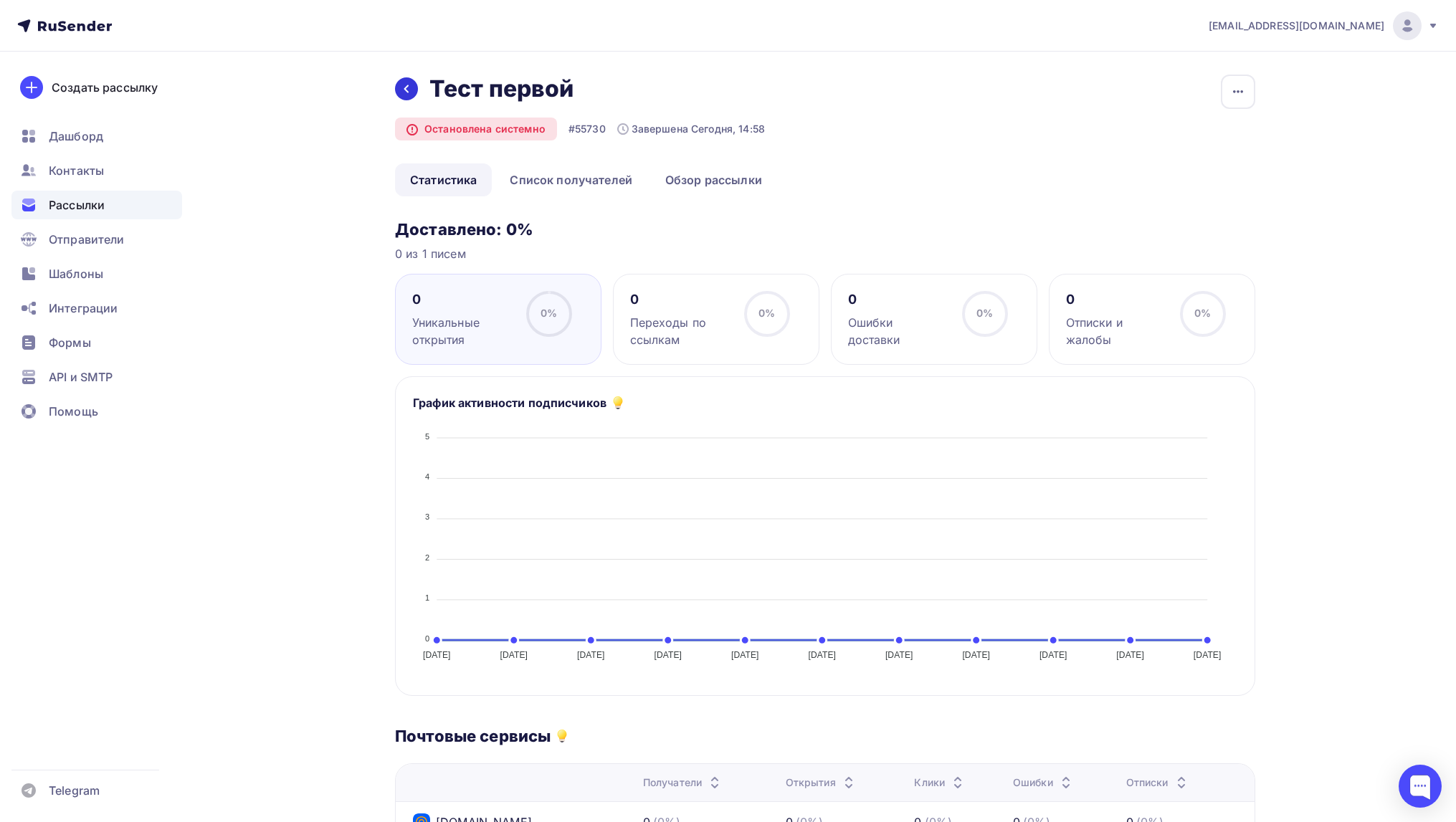
click at [409, 89] on icon at bounding box center [406, 89] width 11 height 11
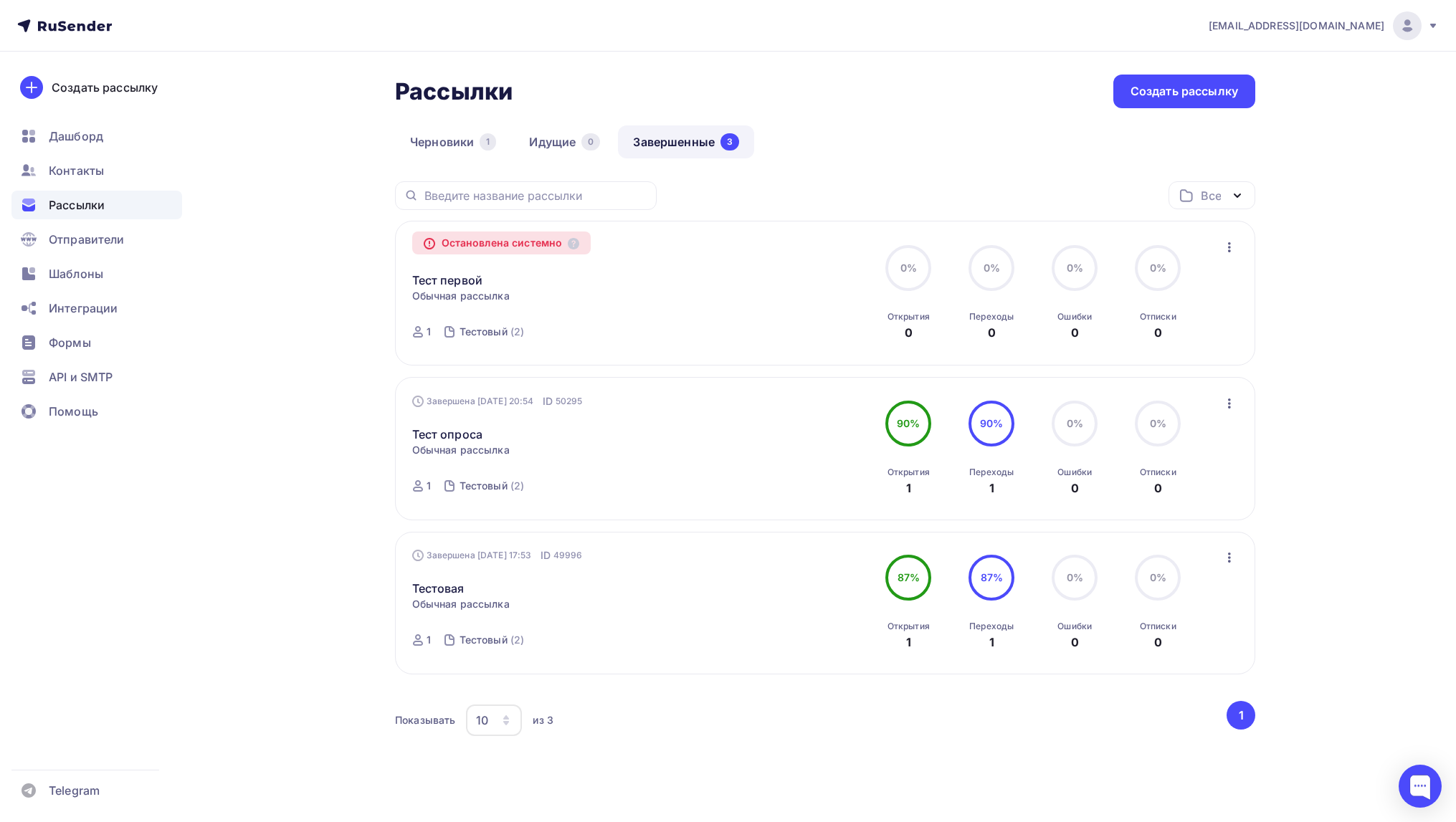
click at [1214, 253] on div "Остановлена системно Тест первой Копировать в новую Обычная рассылка Завершена …" at bounding box center [826, 293] width 827 height 111
click at [1231, 247] on icon "button" at bounding box center [1230, 247] width 17 height 17
click at [1194, 281] on div "Копировать в новую" at bounding box center [1162, 285] width 147 height 17
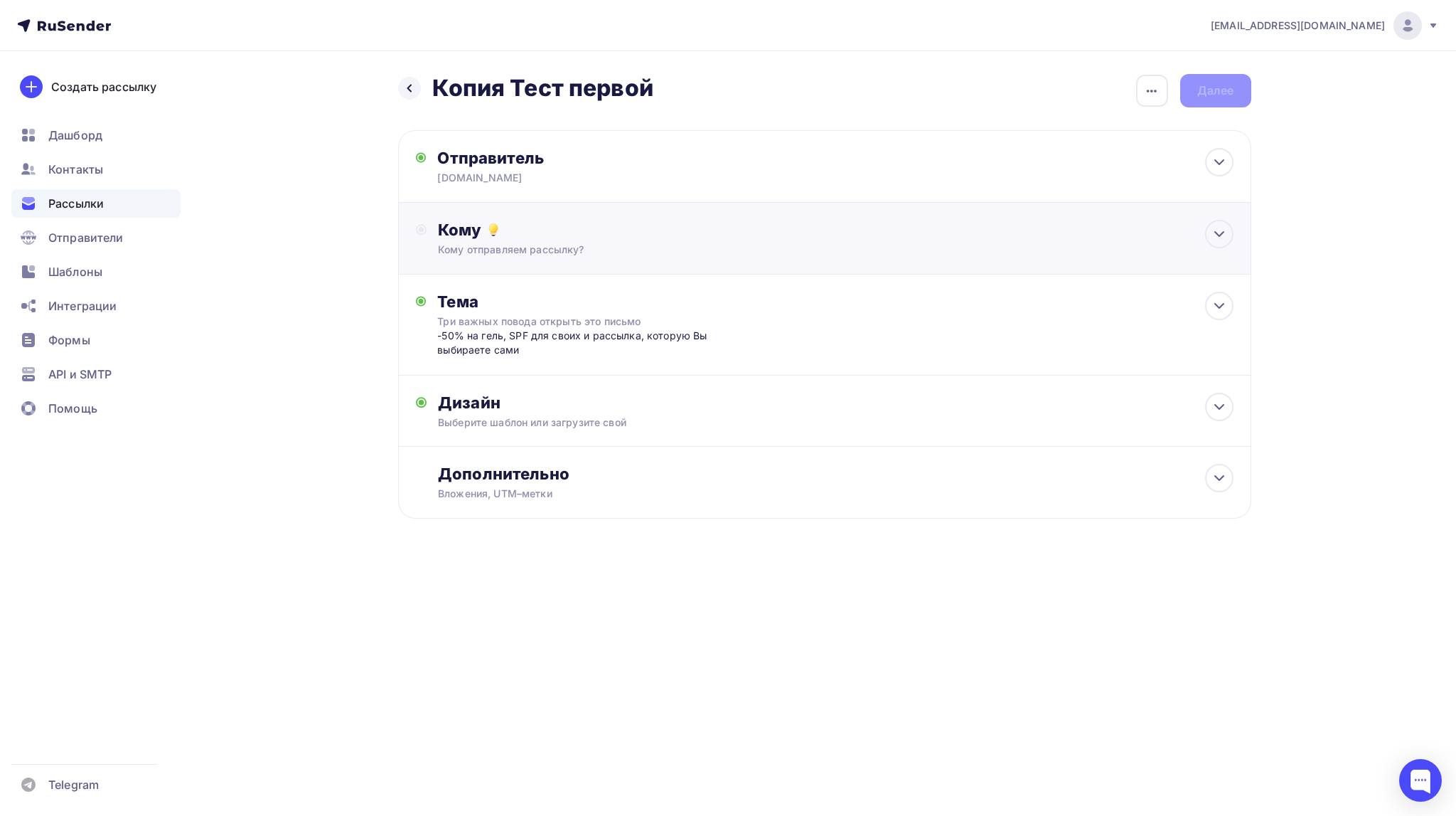
click at [542, 238] on div "Кому" at bounding box center [835, 229] width 795 height 20
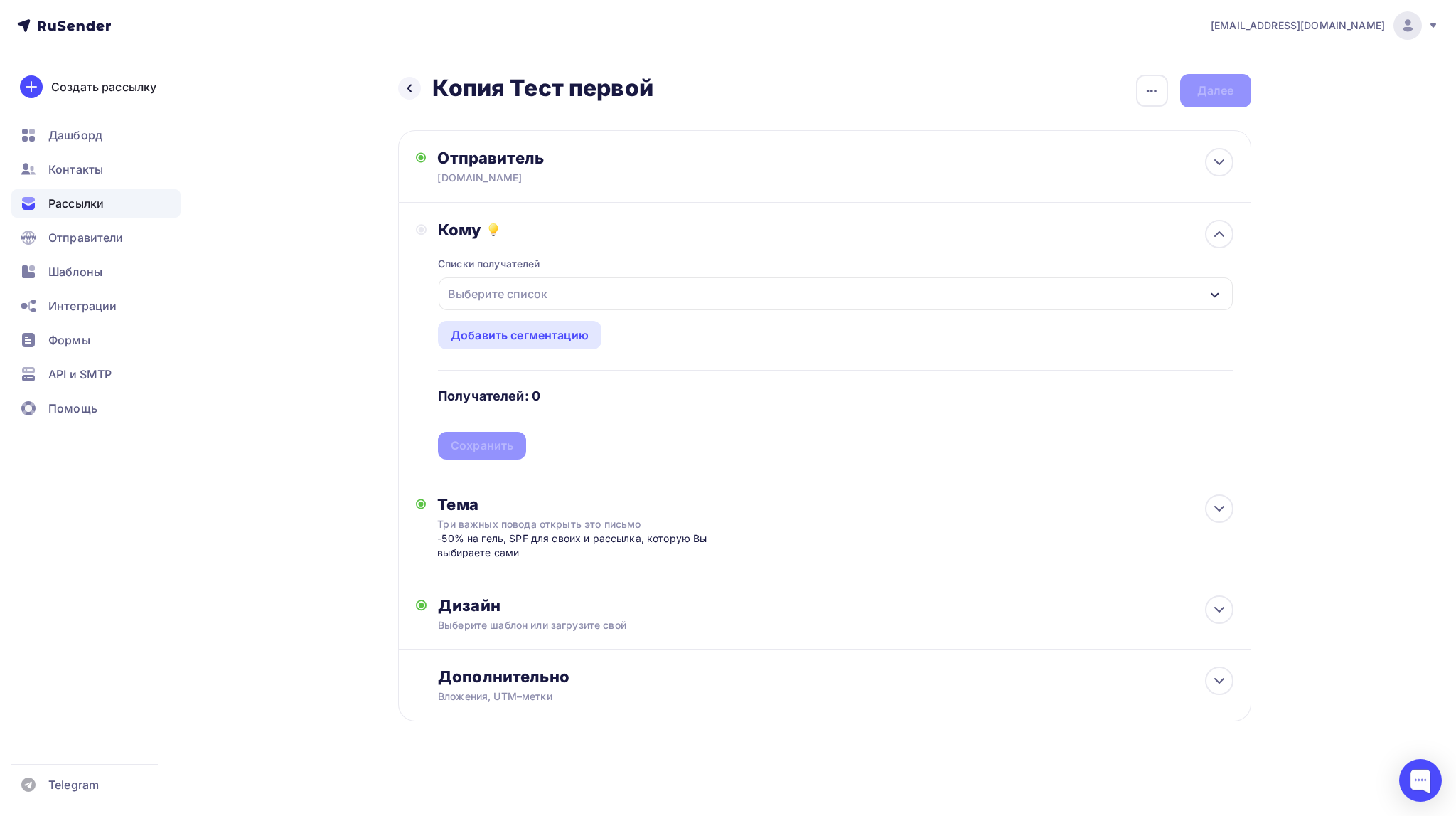
click at [510, 292] on div "Выберите список" at bounding box center [498, 294] width 111 height 26
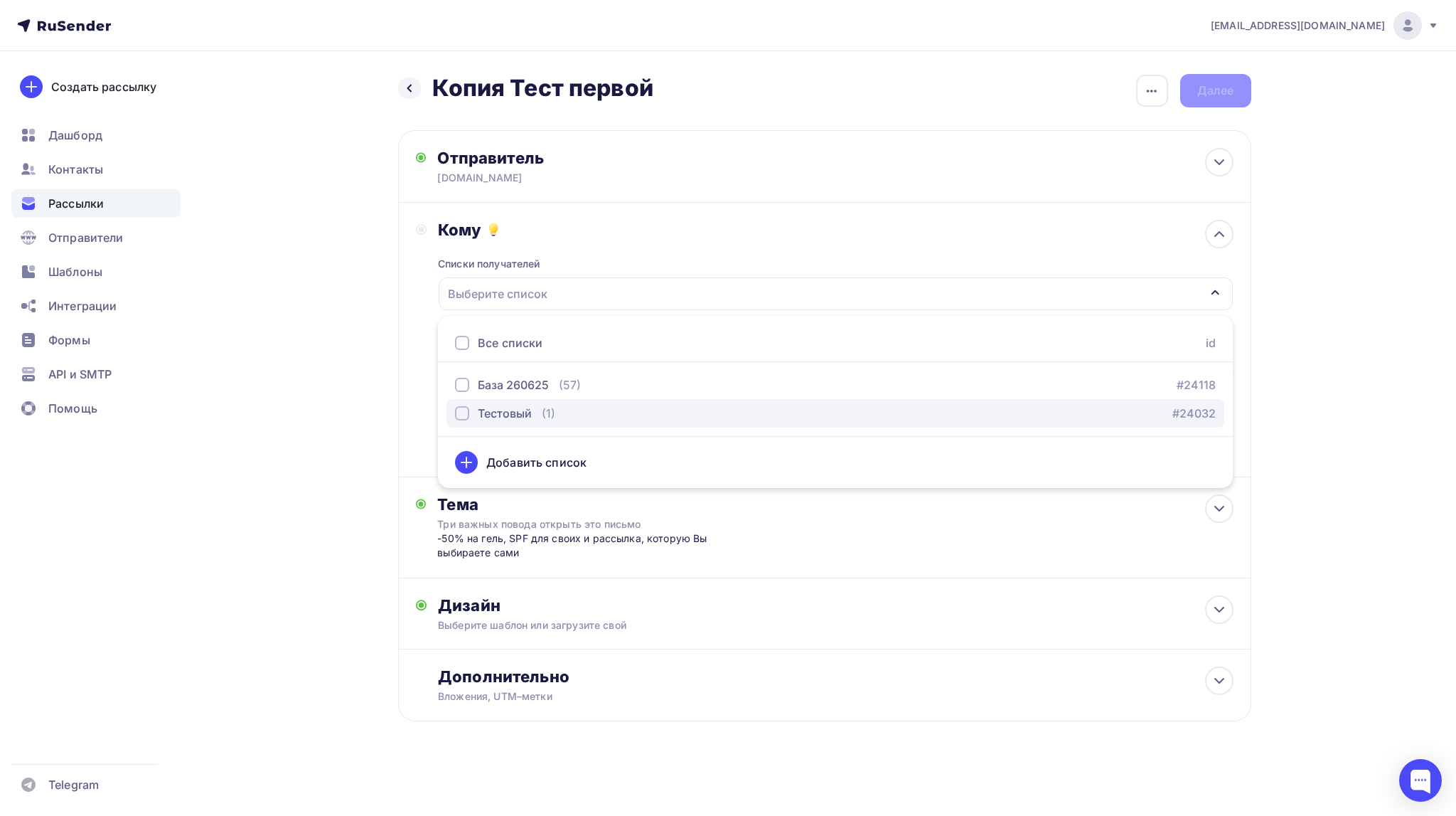
click at [513, 411] on div "Тестовый" at bounding box center [505, 414] width 54 height 17
click at [793, 542] on div "Тема Три важных повода открыть это письмо -50% на гель, SPF для своих и рассылк…" at bounding box center [824, 528] width 853 height 101
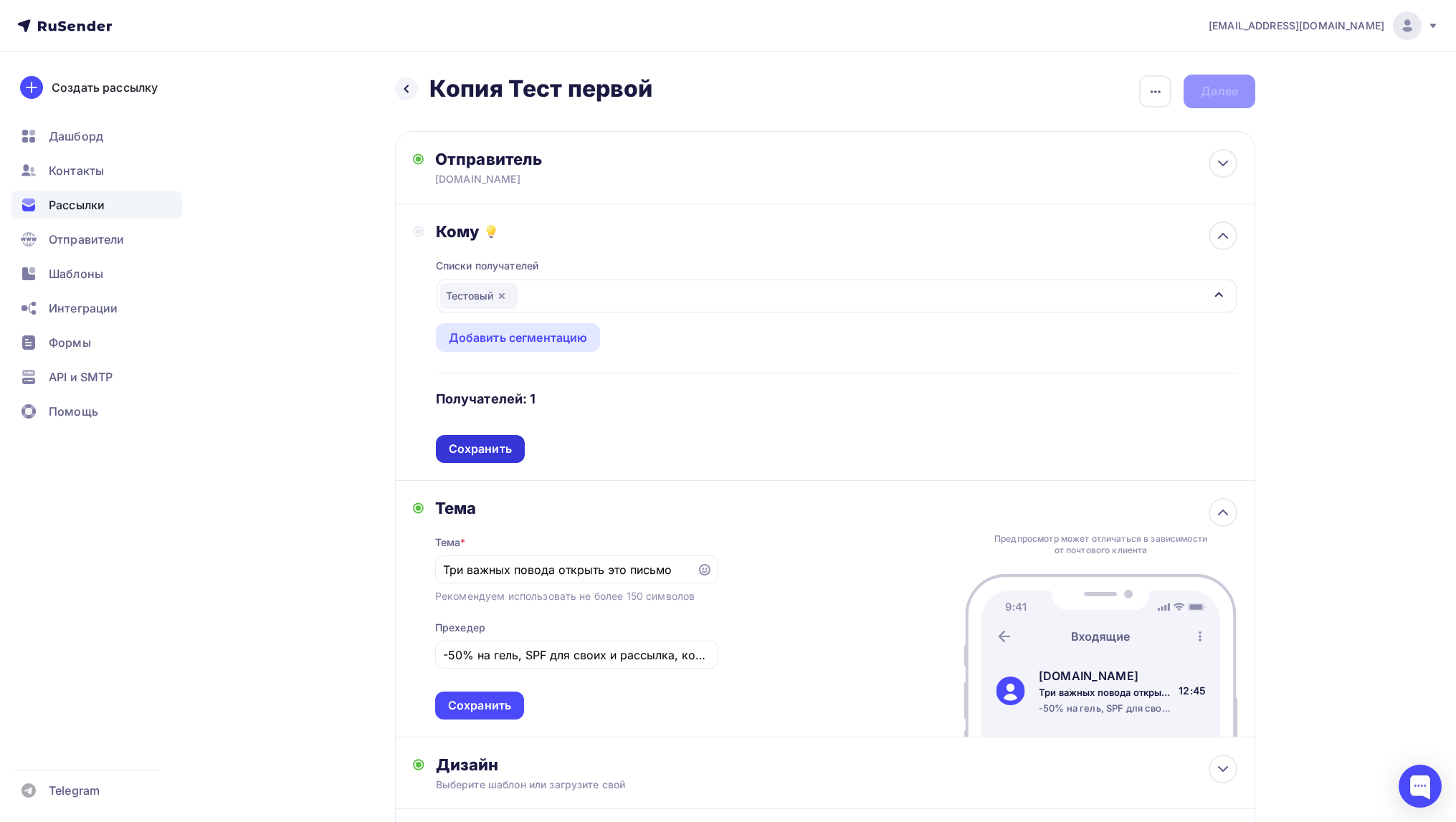
click at [478, 443] on div "Сохранить" at bounding box center [480, 448] width 63 height 16
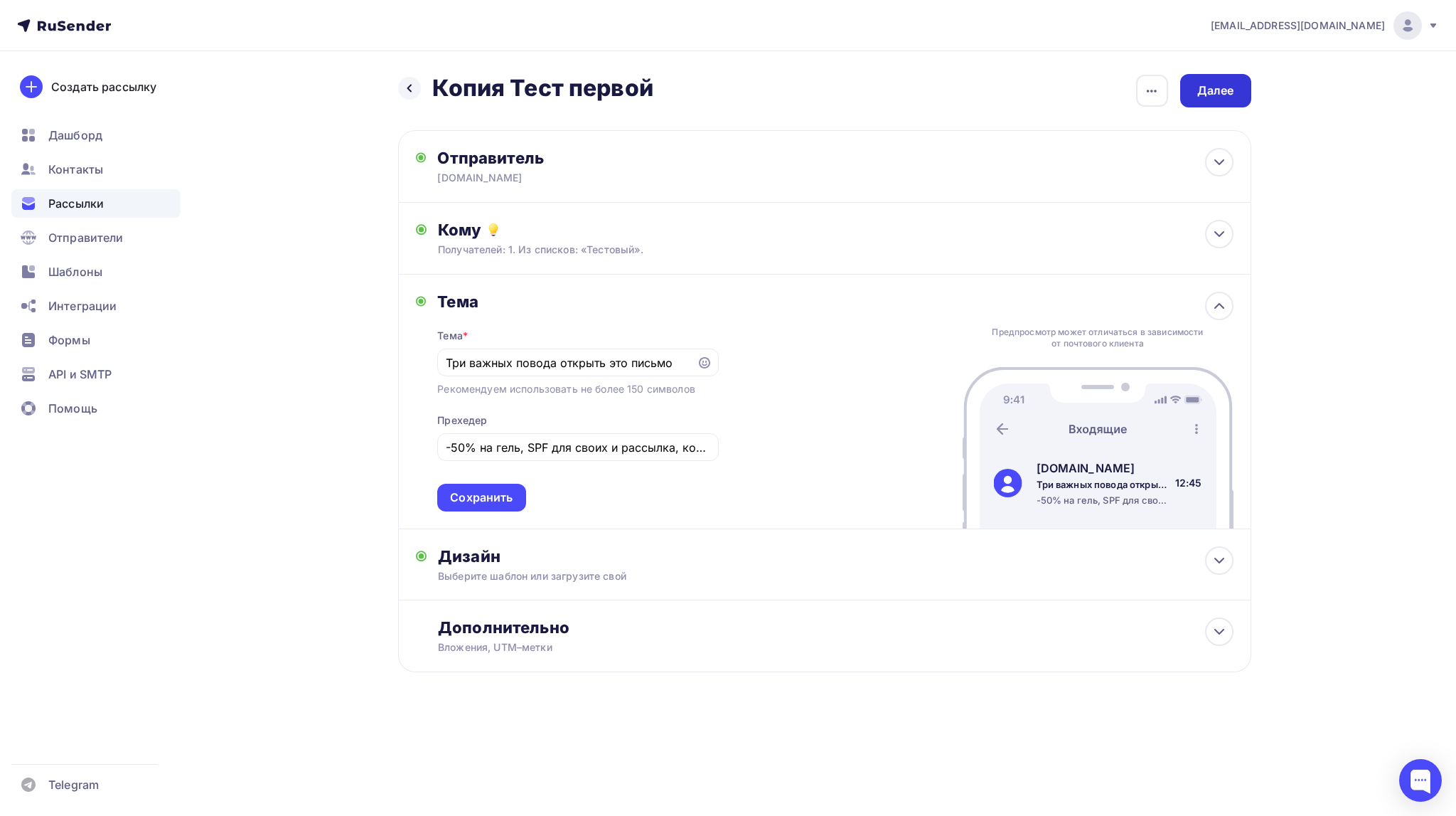
click at [1213, 89] on div "Далее" at bounding box center [1215, 91] width 37 height 16
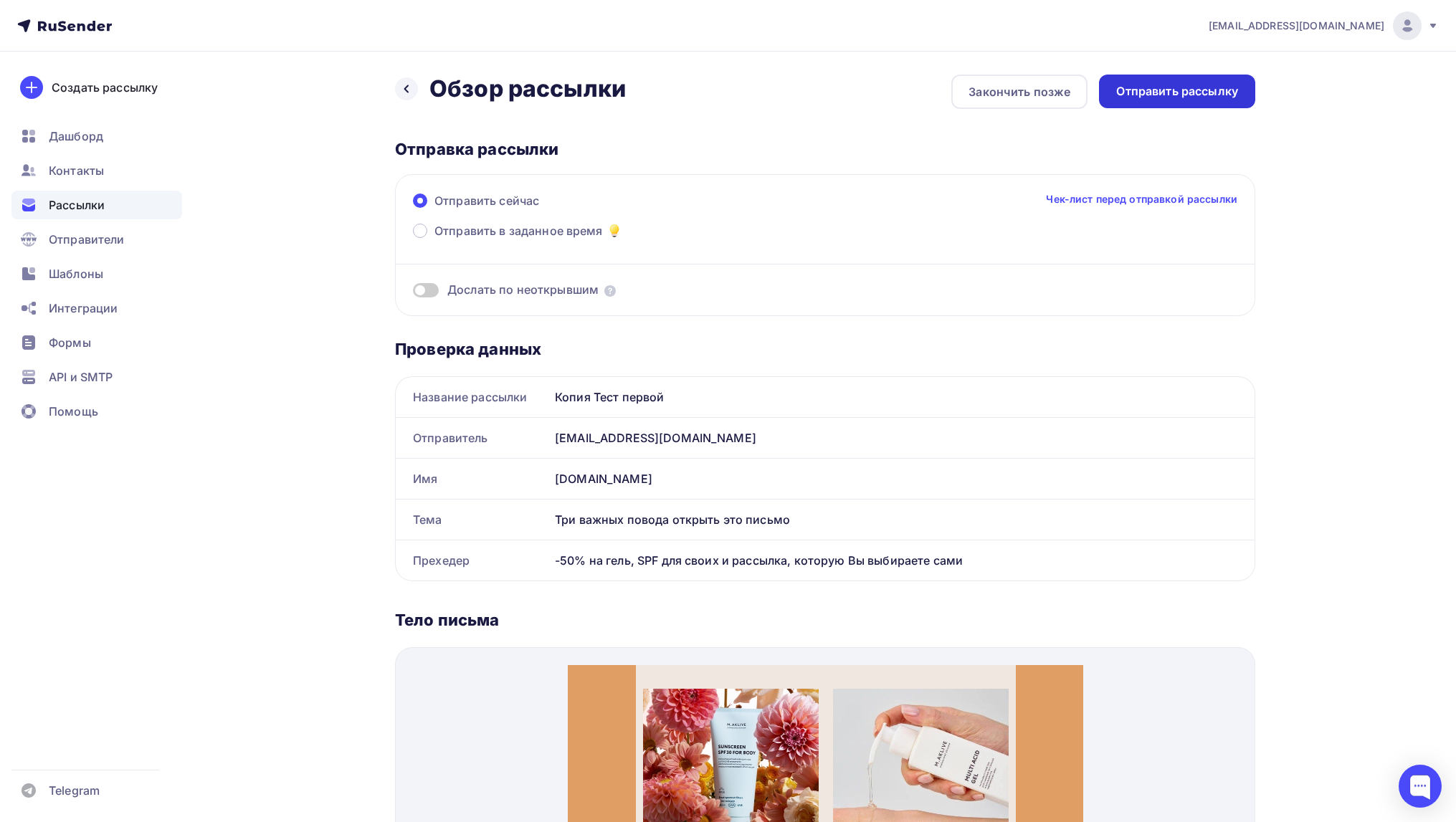
click at [1164, 86] on div "Отправить рассылку" at bounding box center [1177, 91] width 122 height 16
